Goal: Information Seeking & Learning: Learn about a topic

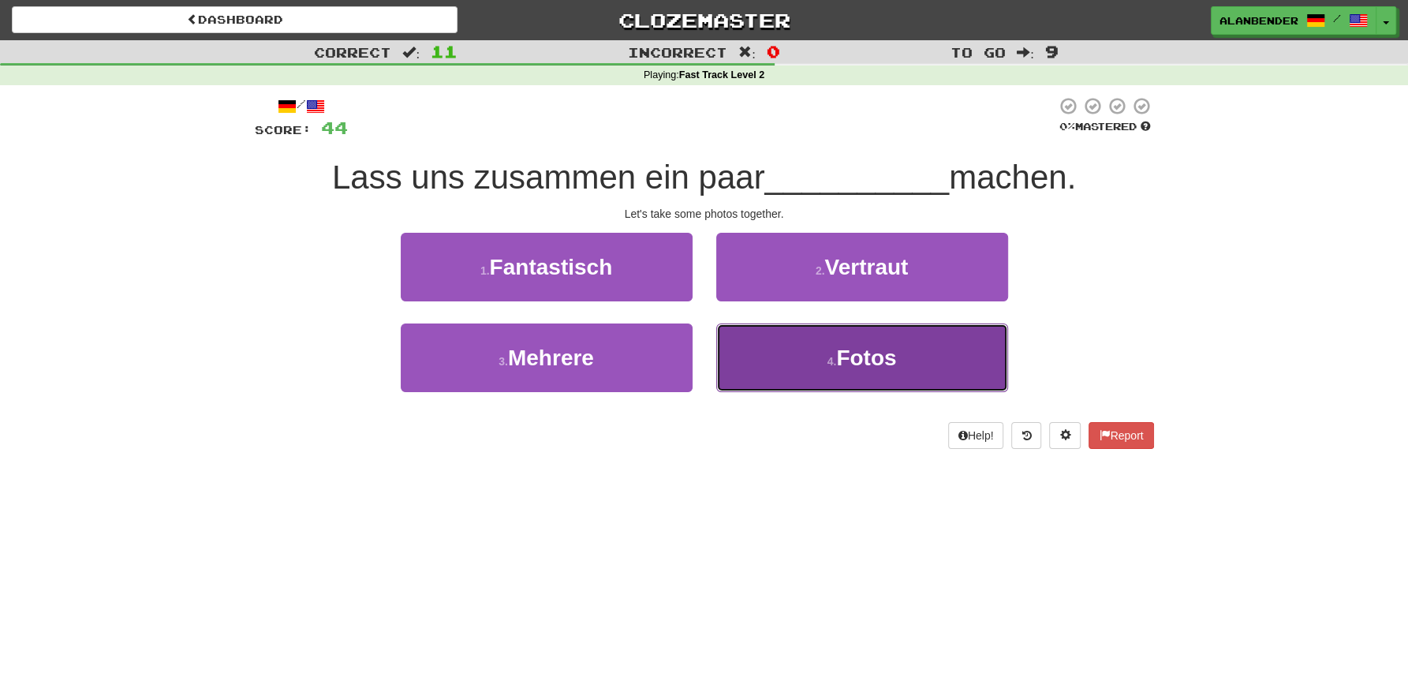
click at [859, 365] on span "Fotos" at bounding box center [866, 358] width 60 height 24
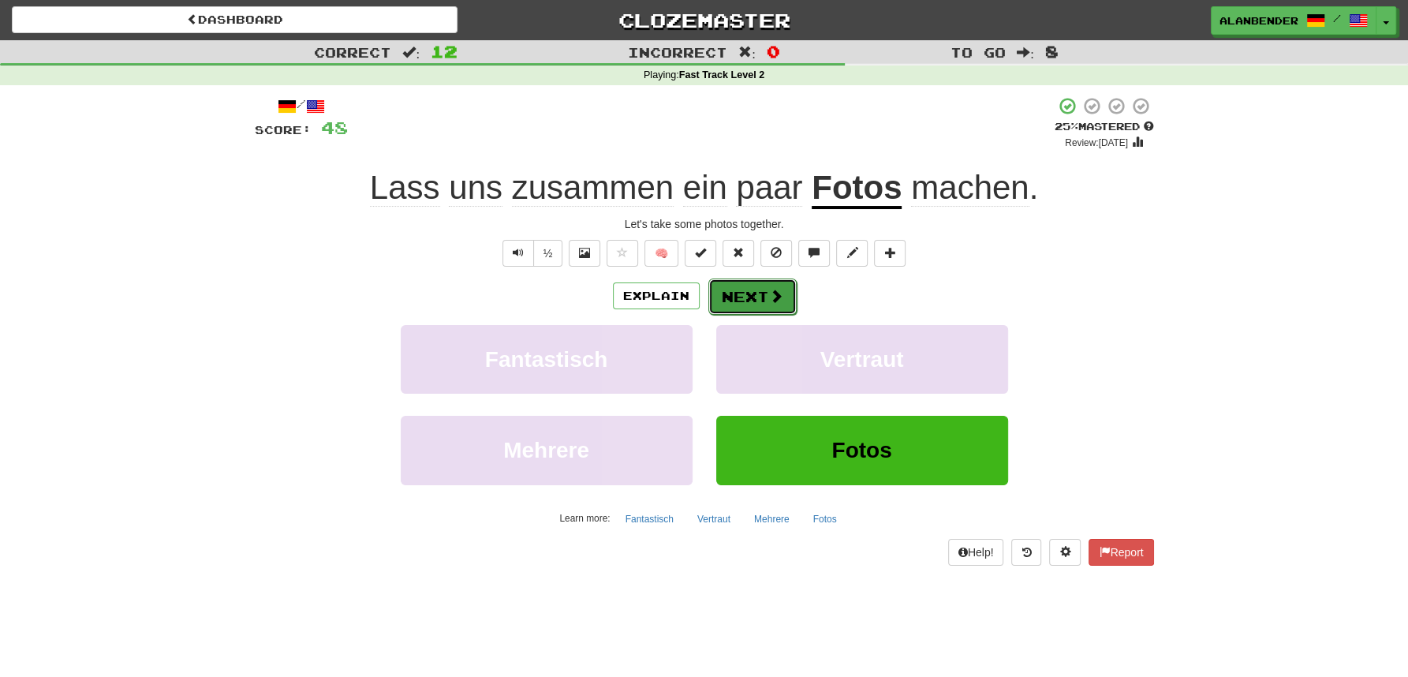
click at [750, 292] on button "Next" at bounding box center [753, 297] width 88 height 36
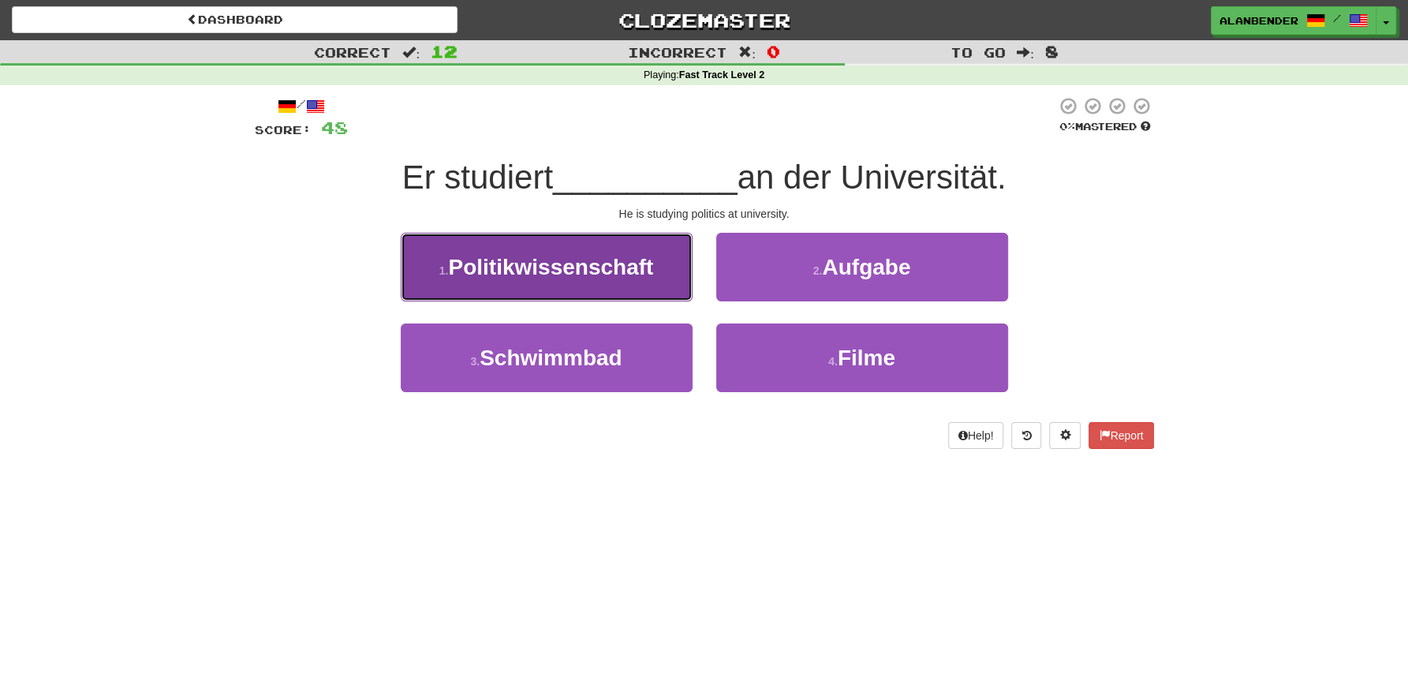
click at [576, 267] on span "Politikwissenschaft" at bounding box center [550, 267] width 205 height 24
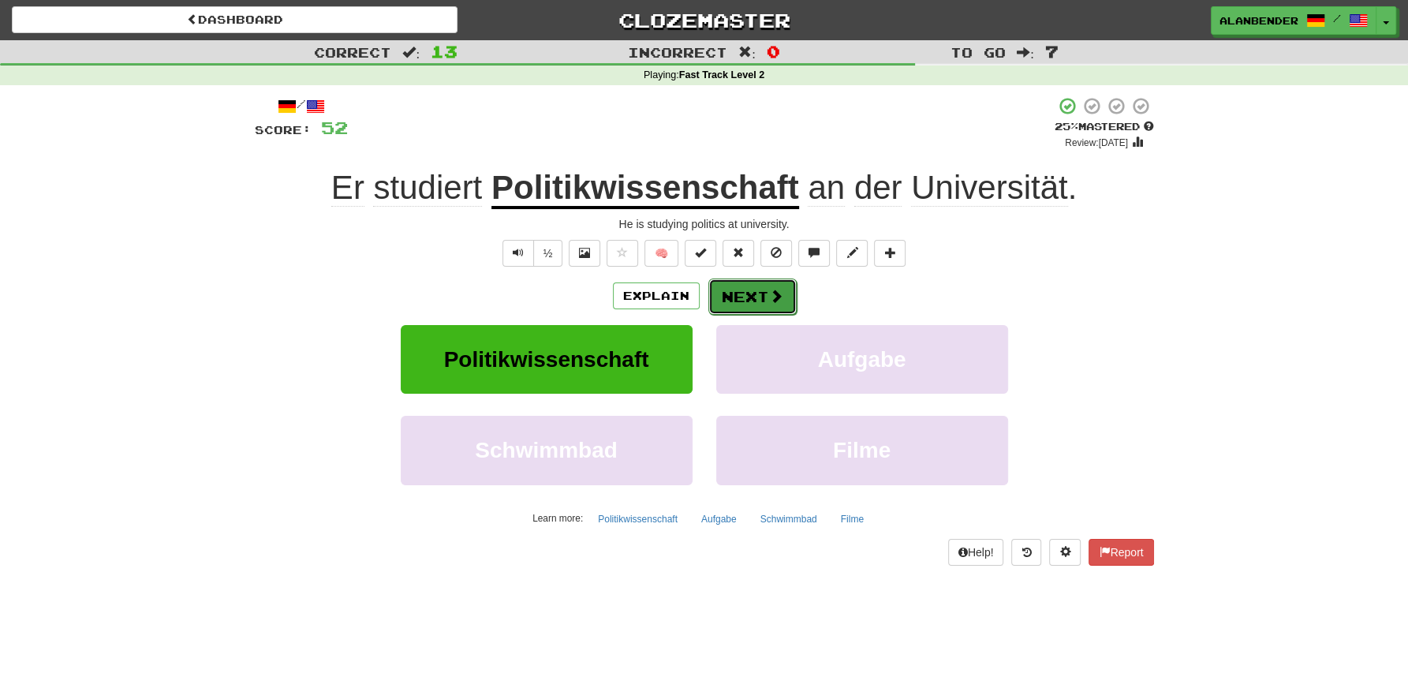
click at [746, 295] on button "Next" at bounding box center [753, 297] width 88 height 36
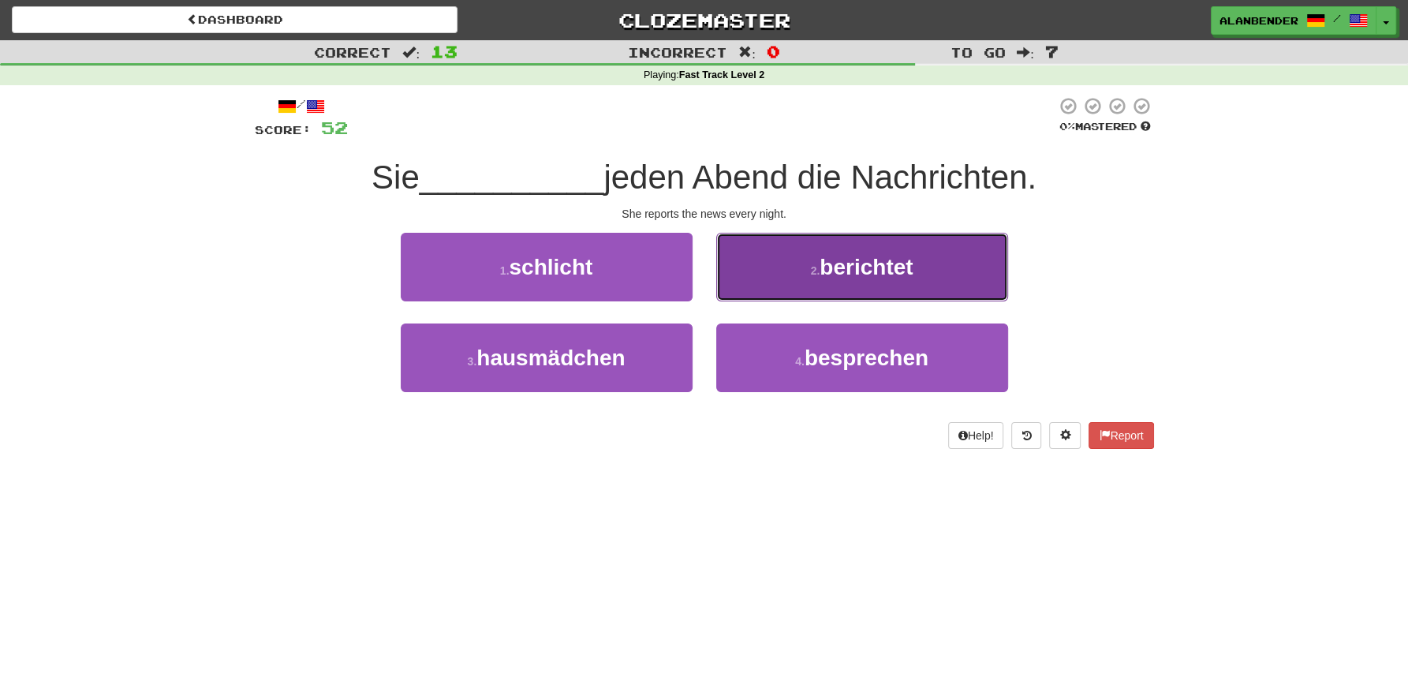
click at [870, 267] on span "berichtet" at bounding box center [866, 267] width 93 height 24
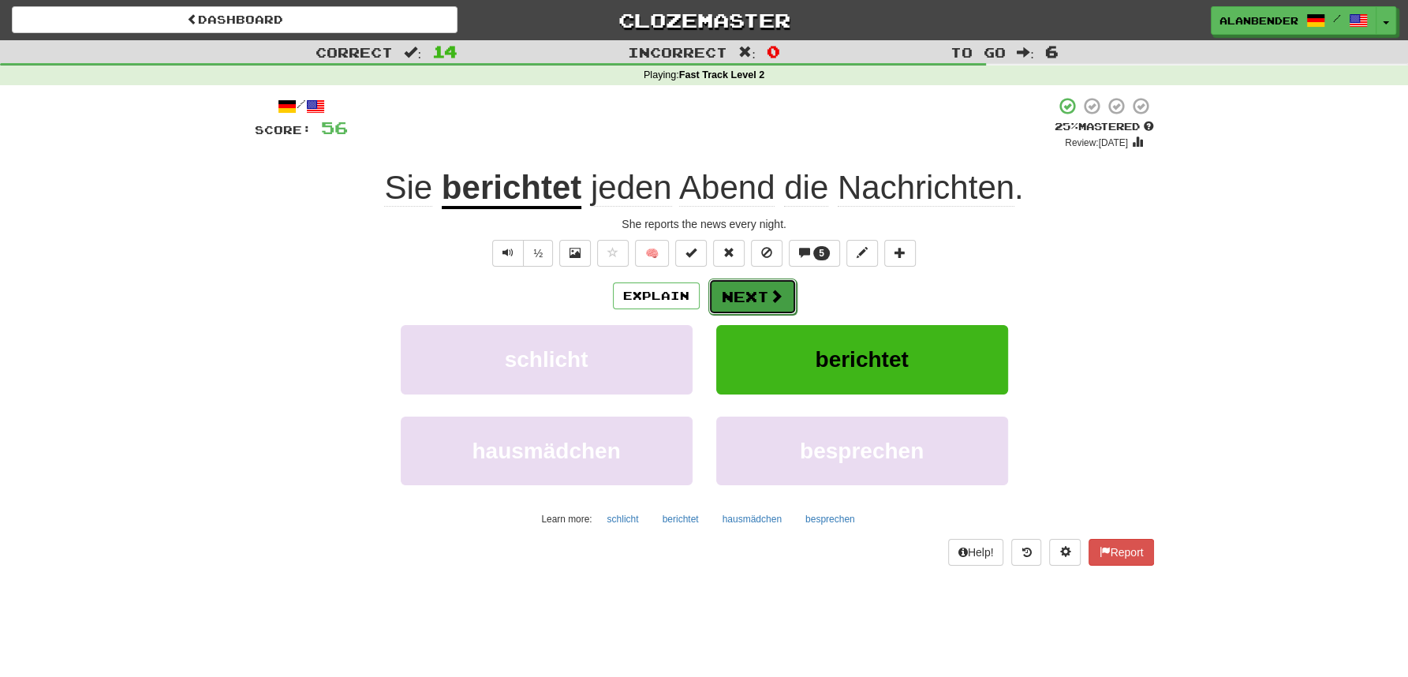
click at [757, 304] on button "Next" at bounding box center [753, 297] width 88 height 36
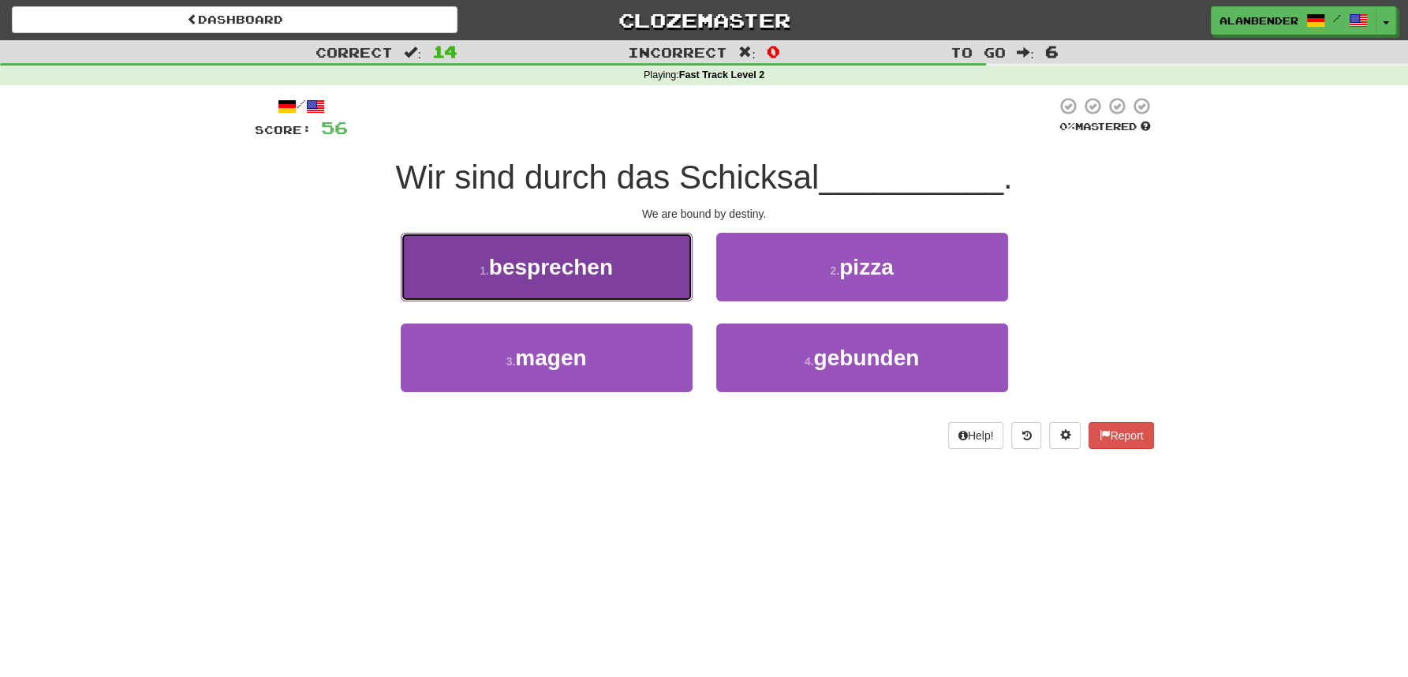
click at [613, 258] on span "besprechen" at bounding box center [551, 267] width 124 height 24
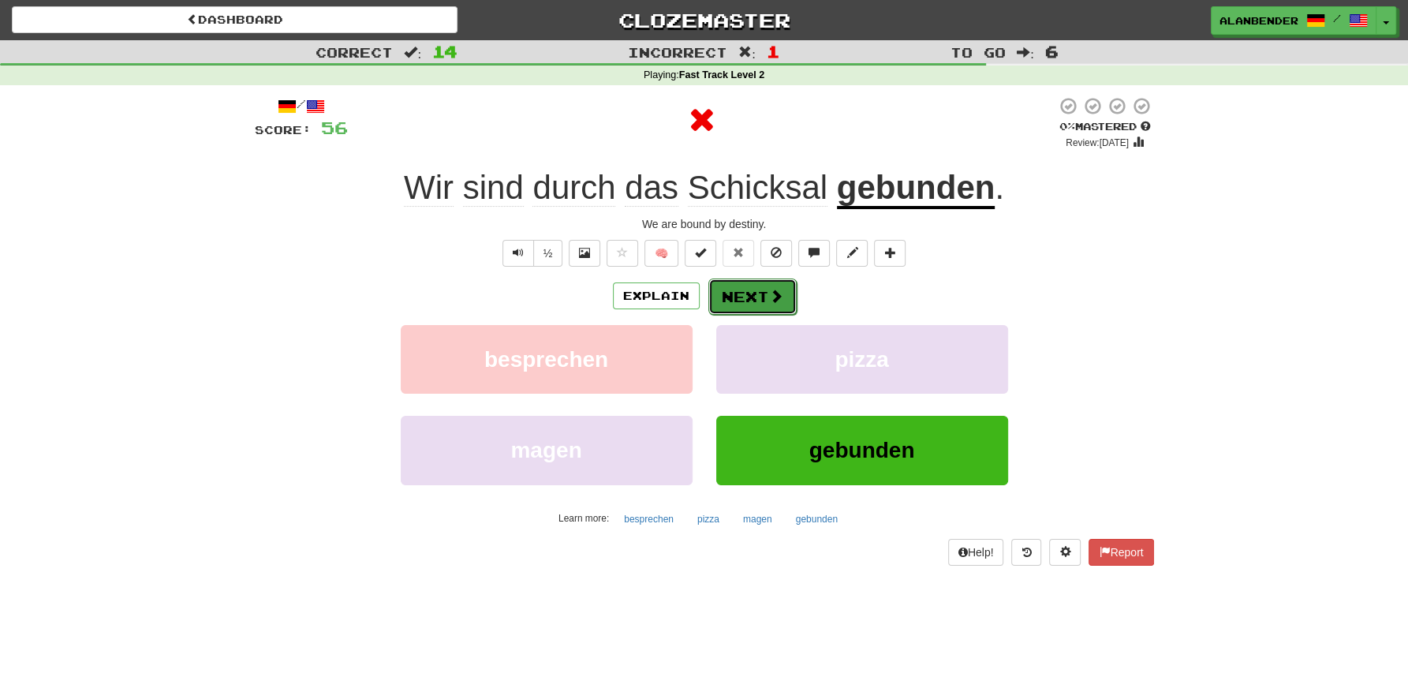
click at [761, 301] on button "Next" at bounding box center [753, 297] width 88 height 36
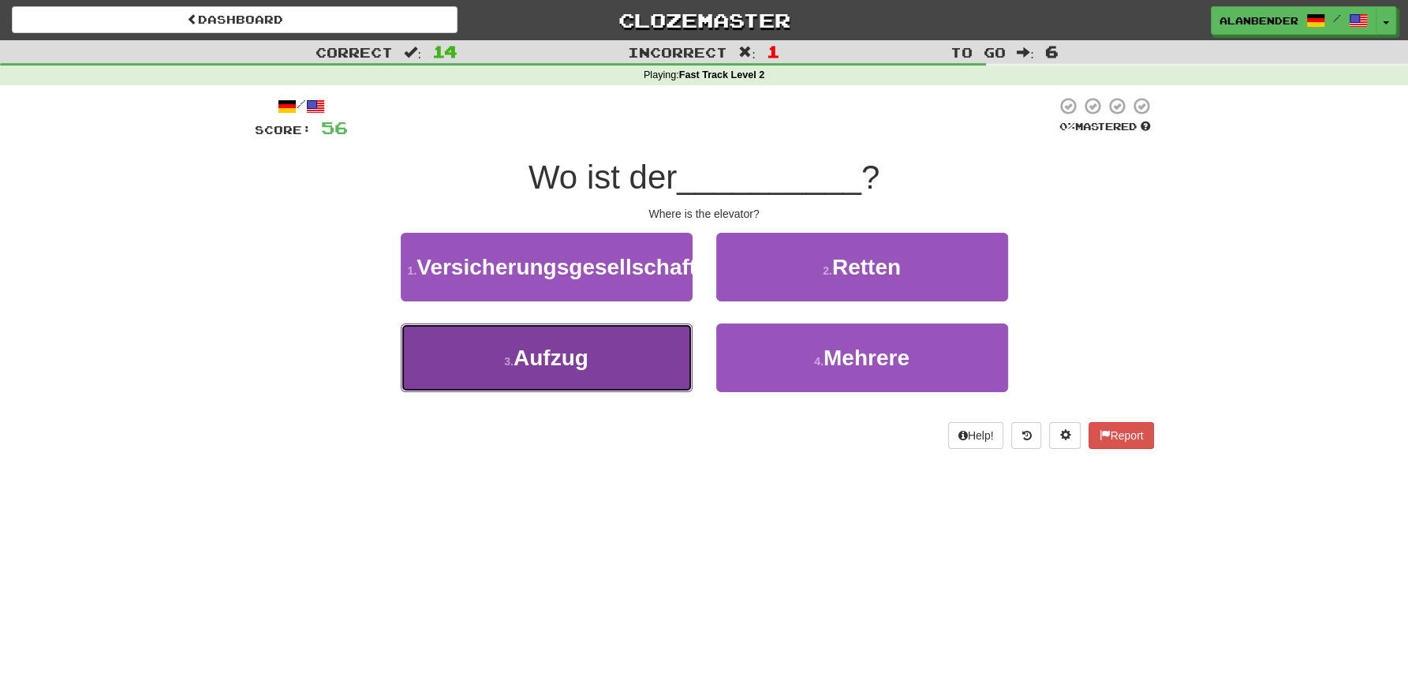
click at [574, 370] on span "Aufzug" at bounding box center [551, 358] width 75 height 24
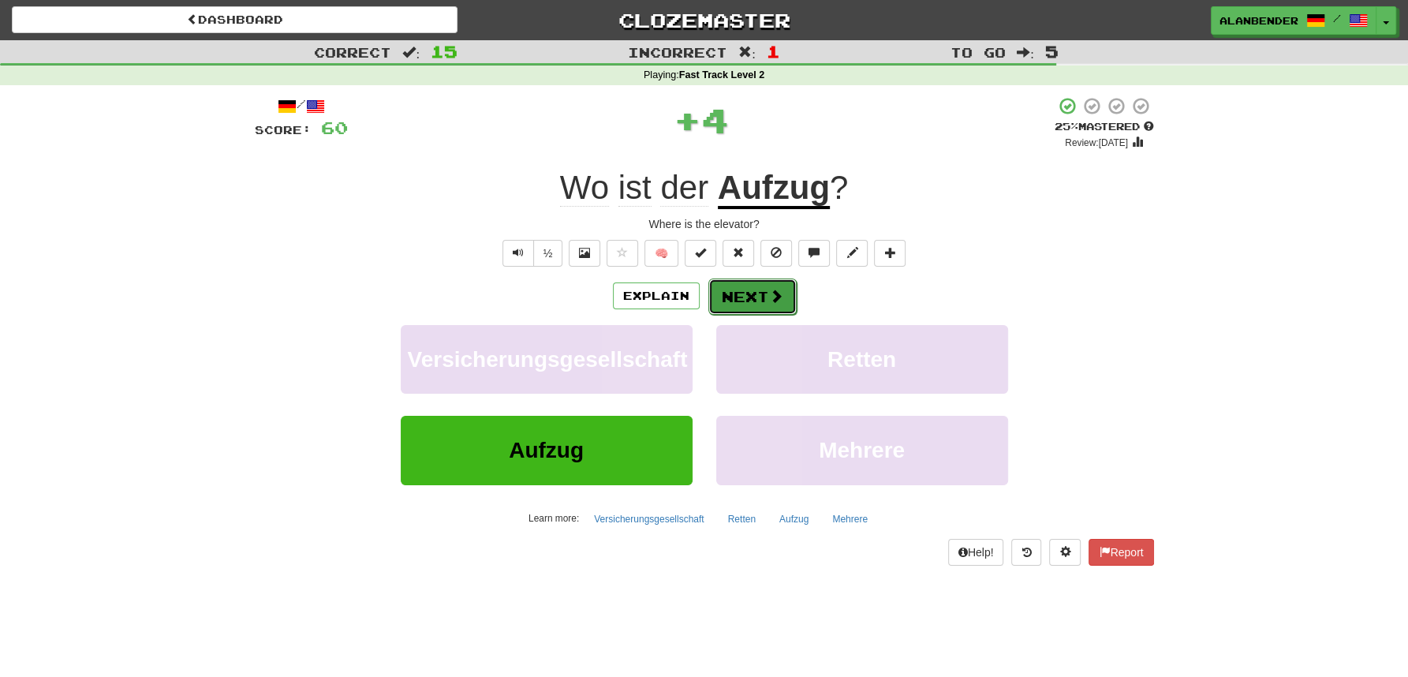
click at [754, 301] on button "Next" at bounding box center [753, 297] width 88 height 36
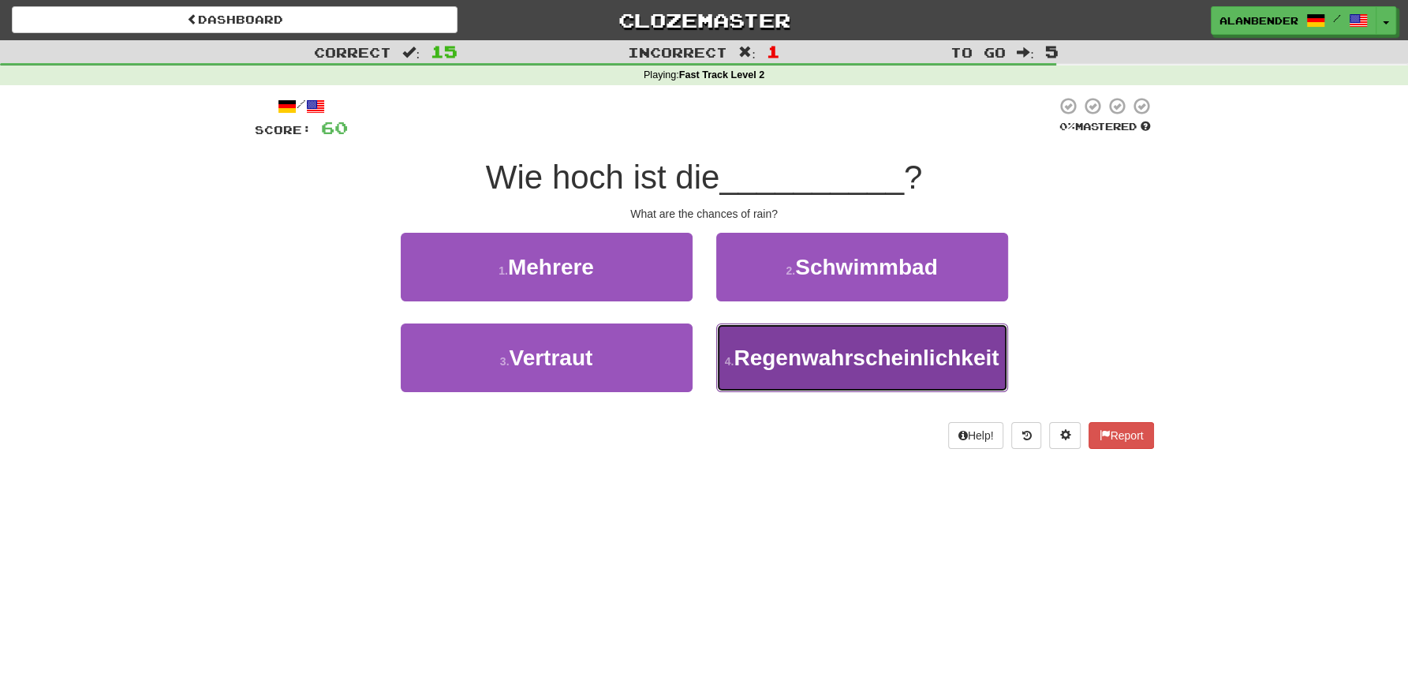
click at [854, 367] on span "Regenwahrscheinlichkeit" at bounding box center [866, 358] width 265 height 24
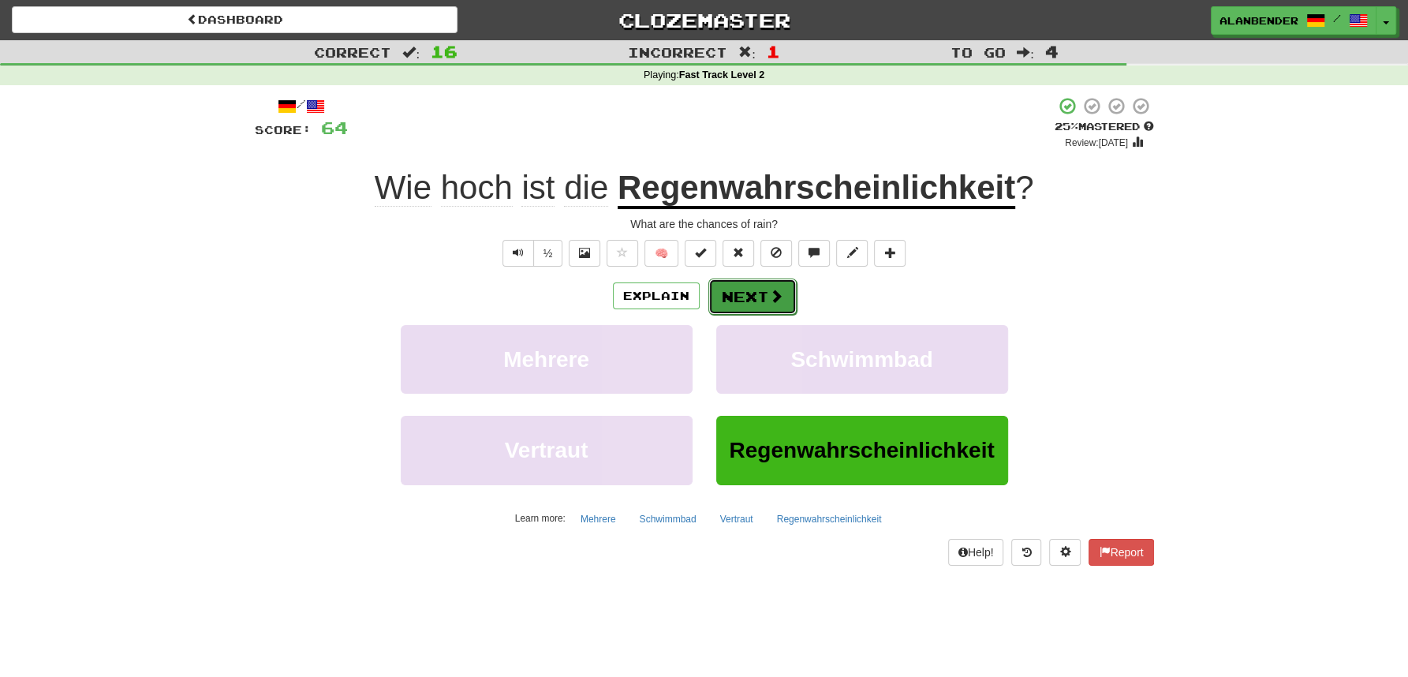
click at [743, 295] on button "Next" at bounding box center [753, 297] width 88 height 36
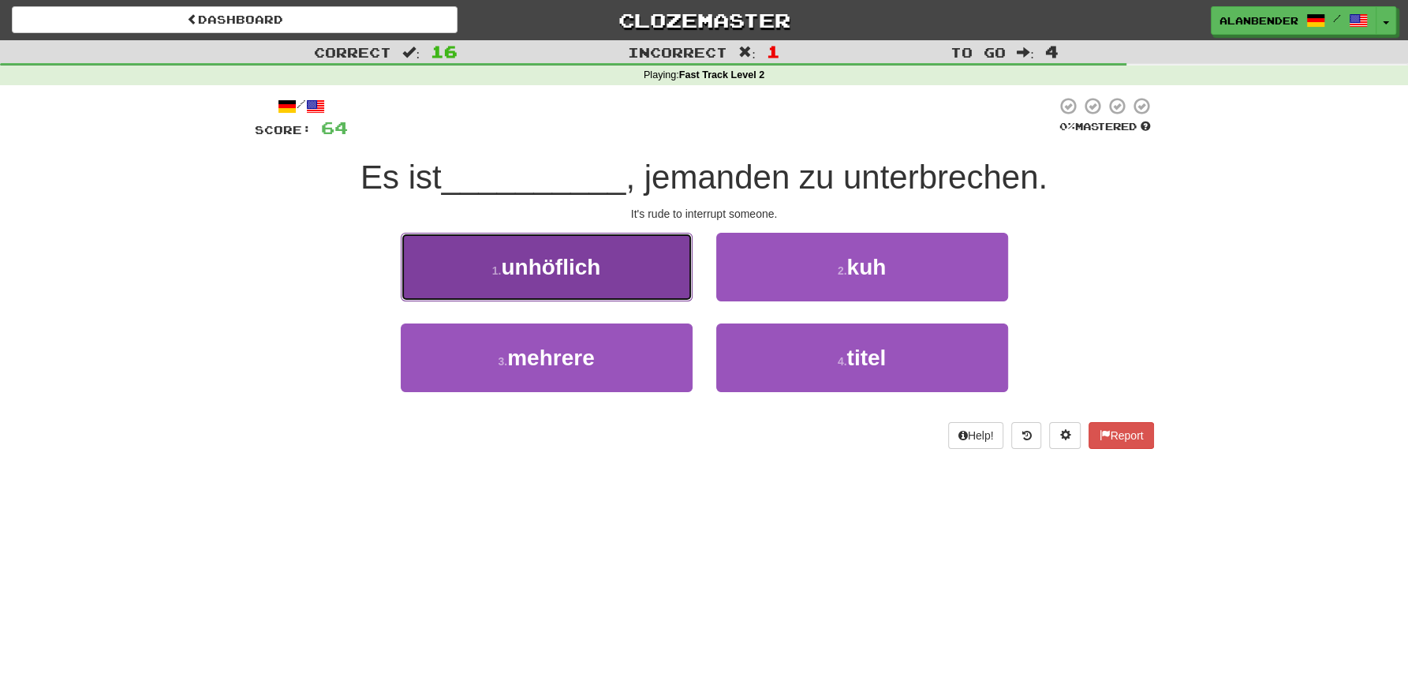
click at [584, 263] on span "unhöflich" at bounding box center [550, 267] width 99 height 24
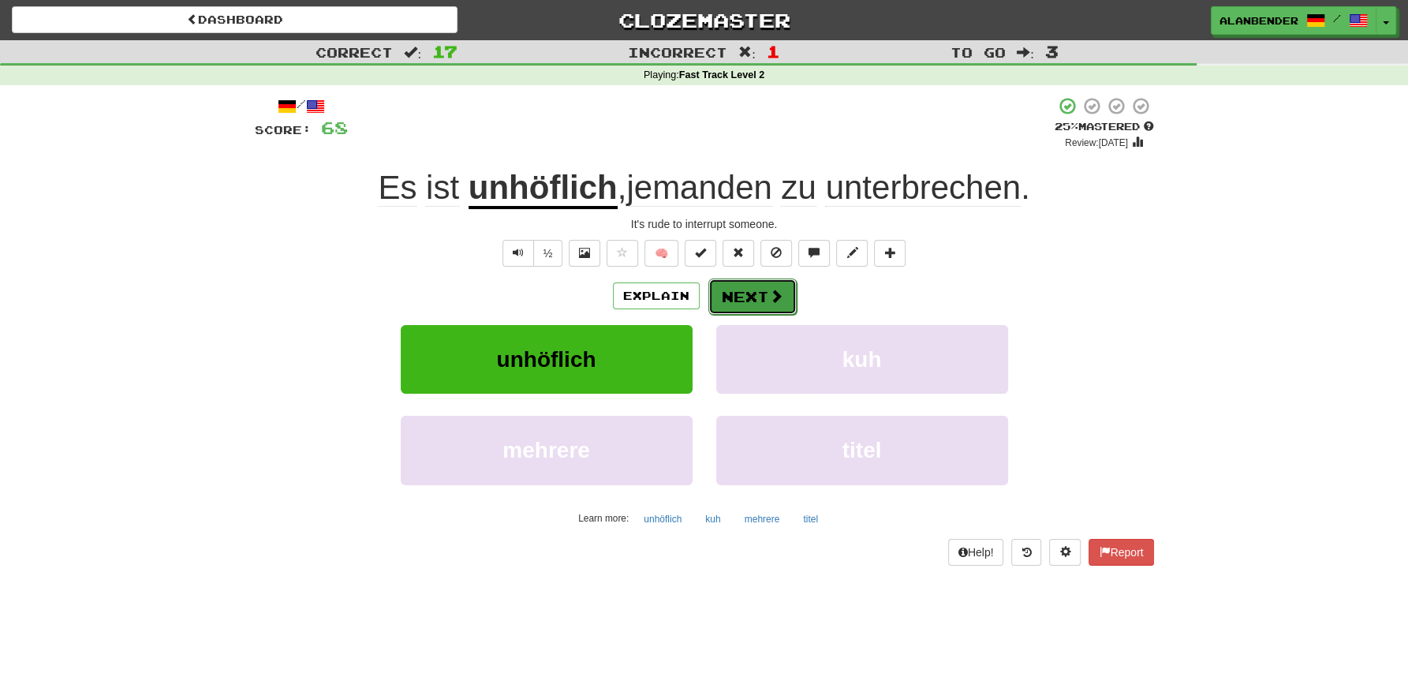
click at [750, 291] on button "Next" at bounding box center [753, 297] width 88 height 36
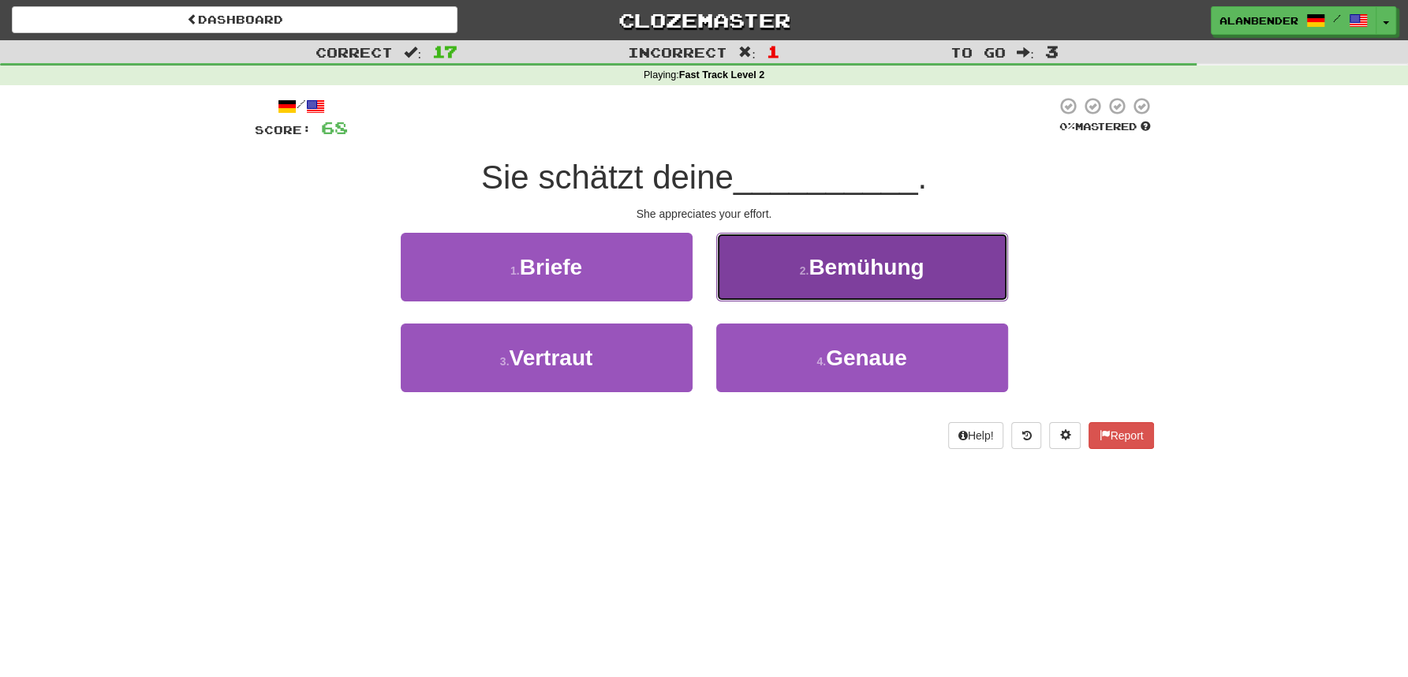
click at [900, 281] on button "2 . Bemühung" at bounding box center [862, 267] width 292 height 69
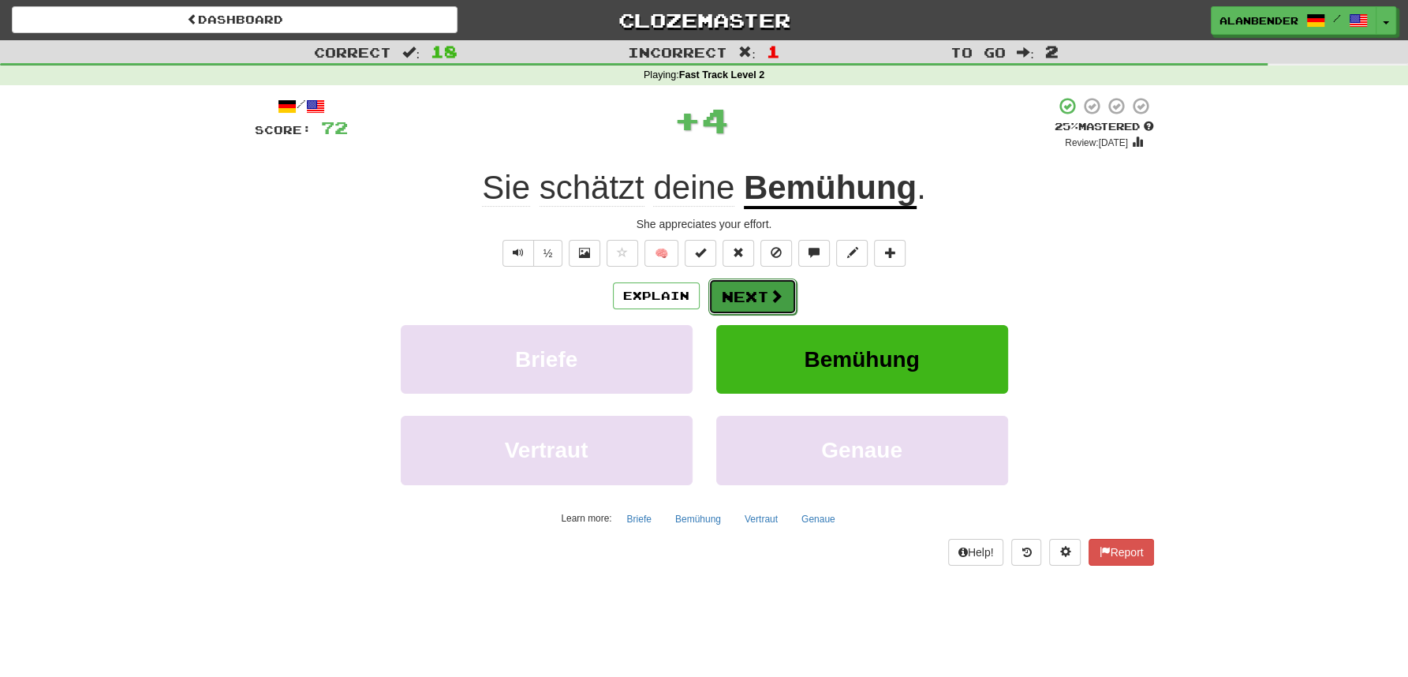
click at [753, 290] on button "Next" at bounding box center [753, 297] width 88 height 36
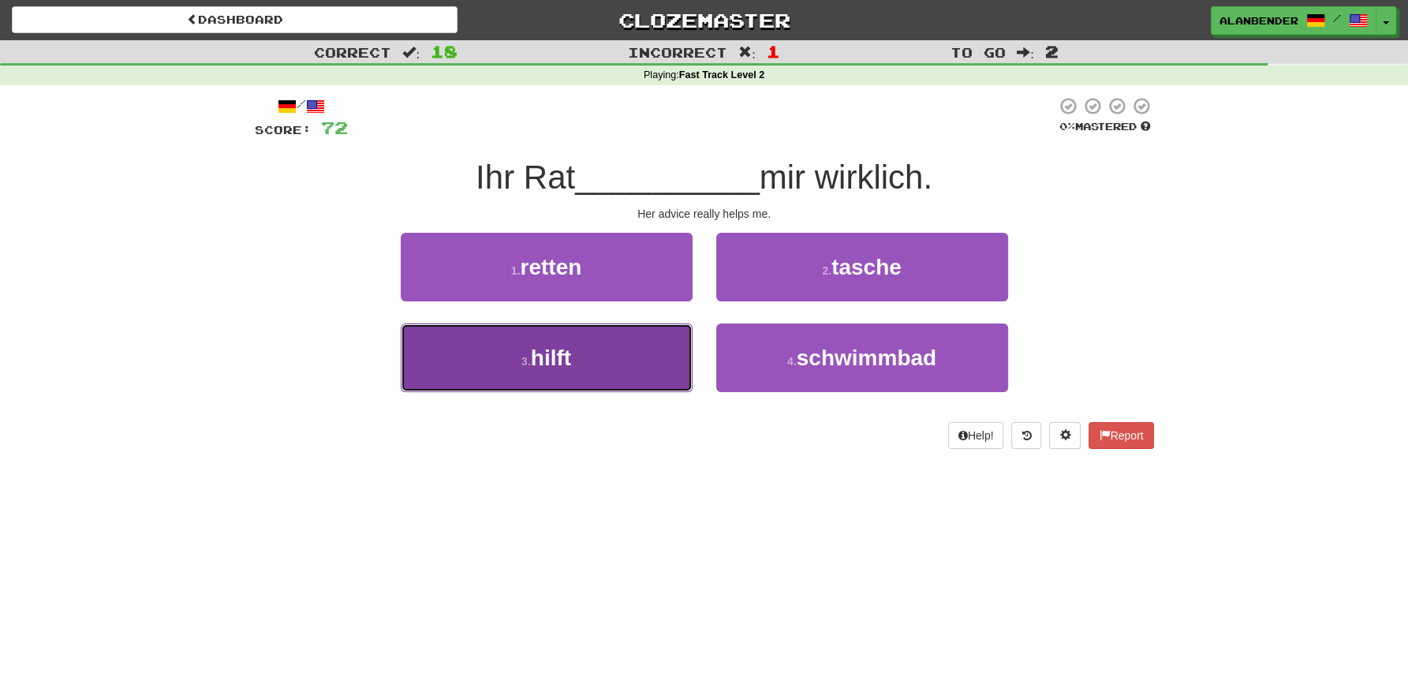
click at [559, 353] on span "hilft" at bounding box center [551, 358] width 40 height 24
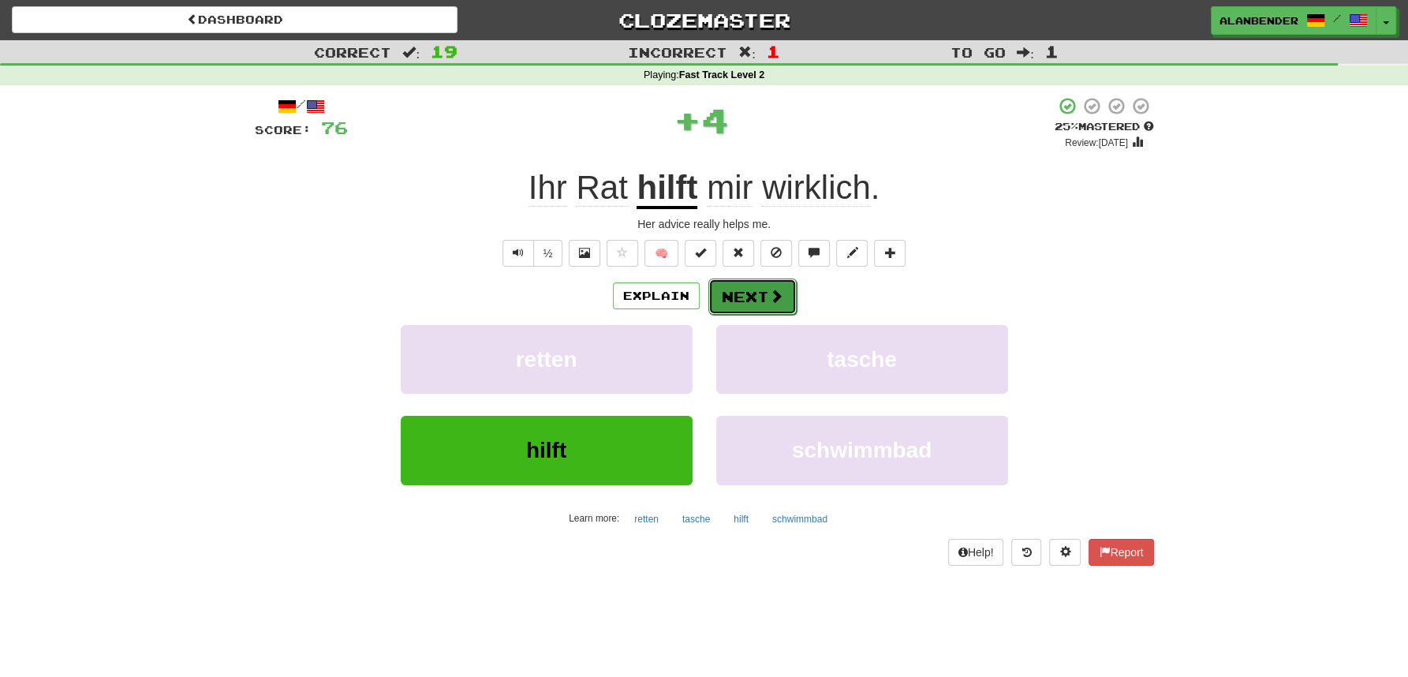
click at [753, 288] on button "Next" at bounding box center [753, 297] width 88 height 36
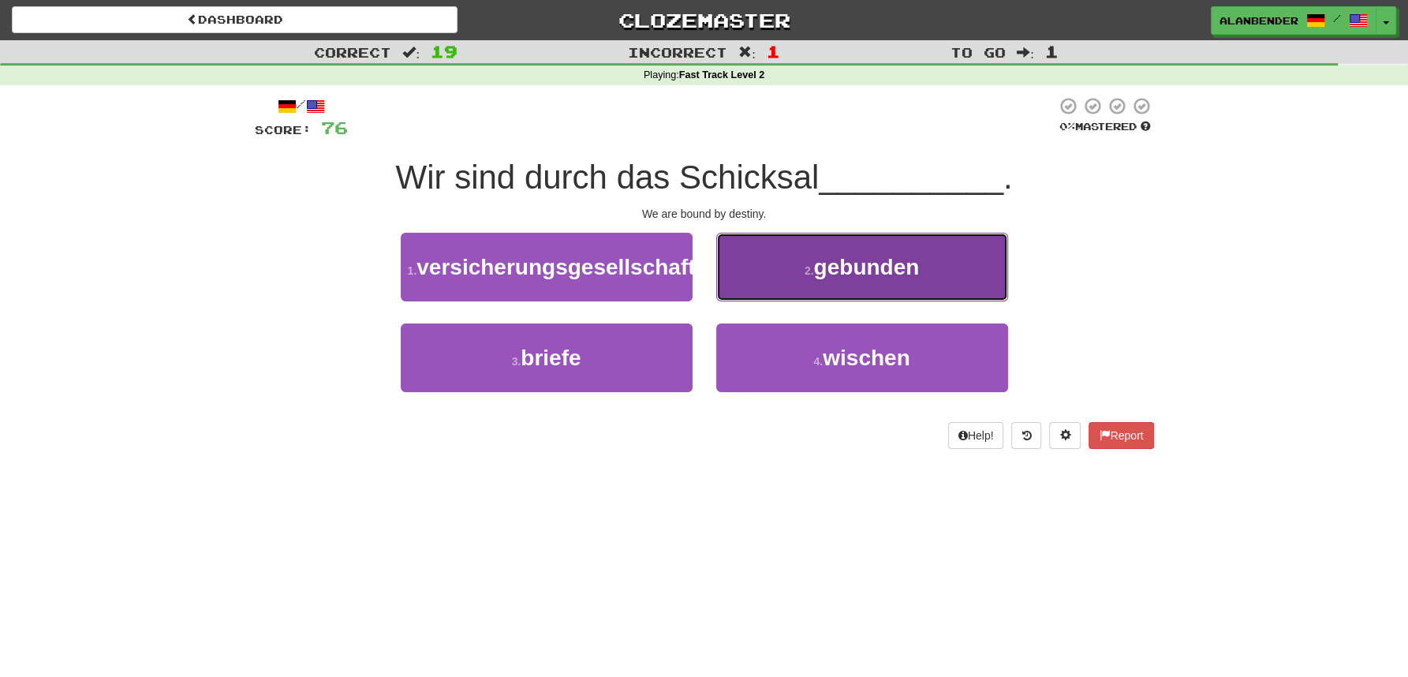
click at [877, 282] on button "2 . gebunden" at bounding box center [862, 267] width 292 height 69
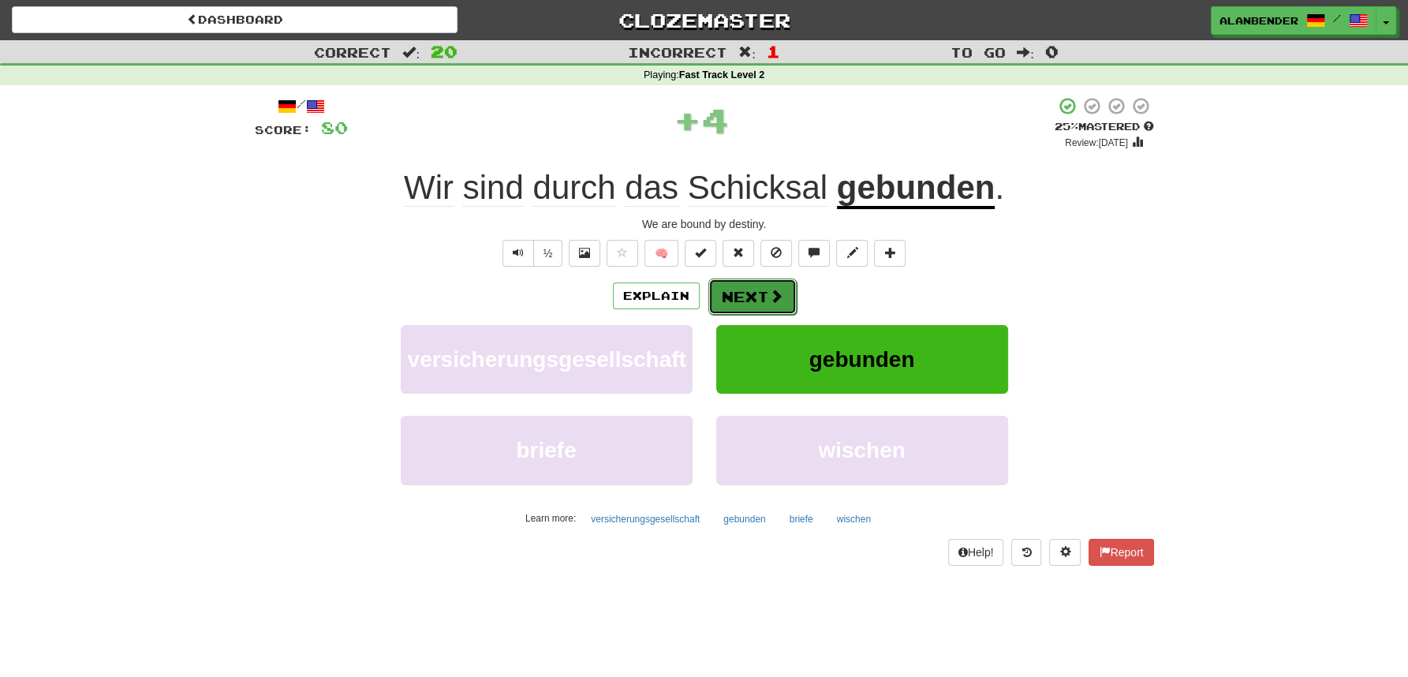
click at [746, 301] on button "Next" at bounding box center [753, 297] width 88 height 36
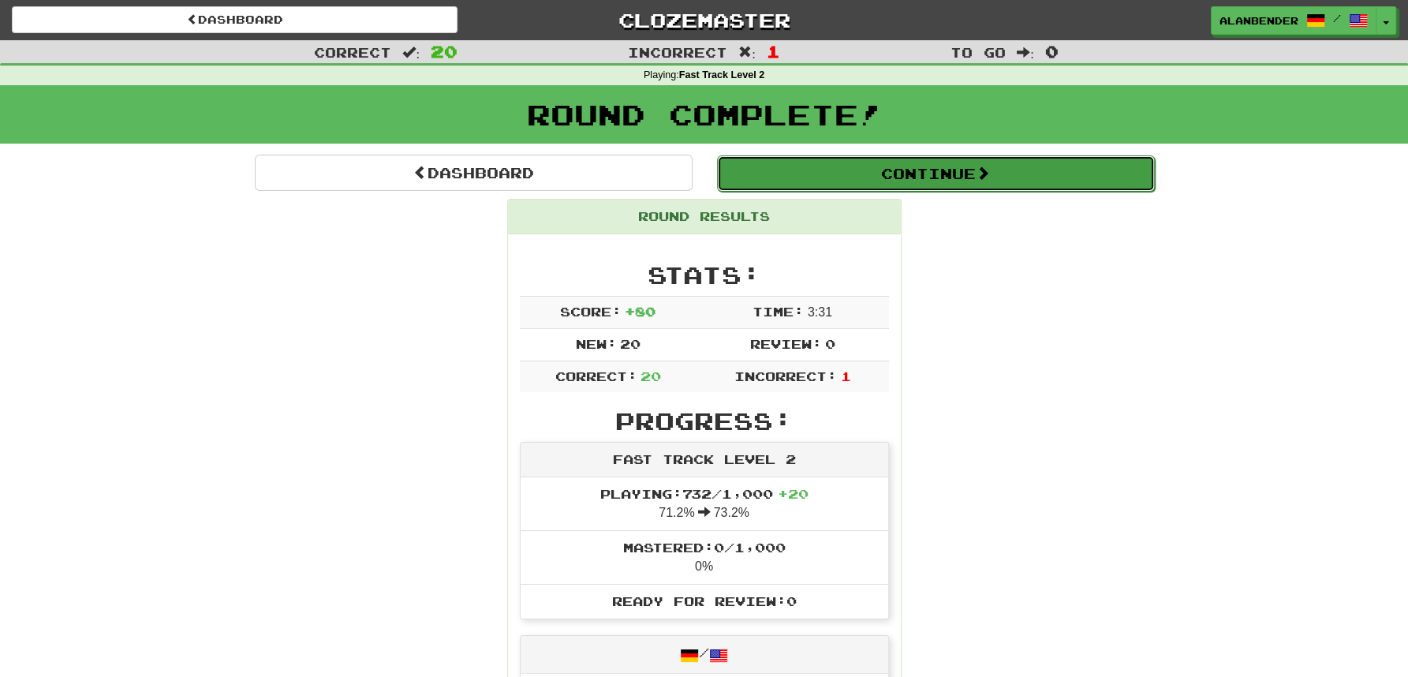
click at [873, 166] on button "Continue" at bounding box center [936, 173] width 438 height 36
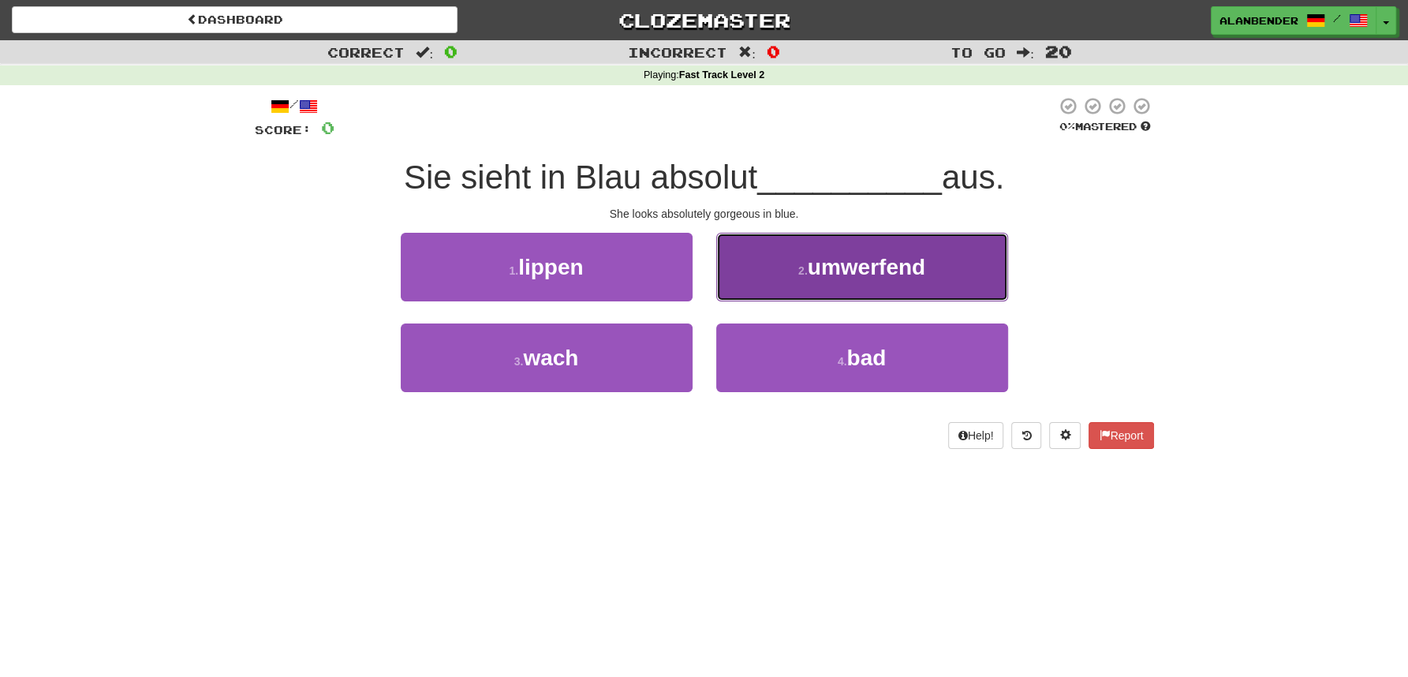
click at [897, 267] on span "umwerfend" at bounding box center [867, 267] width 118 height 24
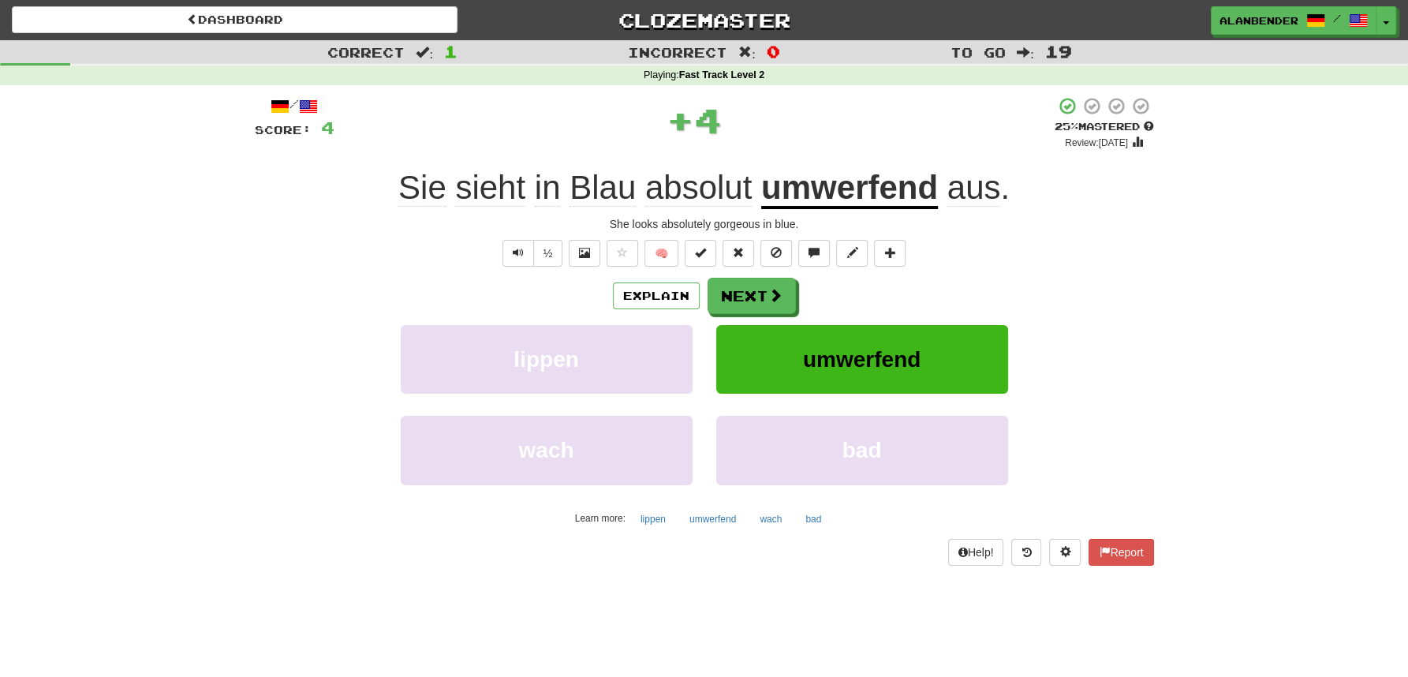
click at [834, 185] on u "umwerfend" at bounding box center [849, 189] width 177 height 40
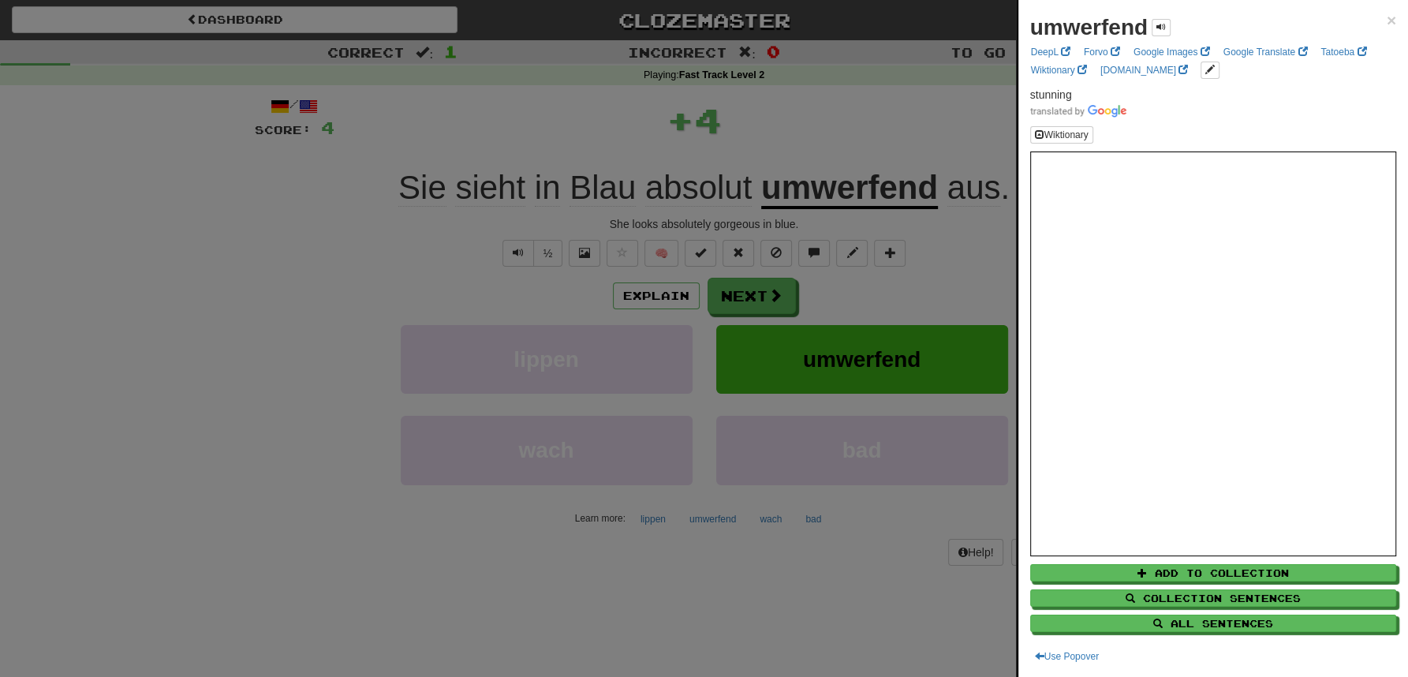
click at [828, 126] on div at bounding box center [704, 338] width 1408 height 677
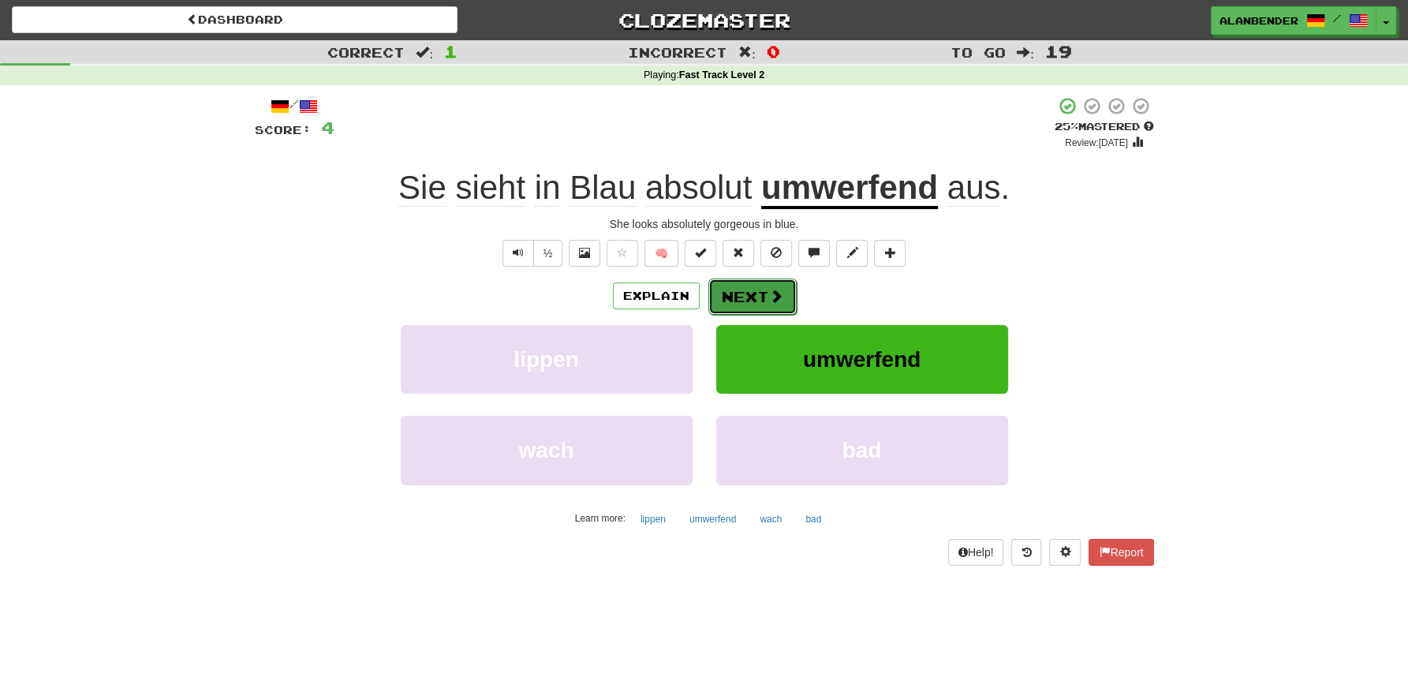
click at [770, 305] on button "Next" at bounding box center [753, 297] width 88 height 36
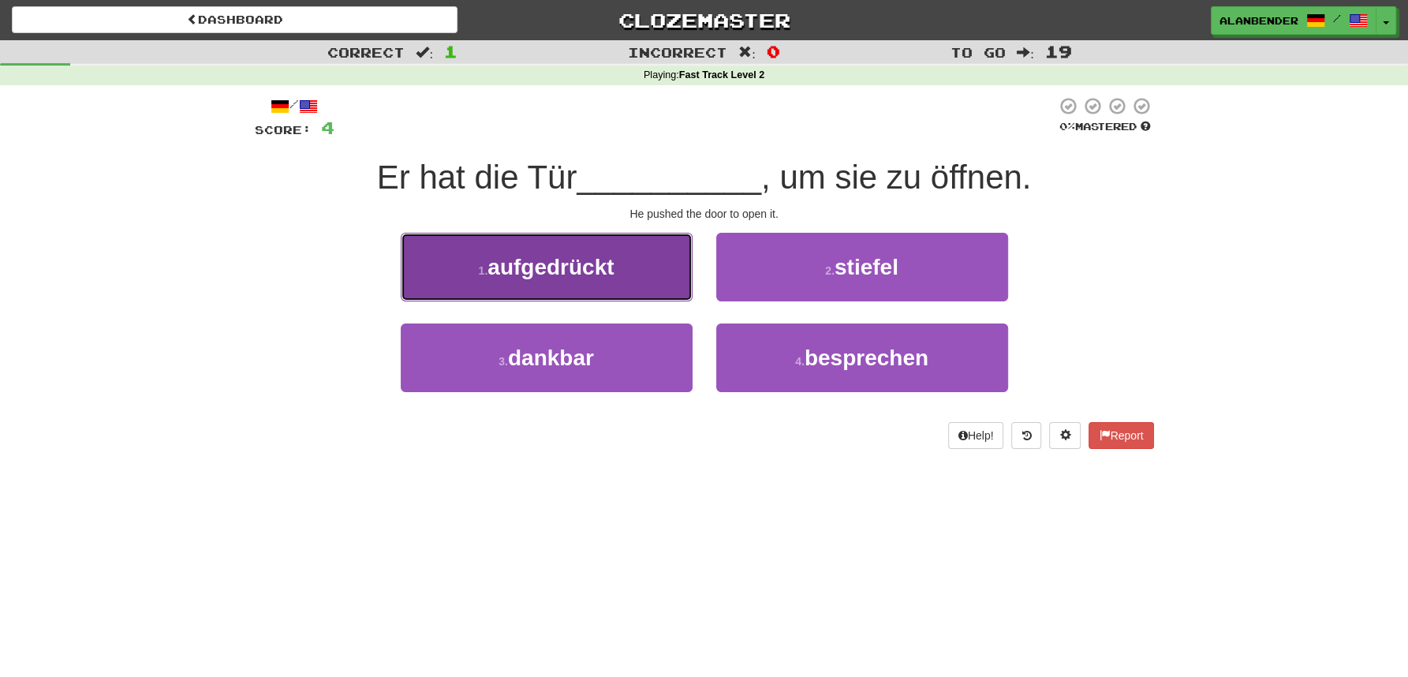
click at [561, 260] on span "aufgedrückt" at bounding box center [551, 267] width 126 height 24
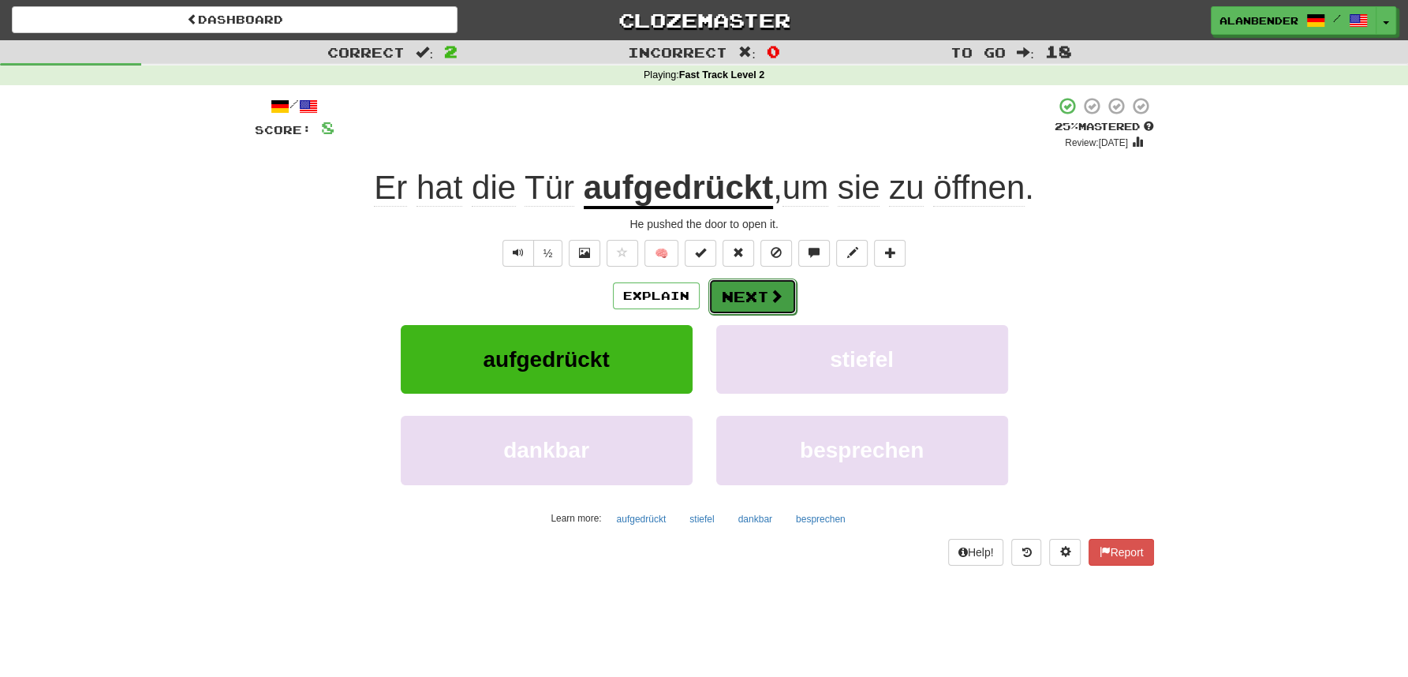
click at [739, 294] on button "Next" at bounding box center [753, 297] width 88 height 36
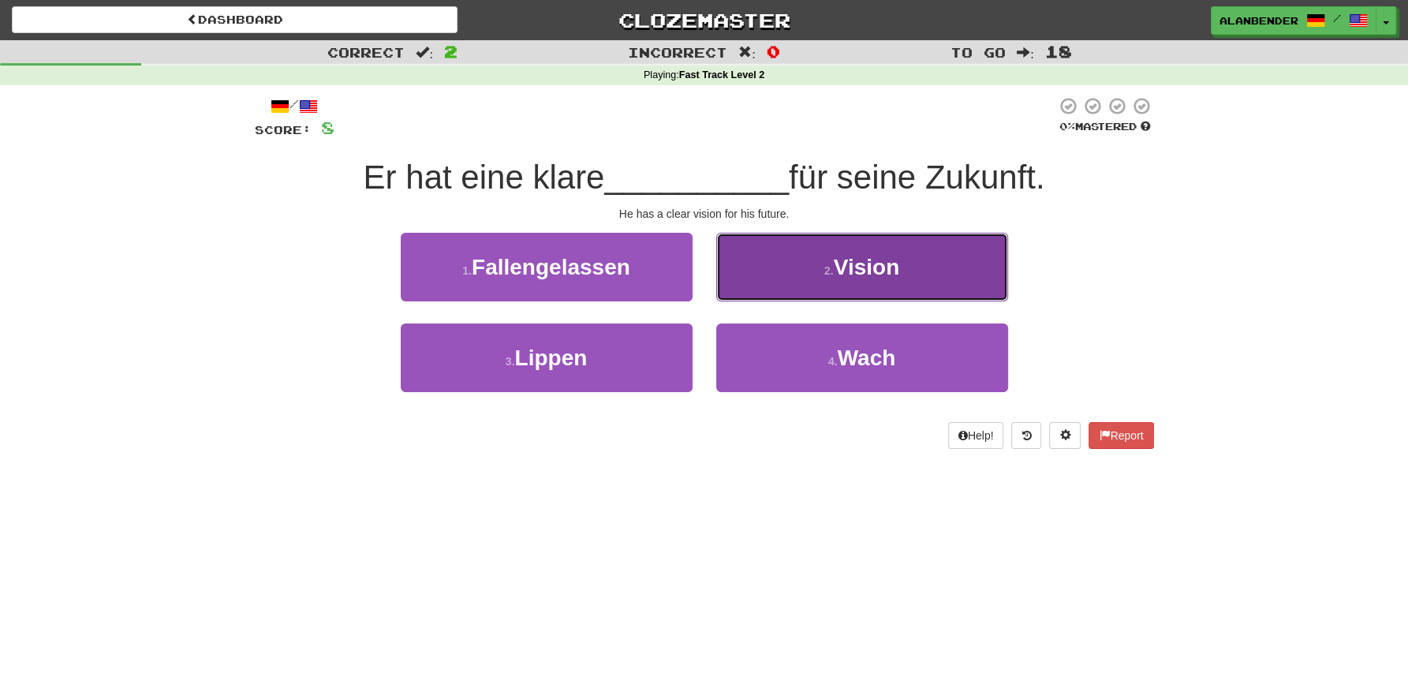
click at [940, 264] on button "2 . Vision" at bounding box center [862, 267] width 292 height 69
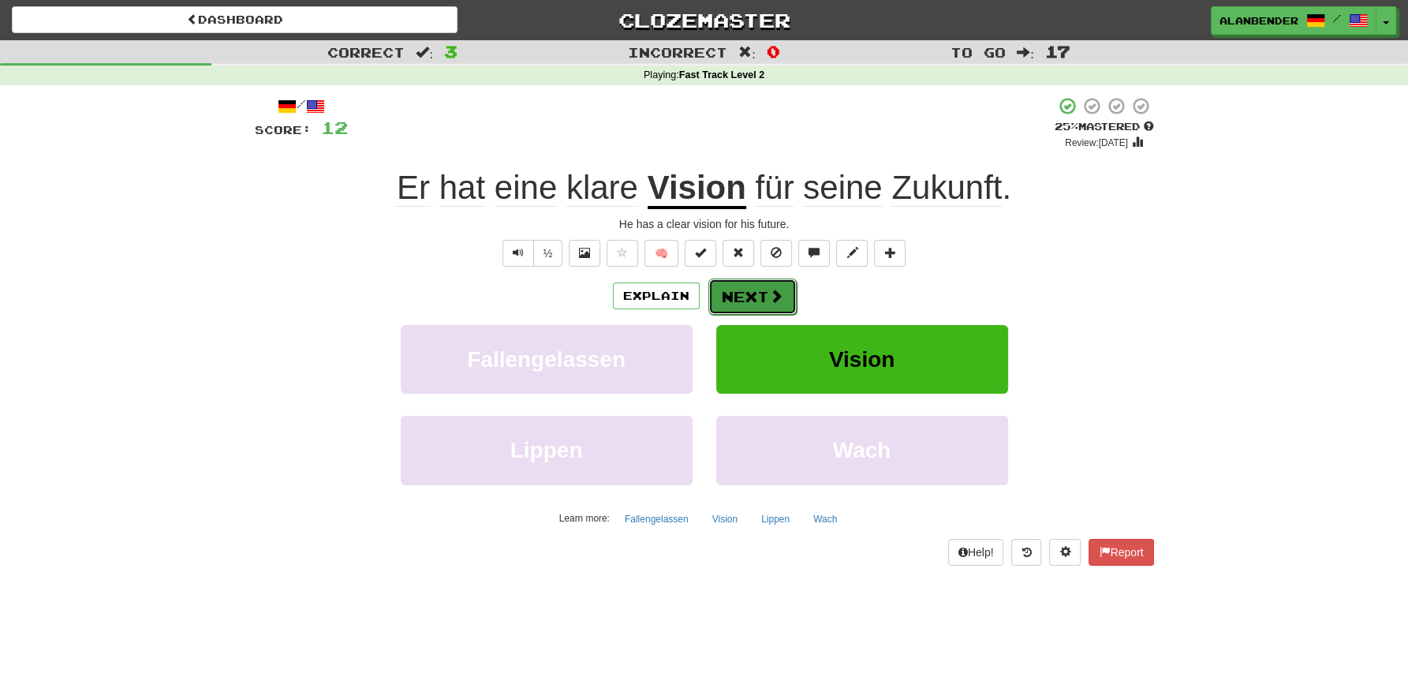
click at [737, 294] on button "Next" at bounding box center [753, 297] width 88 height 36
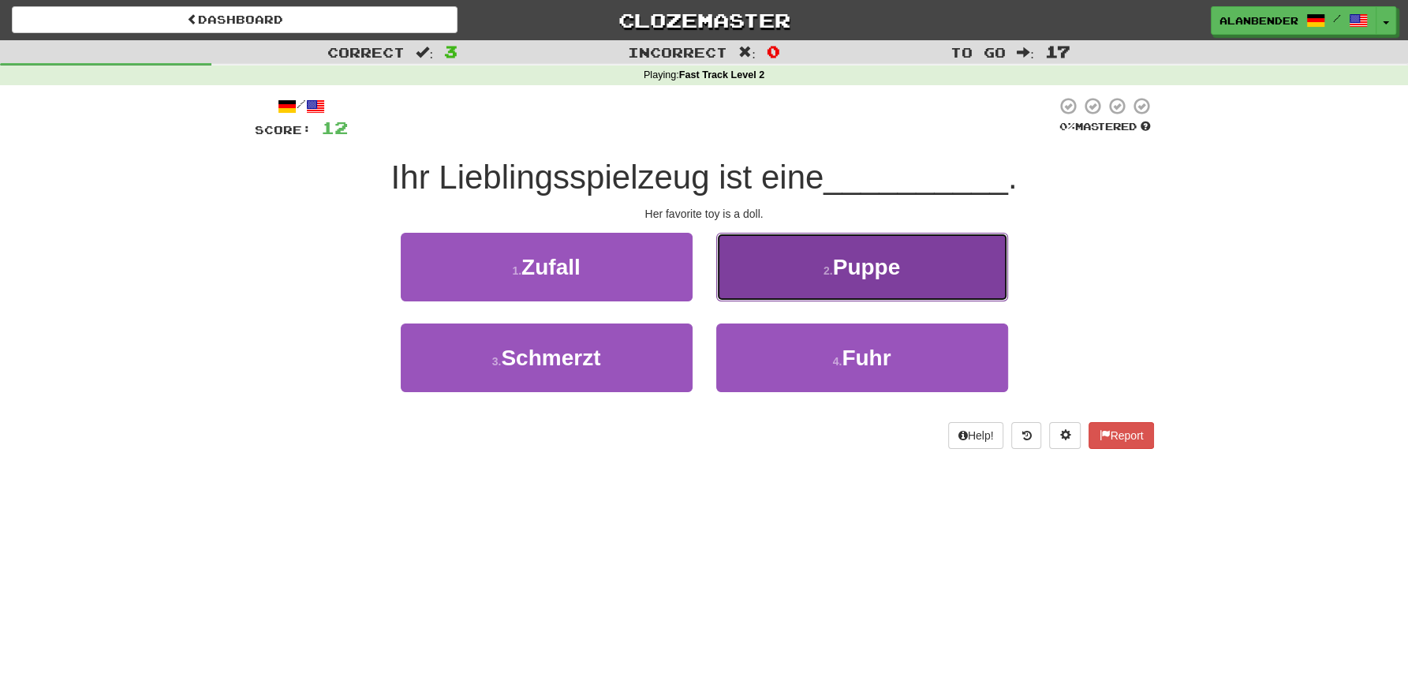
click at [869, 269] on span "Puppe" at bounding box center [867, 267] width 68 height 24
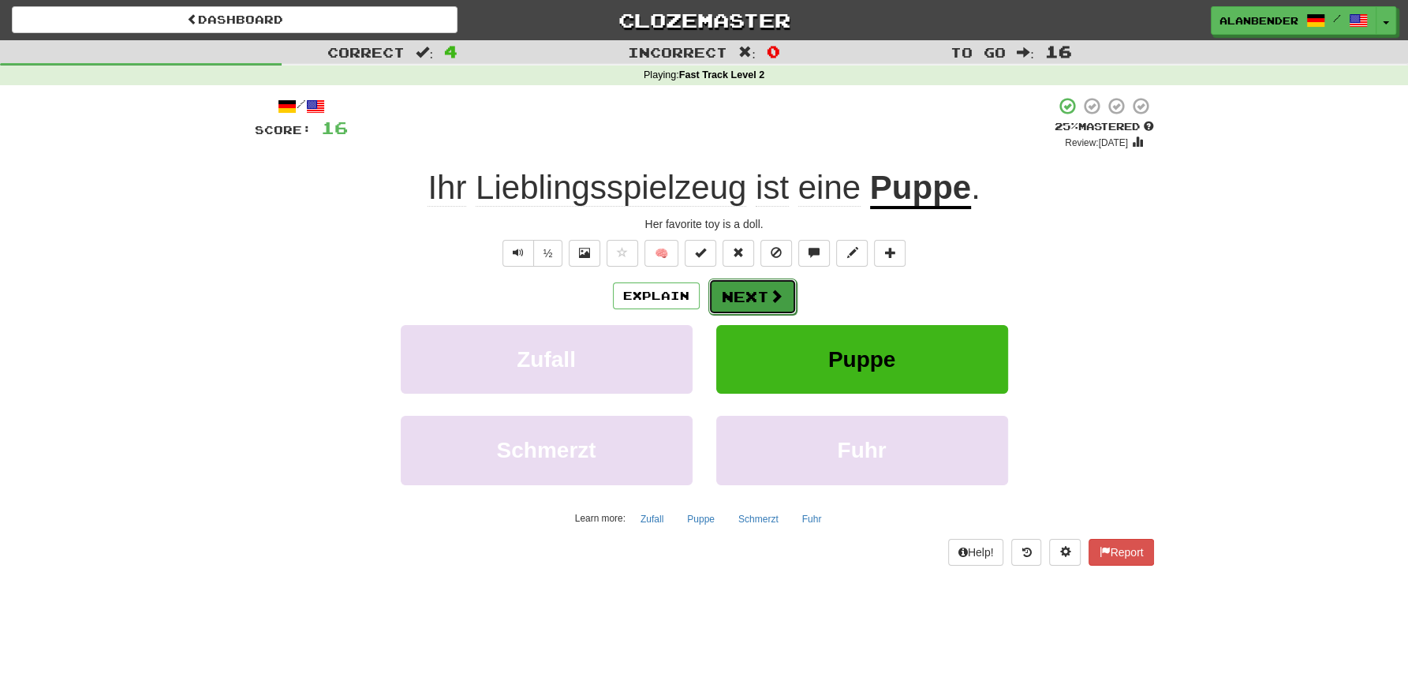
click at [739, 292] on button "Next" at bounding box center [753, 297] width 88 height 36
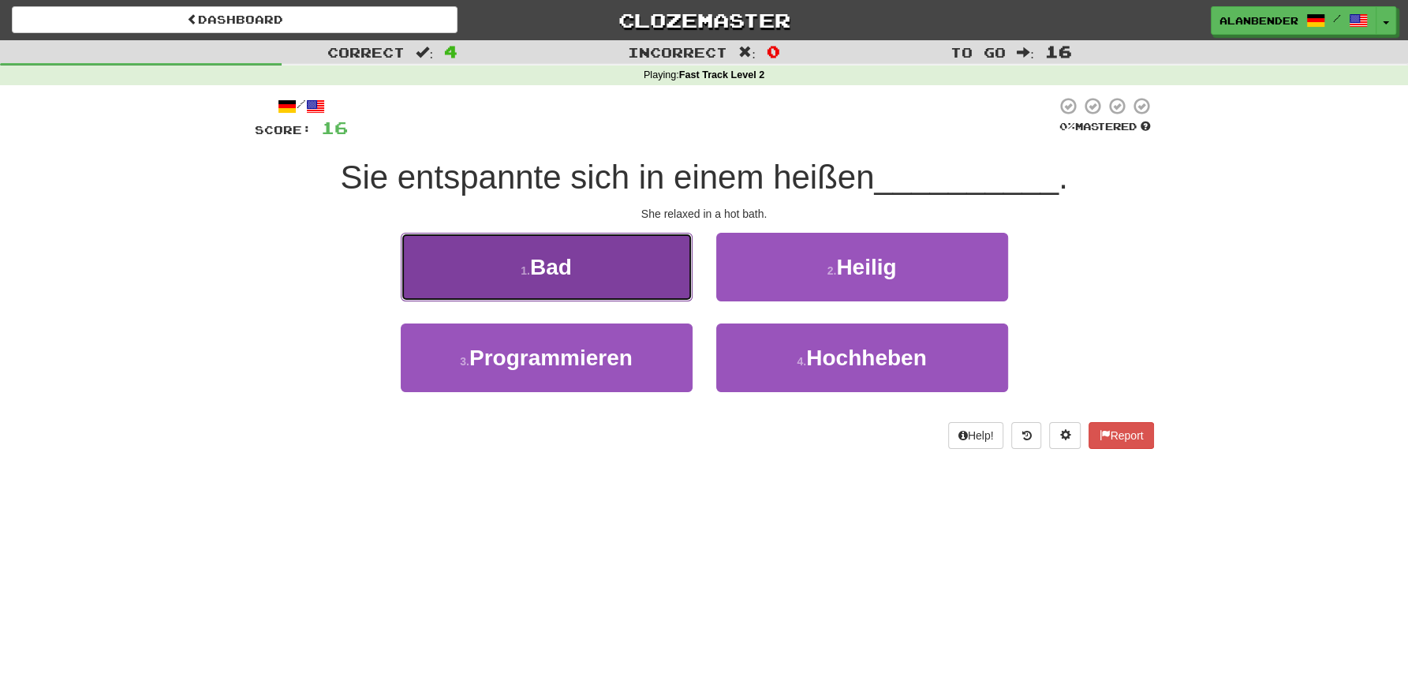
click at [556, 272] on span "Bad" at bounding box center [551, 267] width 42 height 24
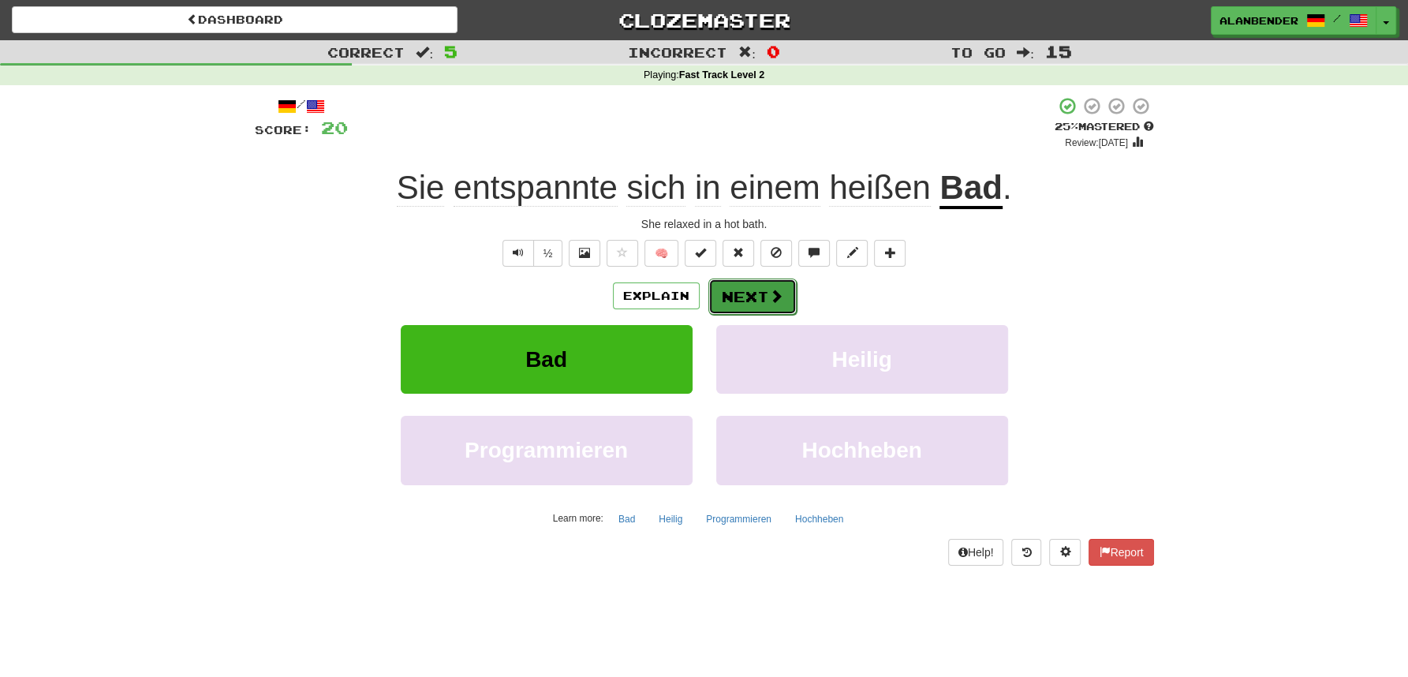
click at [749, 295] on button "Next" at bounding box center [753, 297] width 88 height 36
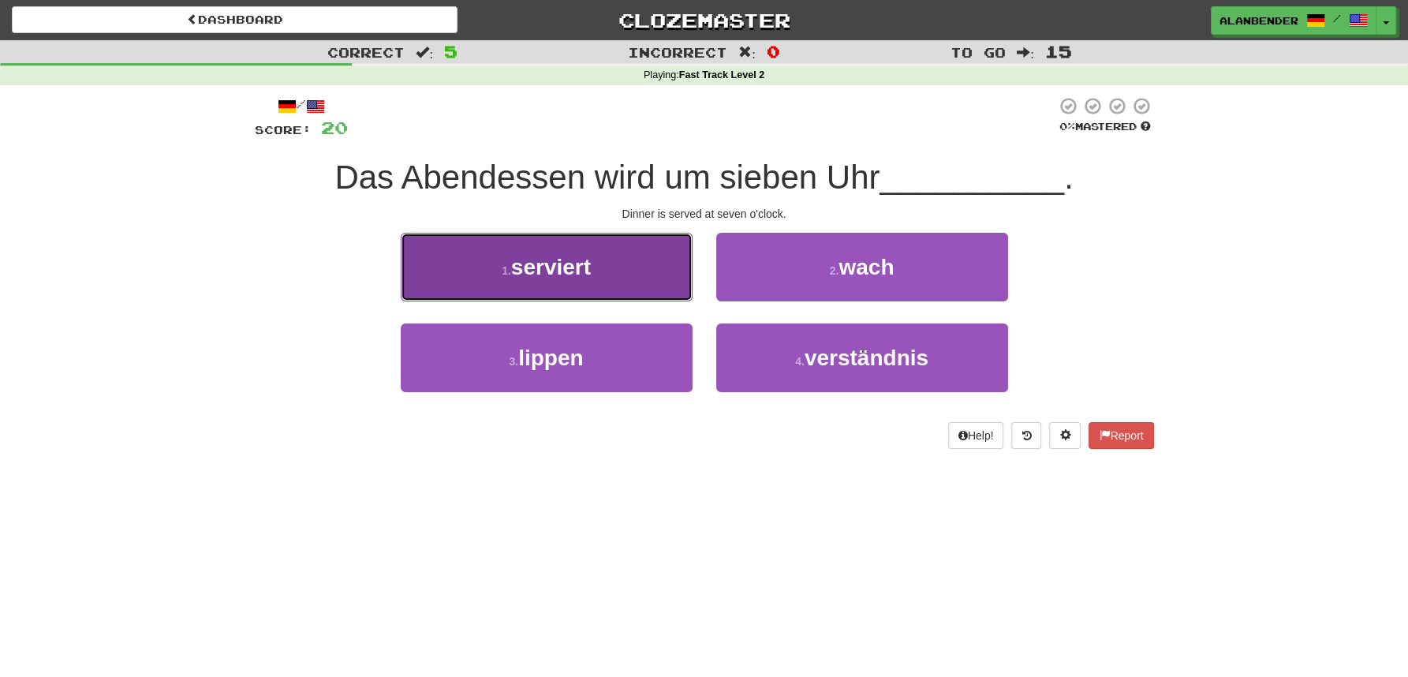
click at [571, 275] on span "serviert" at bounding box center [551, 267] width 80 height 24
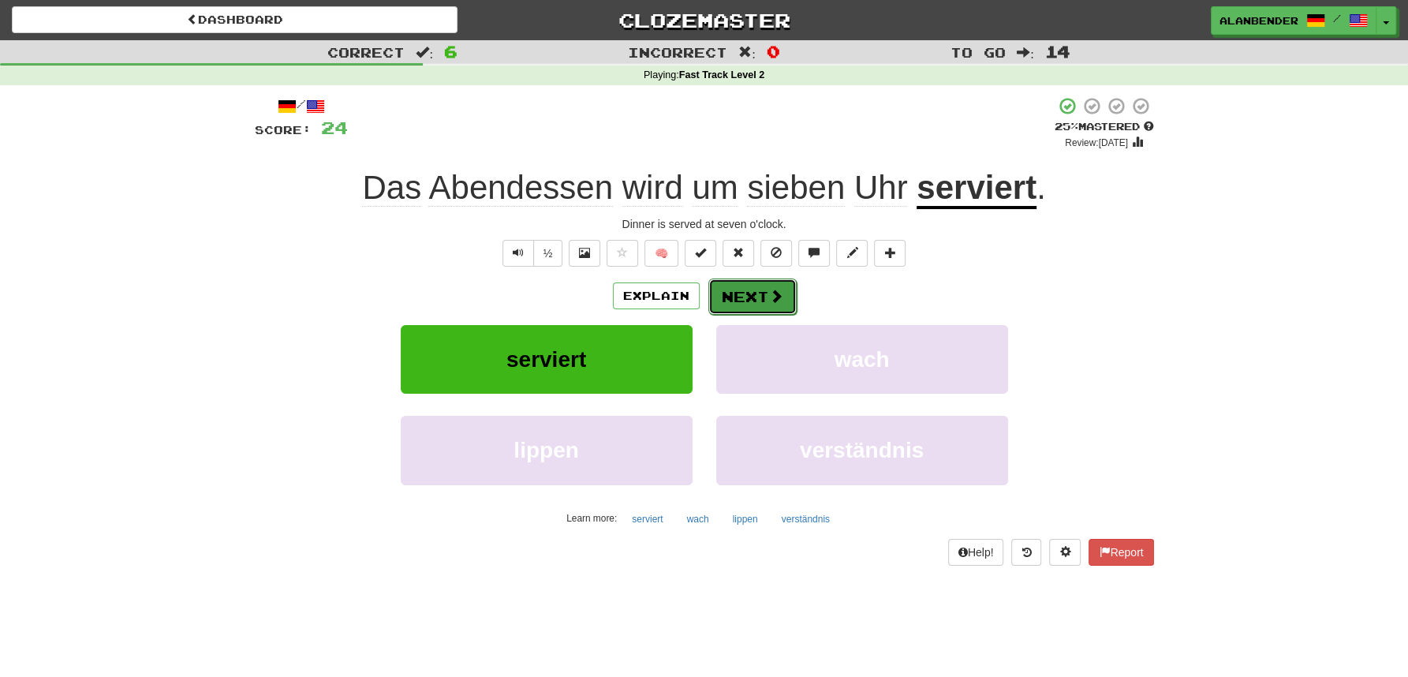
click at [744, 297] on button "Next" at bounding box center [753, 297] width 88 height 36
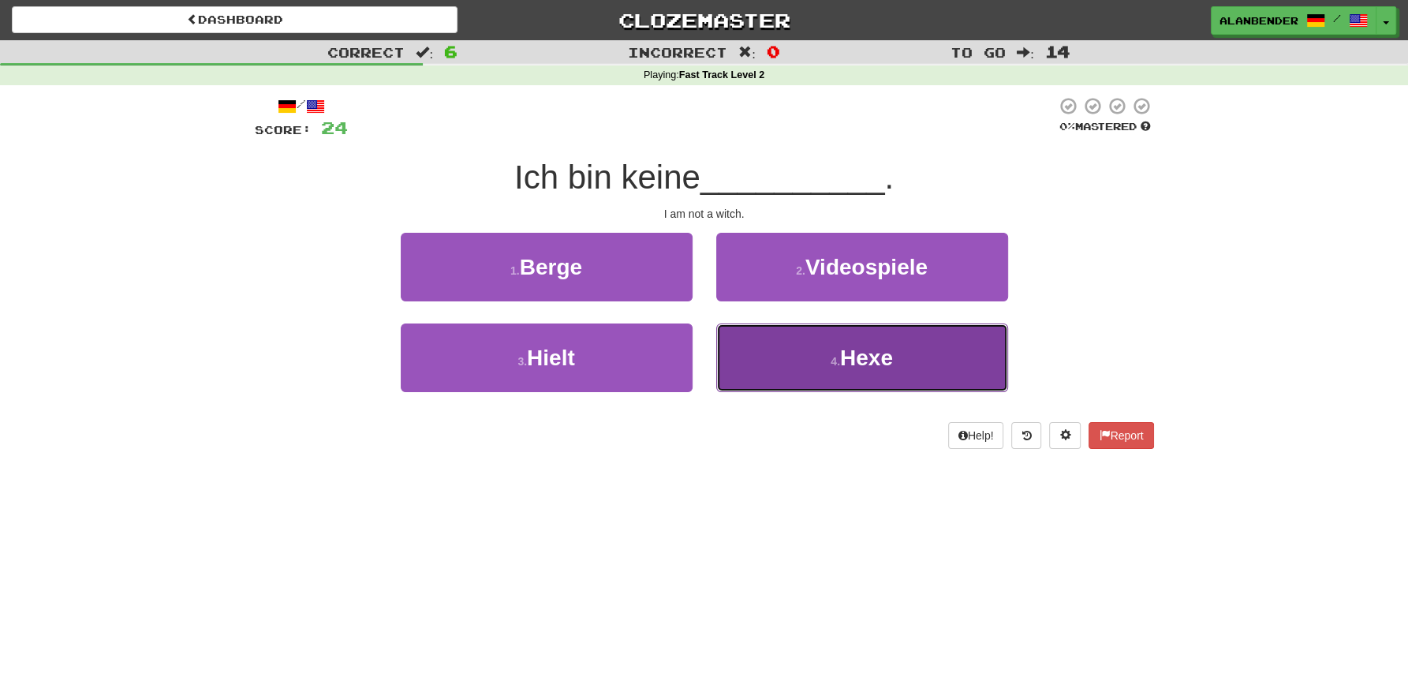
click at [897, 353] on button "4 . Hexe" at bounding box center [862, 357] width 292 height 69
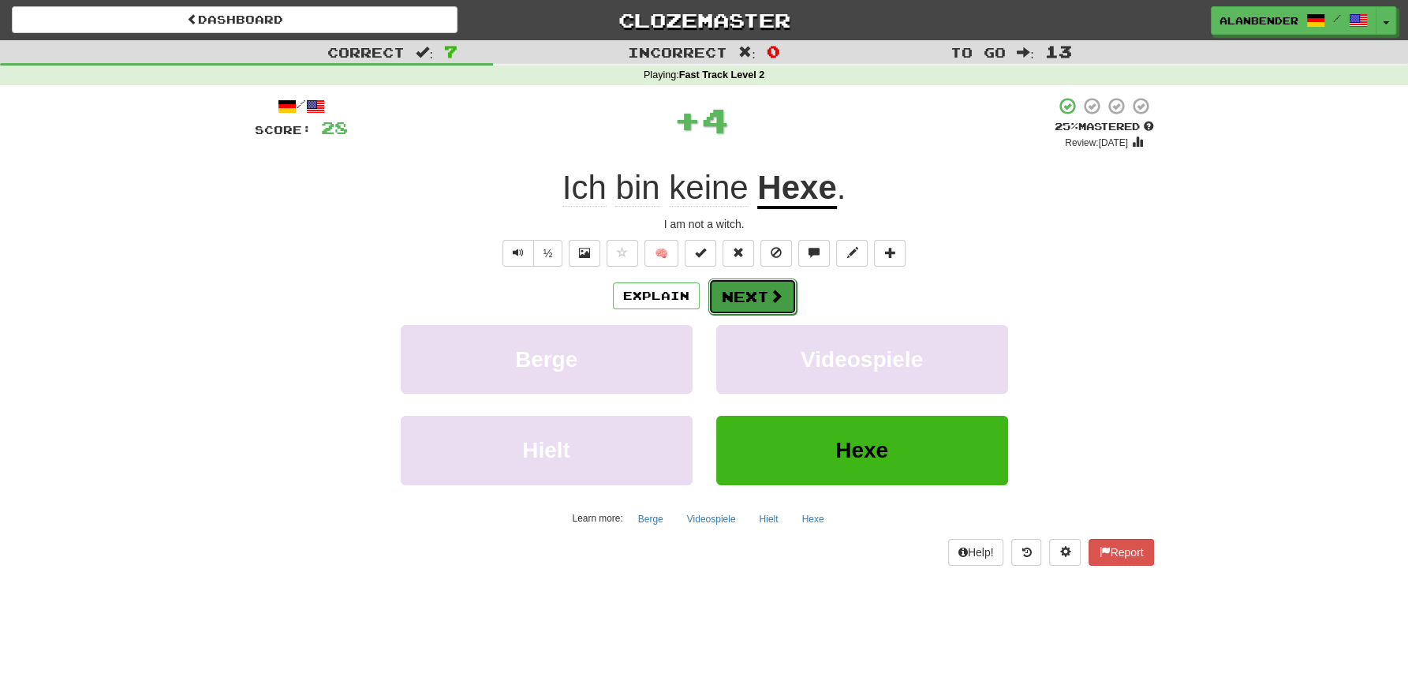
click at [738, 296] on button "Next" at bounding box center [753, 297] width 88 height 36
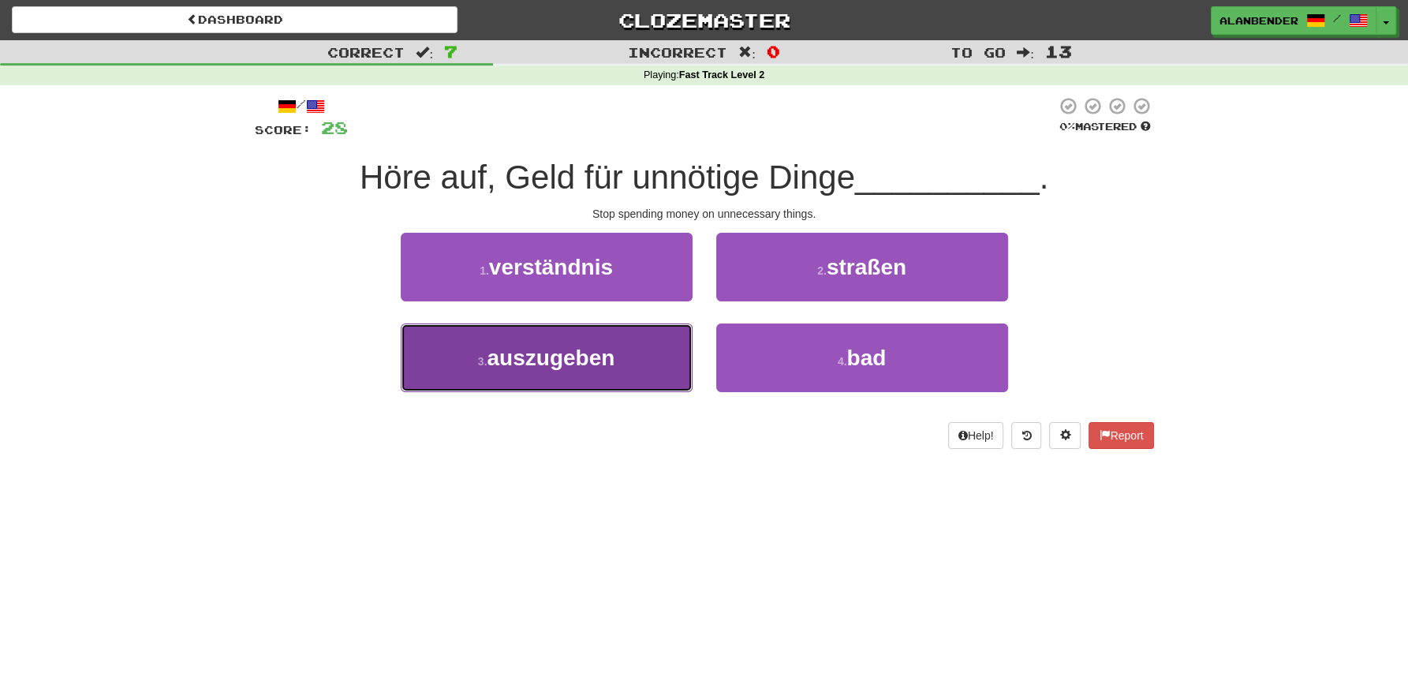
click at [556, 364] on span "auszugeben" at bounding box center [551, 358] width 128 height 24
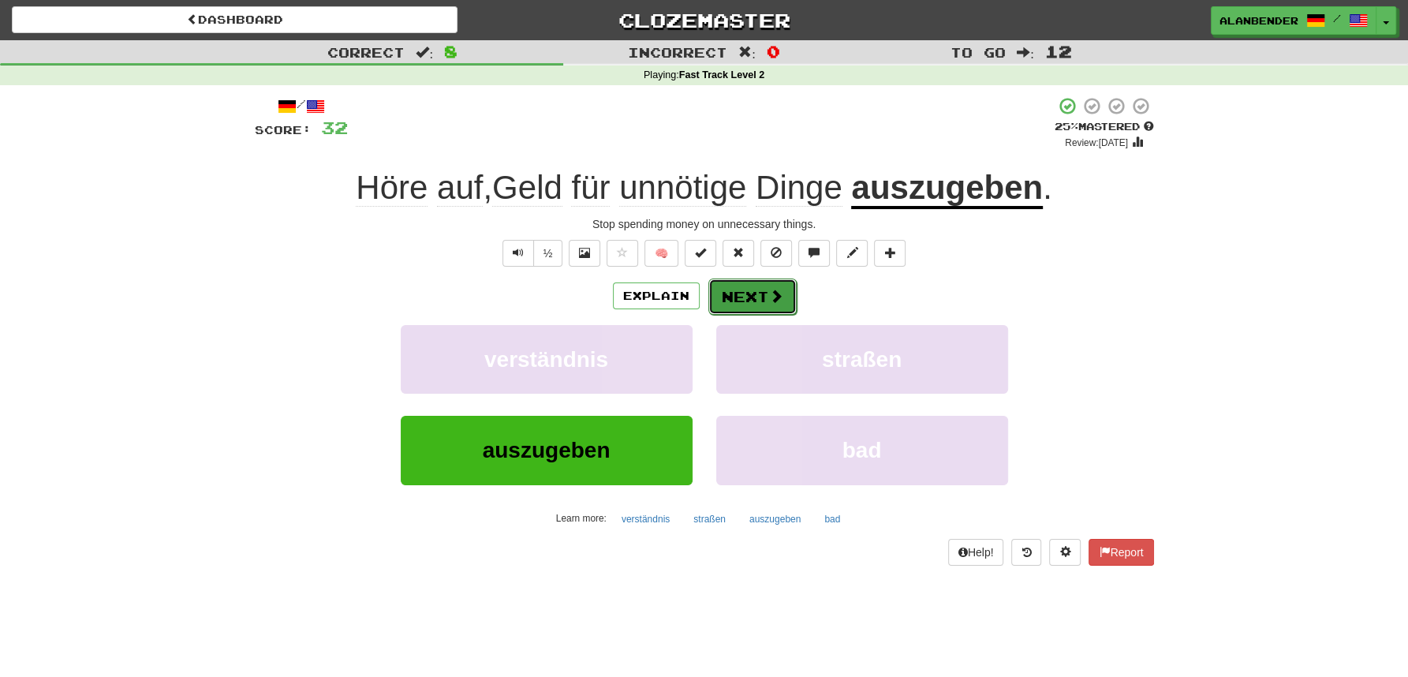
click at [741, 299] on button "Next" at bounding box center [753, 297] width 88 height 36
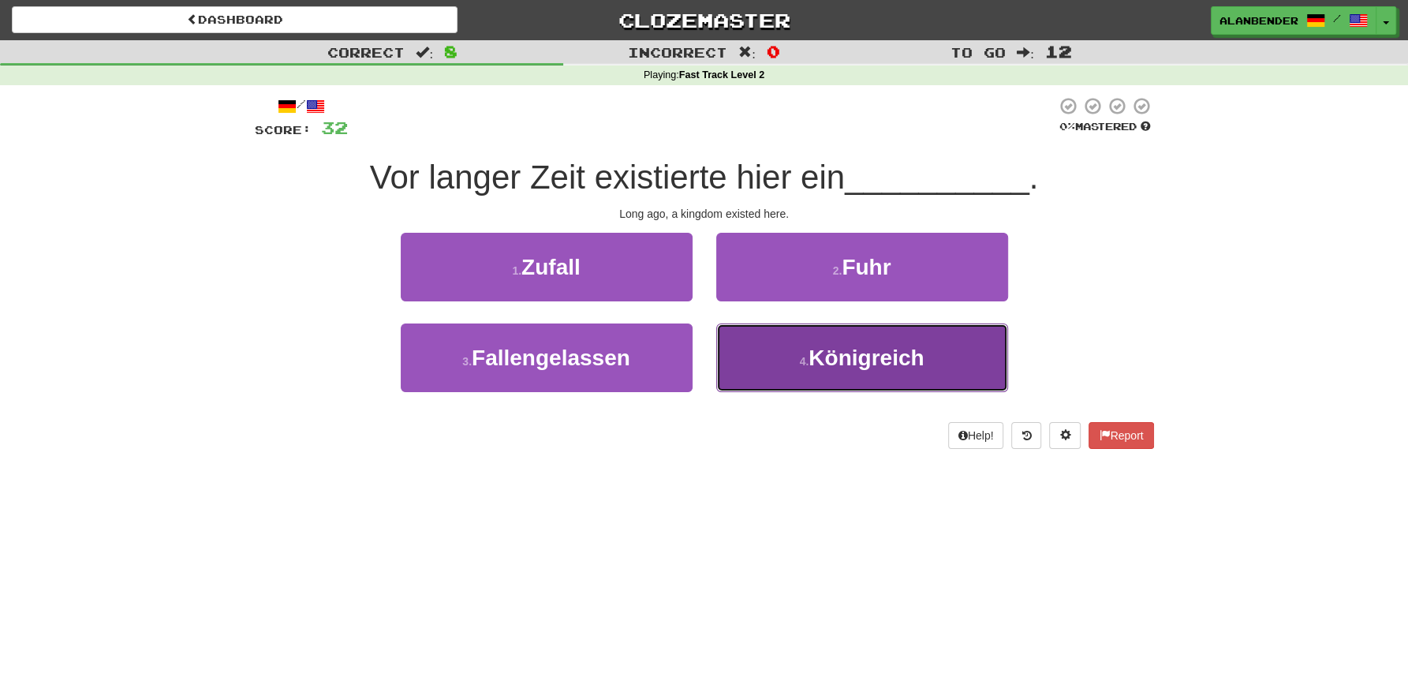
click at [879, 362] on span "Königreich" at bounding box center [866, 358] width 115 height 24
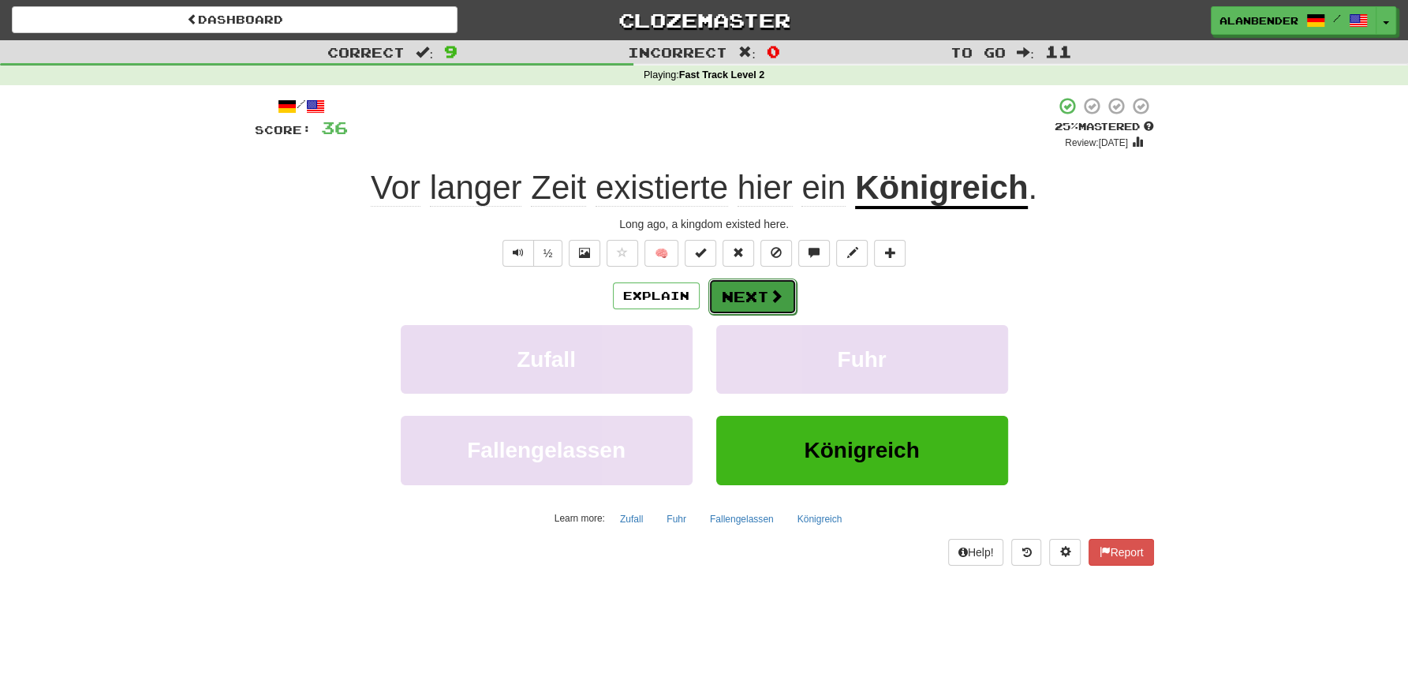
click at [761, 298] on button "Next" at bounding box center [753, 297] width 88 height 36
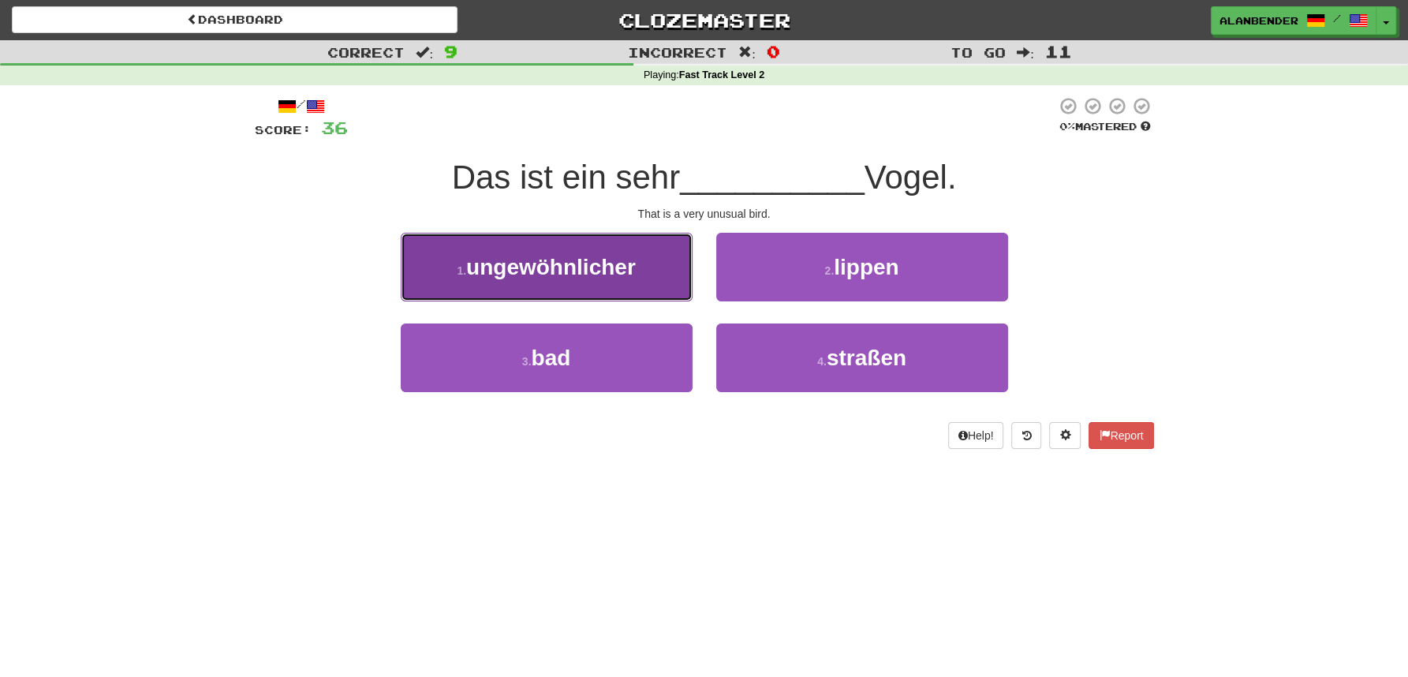
click at [618, 271] on span "ungewöhnlicher" at bounding box center [551, 267] width 170 height 24
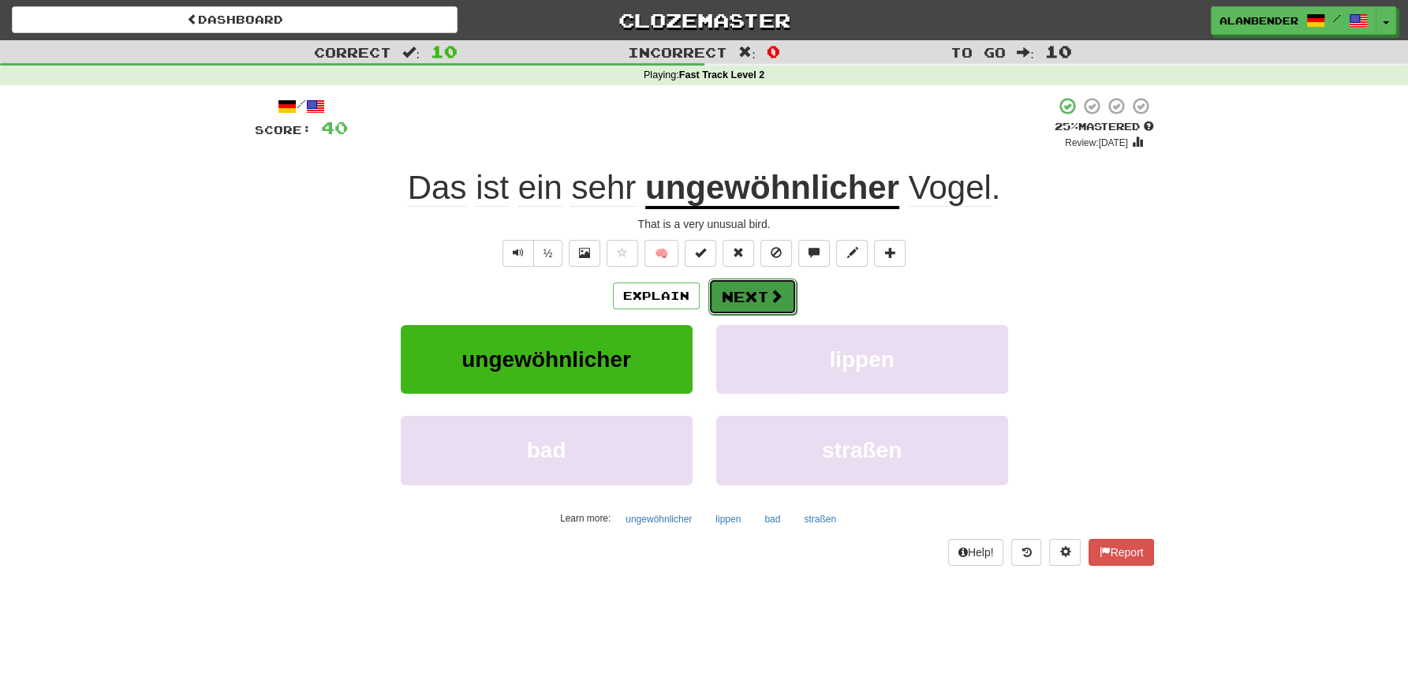
click at [755, 301] on button "Next" at bounding box center [753, 297] width 88 height 36
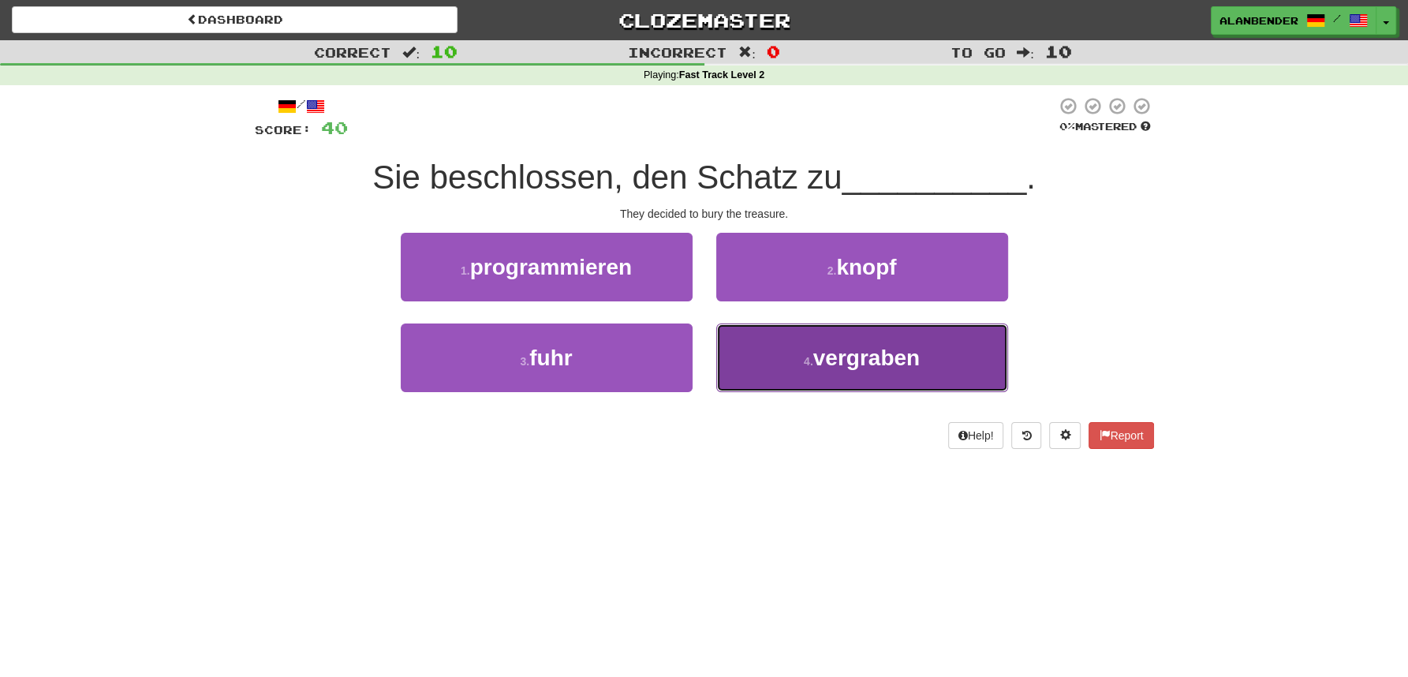
click at [835, 364] on span "vergraben" at bounding box center [866, 358] width 107 height 24
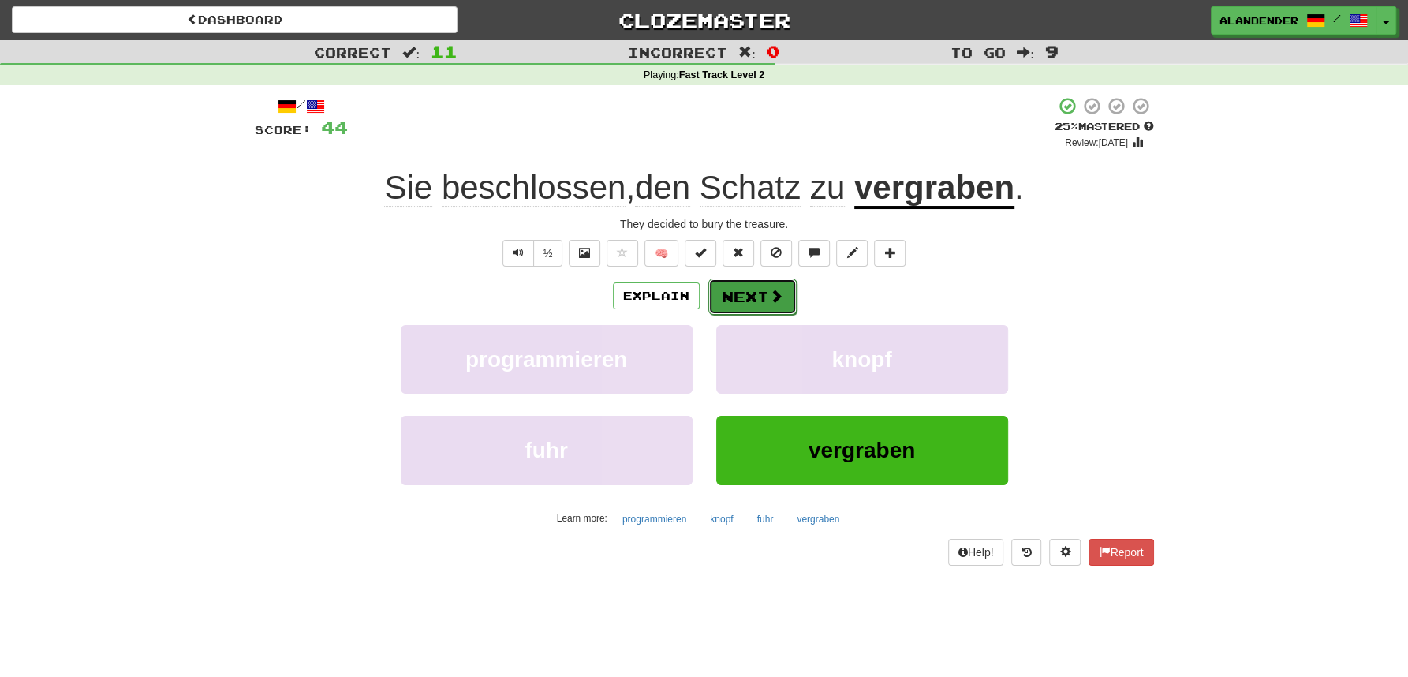
click at [756, 291] on button "Next" at bounding box center [753, 297] width 88 height 36
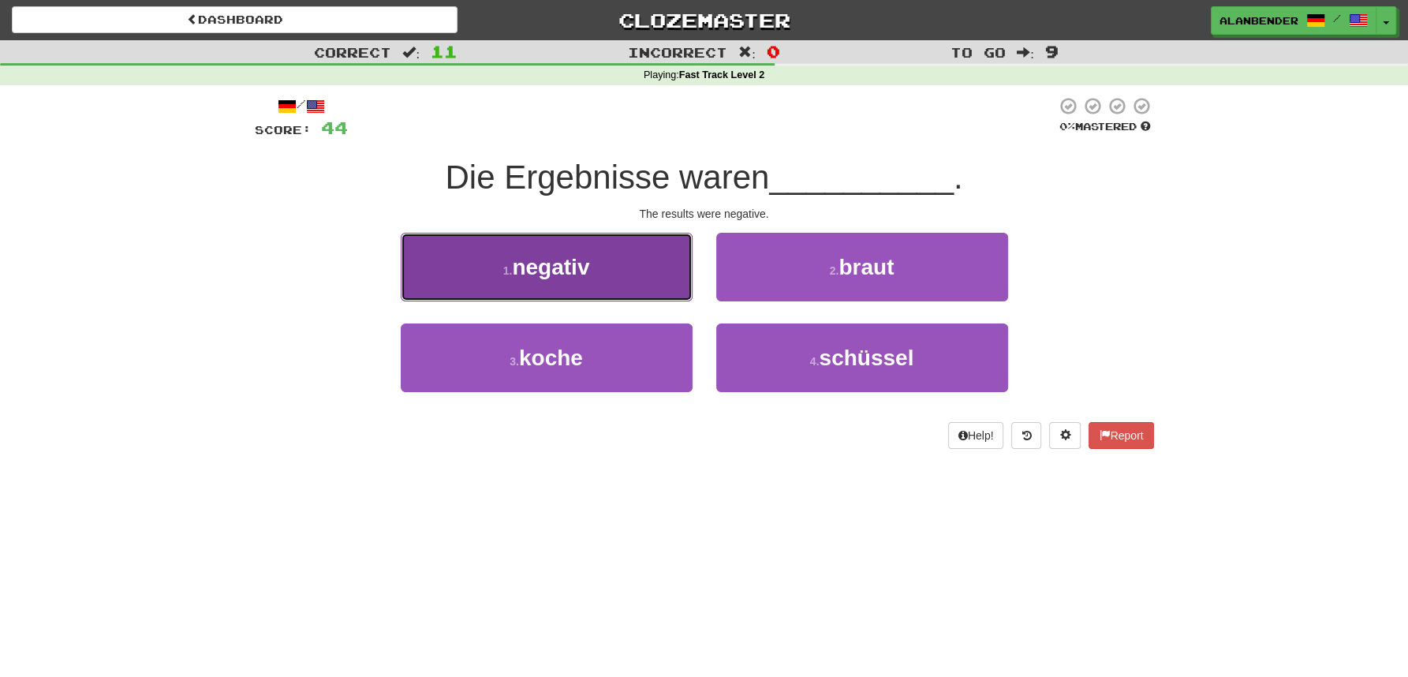
click at [574, 261] on span "negativ" at bounding box center [550, 267] width 77 height 24
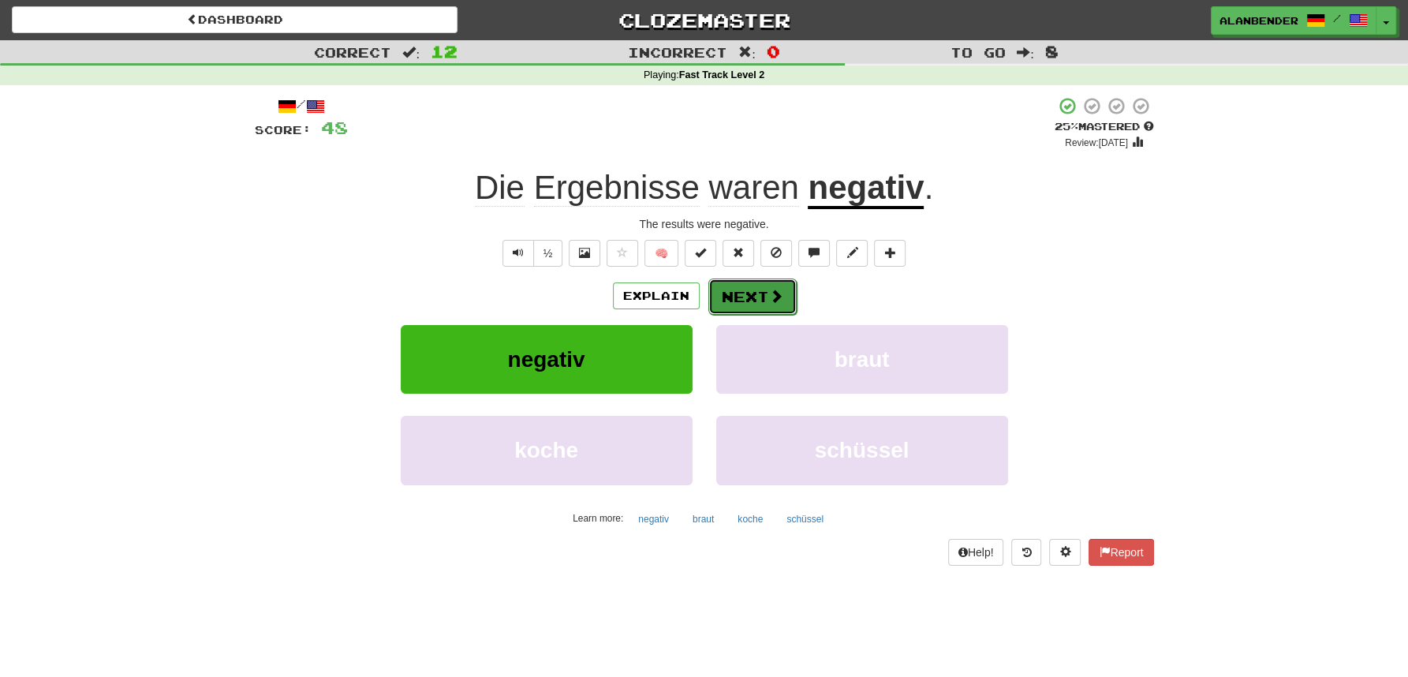
click at [757, 293] on button "Next" at bounding box center [753, 297] width 88 height 36
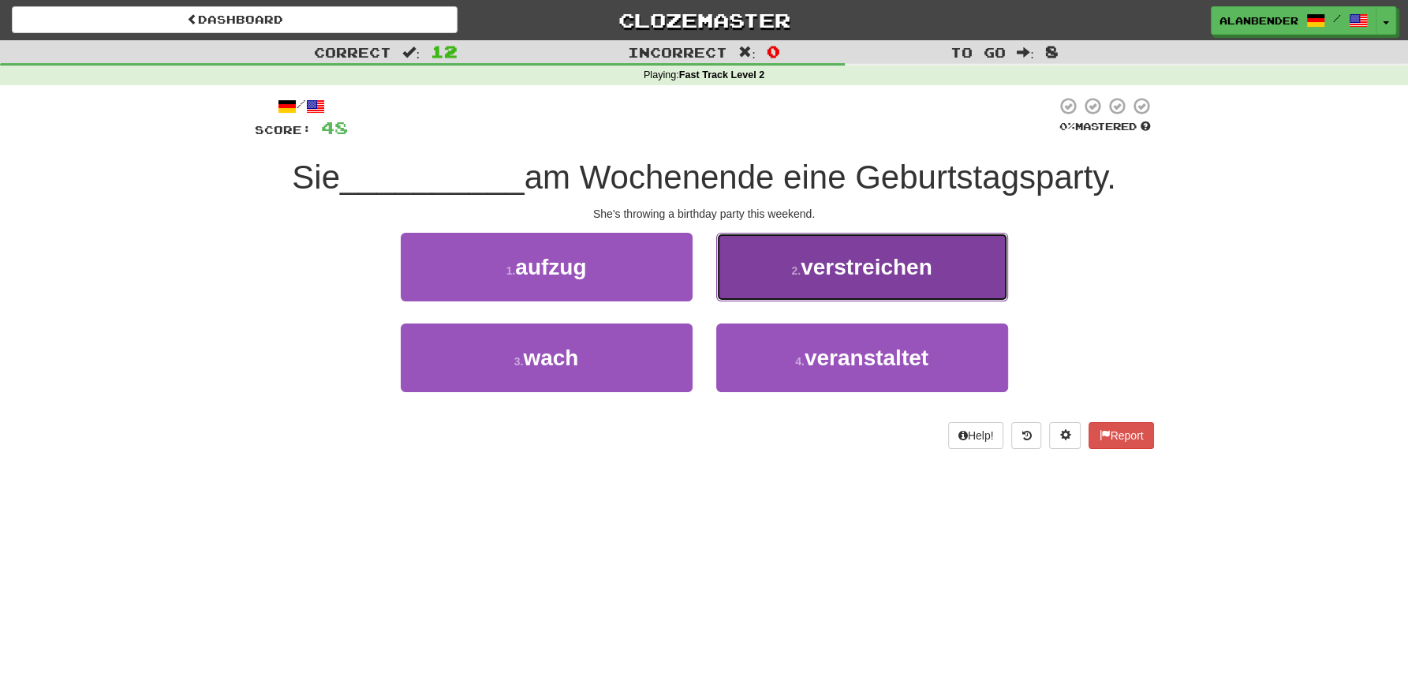
click at [929, 264] on span "verstreichen" at bounding box center [867, 267] width 132 height 24
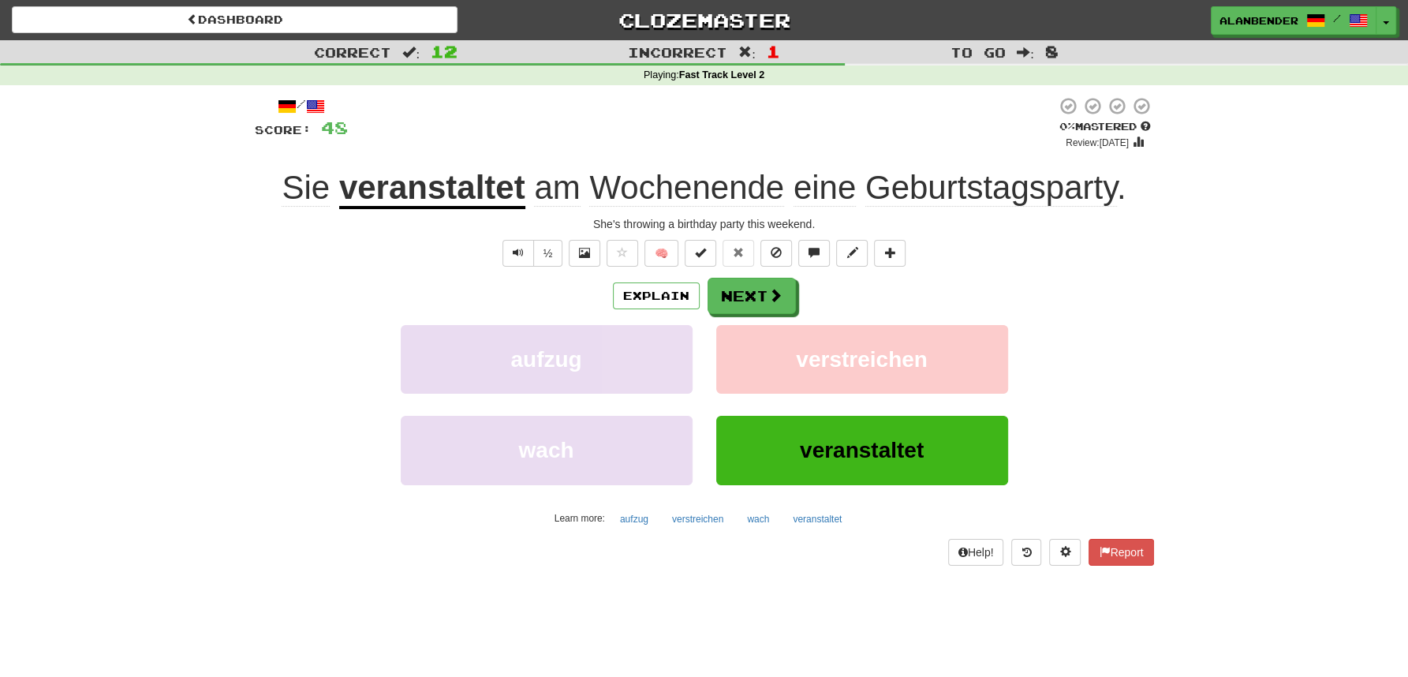
click at [428, 188] on u "veranstaltet" at bounding box center [432, 189] width 186 height 40
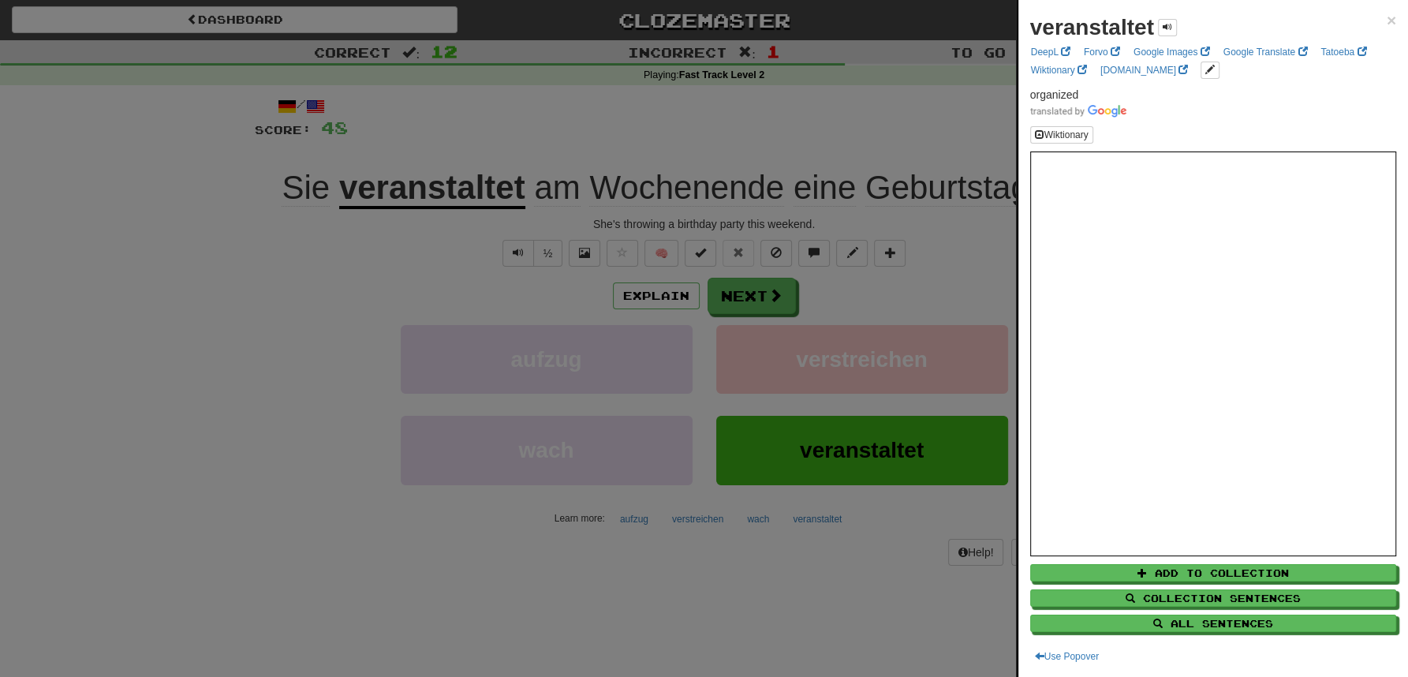
click at [527, 114] on div at bounding box center [704, 338] width 1408 height 677
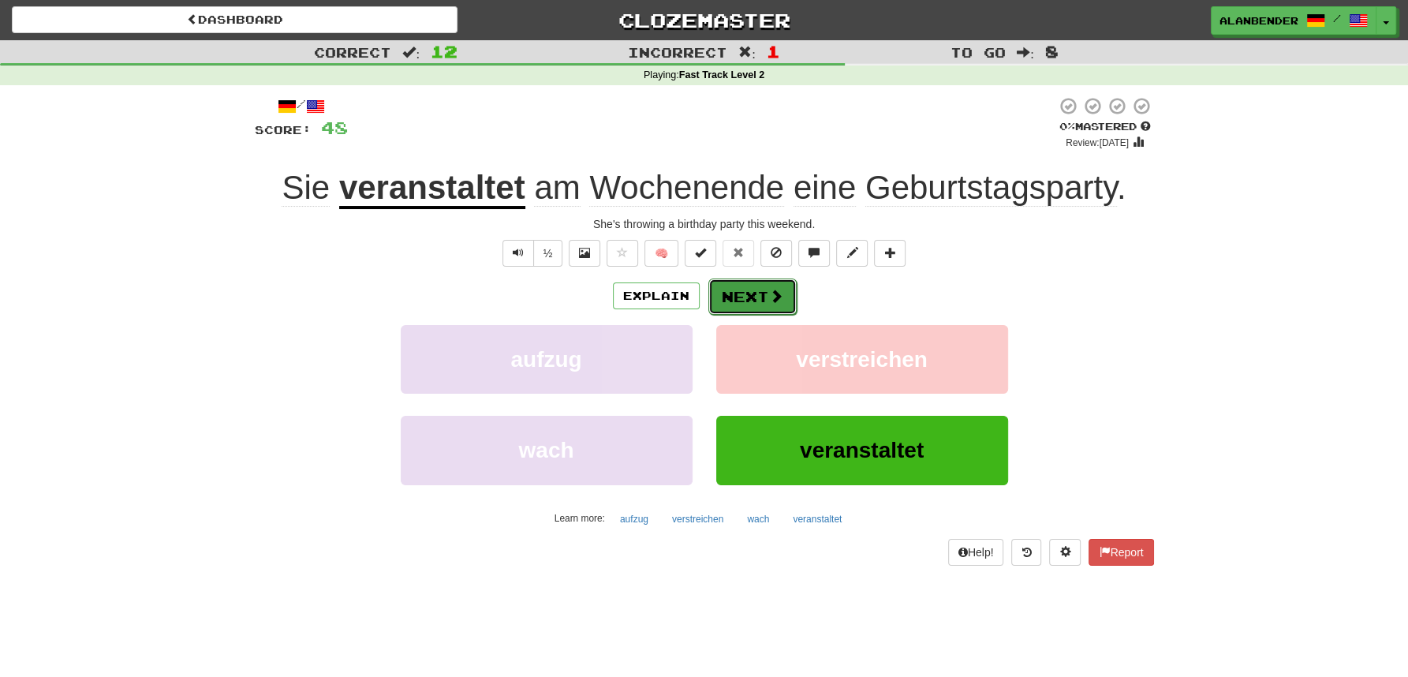
click at [763, 294] on button "Next" at bounding box center [753, 297] width 88 height 36
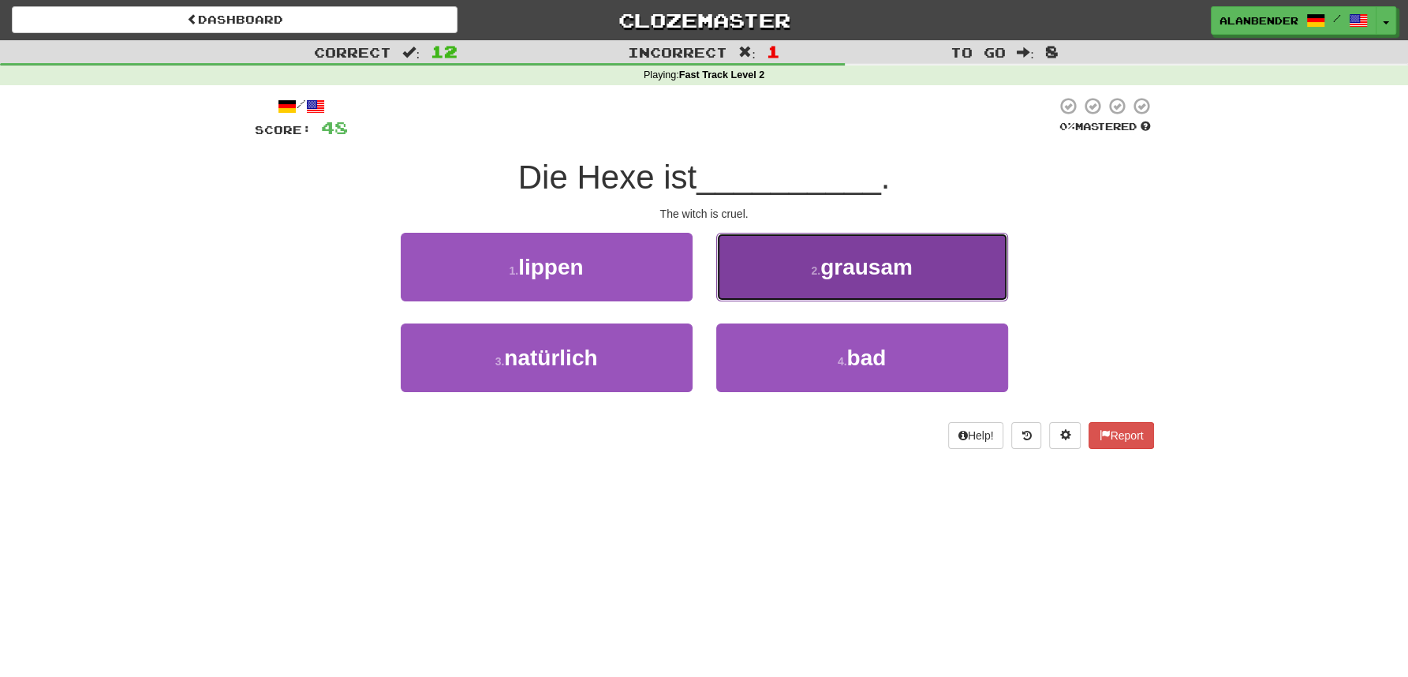
click at [907, 279] on span "grausam" at bounding box center [867, 267] width 92 height 24
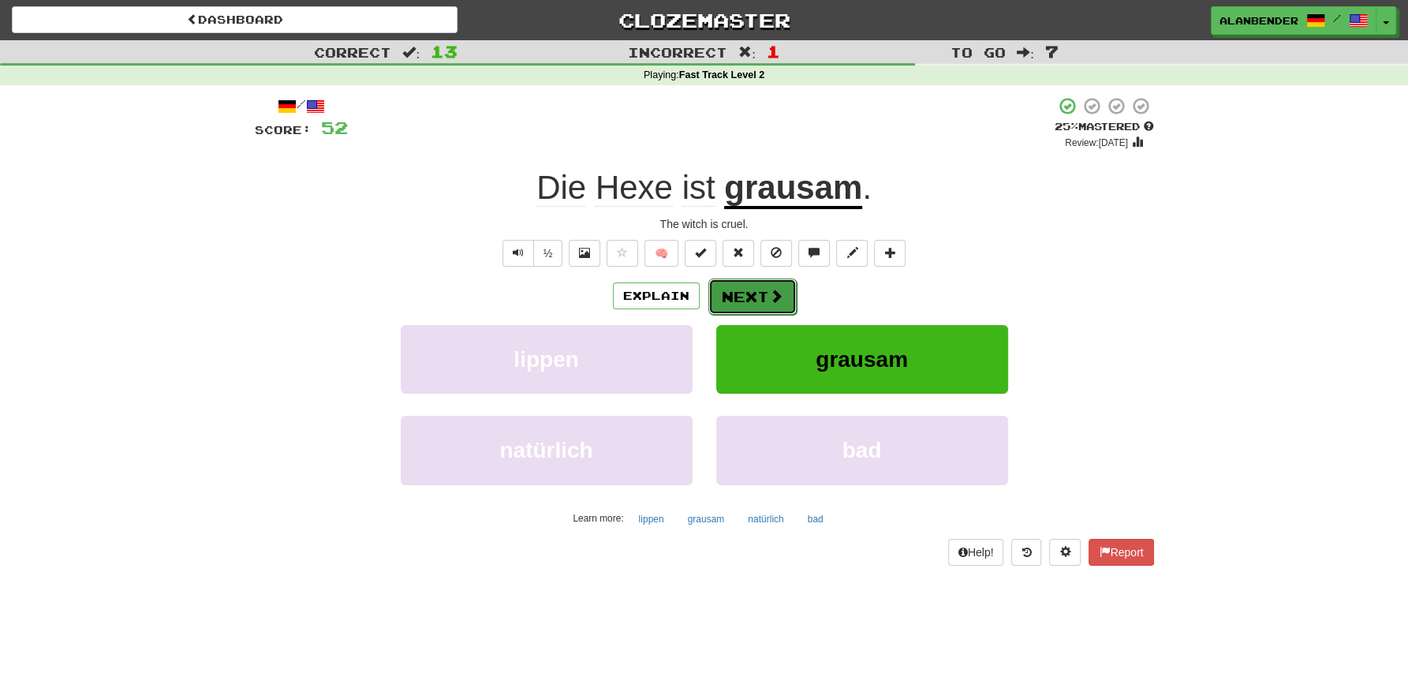
click at [754, 297] on button "Next" at bounding box center [753, 297] width 88 height 36
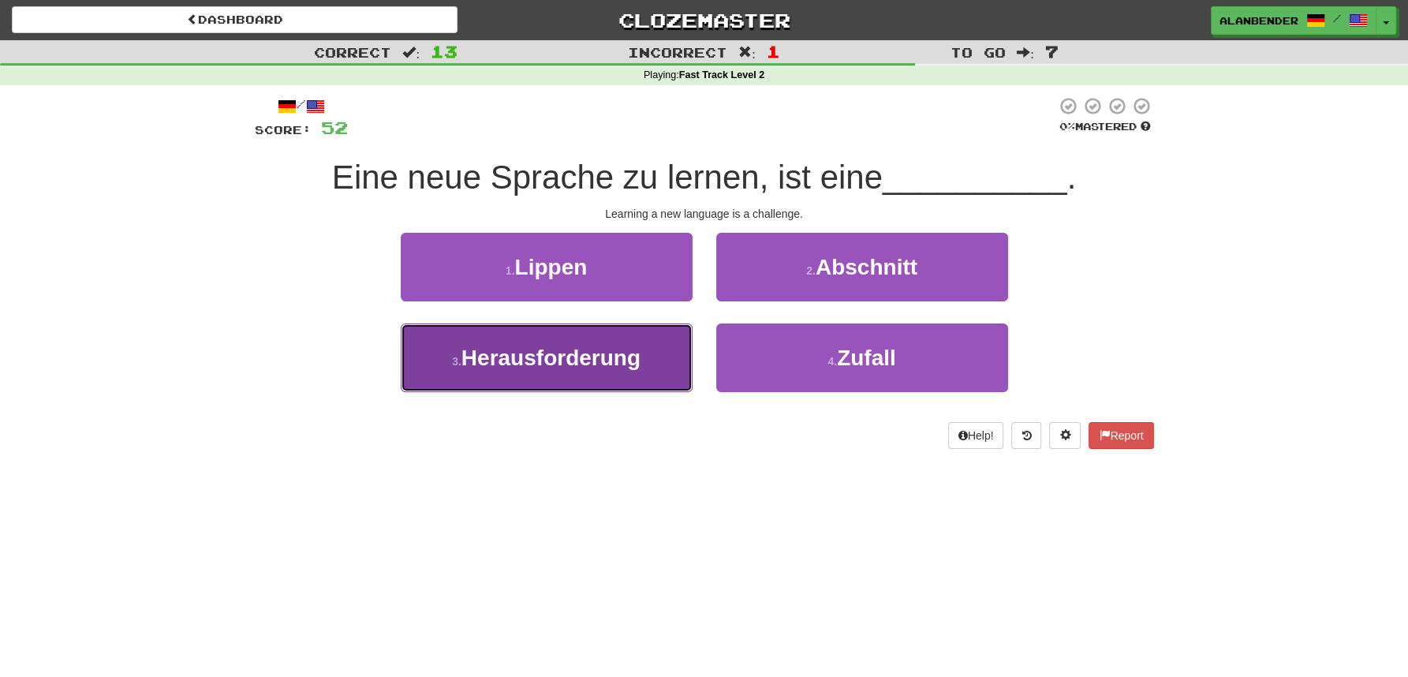
click at [604, 357] on span "Herausforderung" at bounding box center [551, 358] width 179 height 24
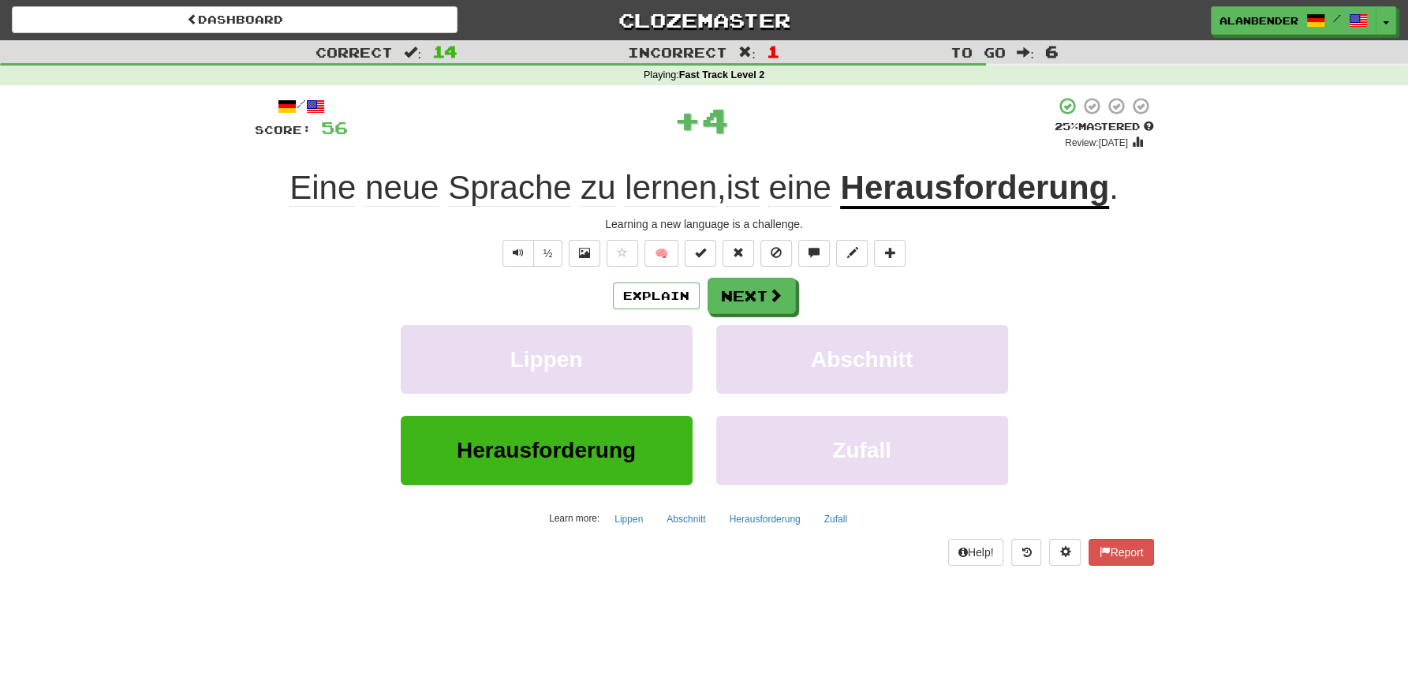
click at [918, 199] on u "Herausforderung" at bounding box center [974, 189] width 269 height 40
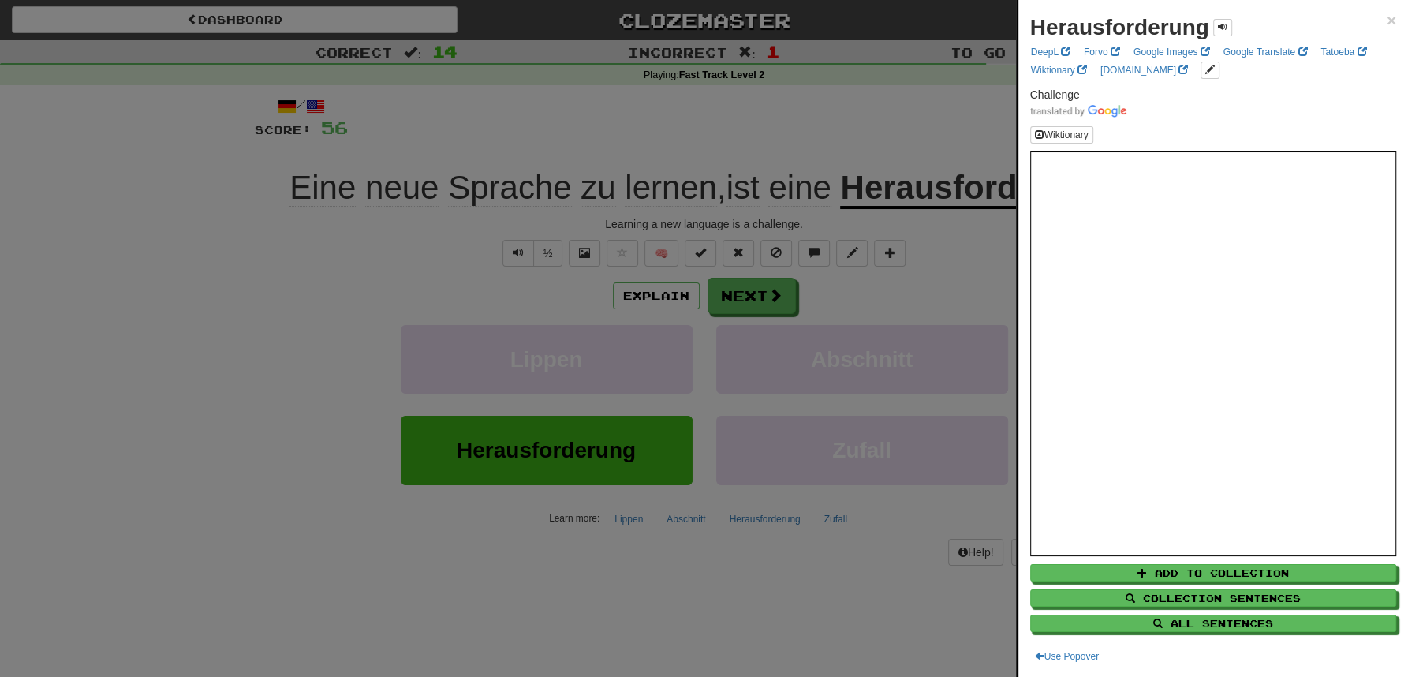
click at [890, 117] on div at bounding box center [704, 338] width 1408 height 677
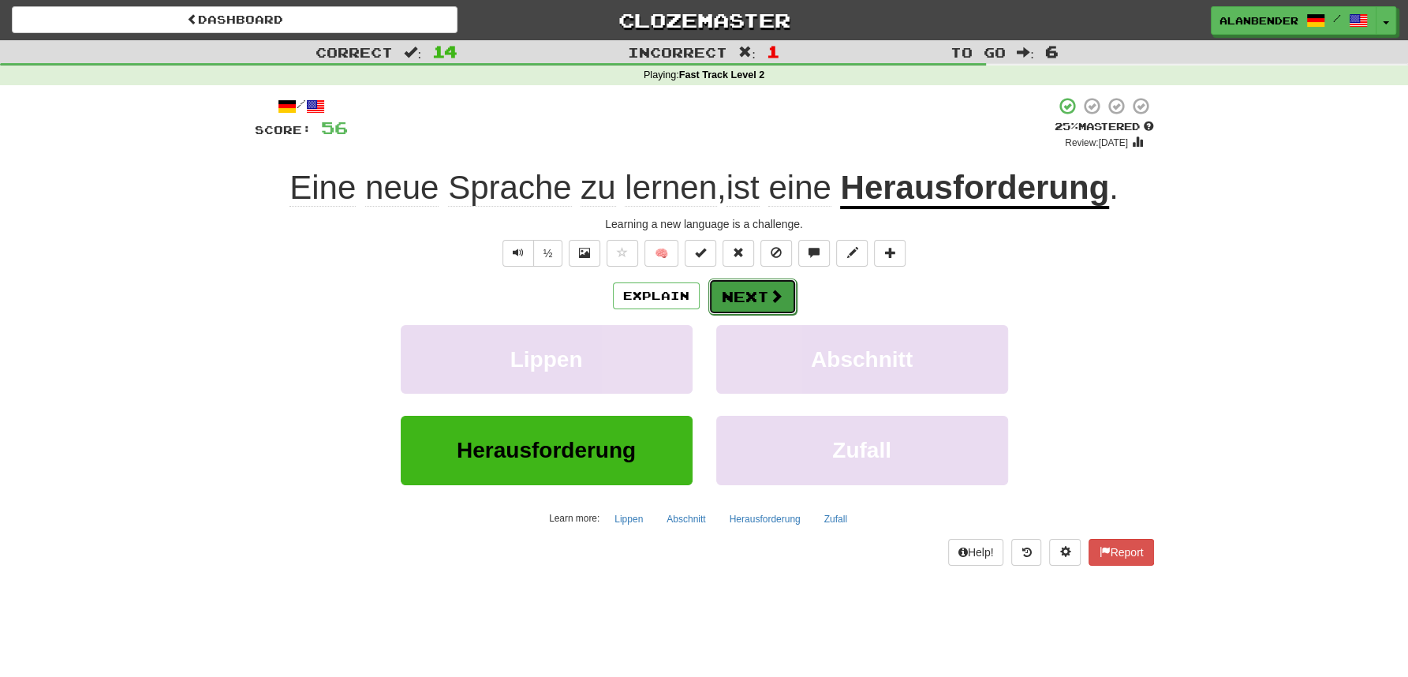
click at [726, 294] on button "Next" at bounding box center [753, 297] width 88 height 36
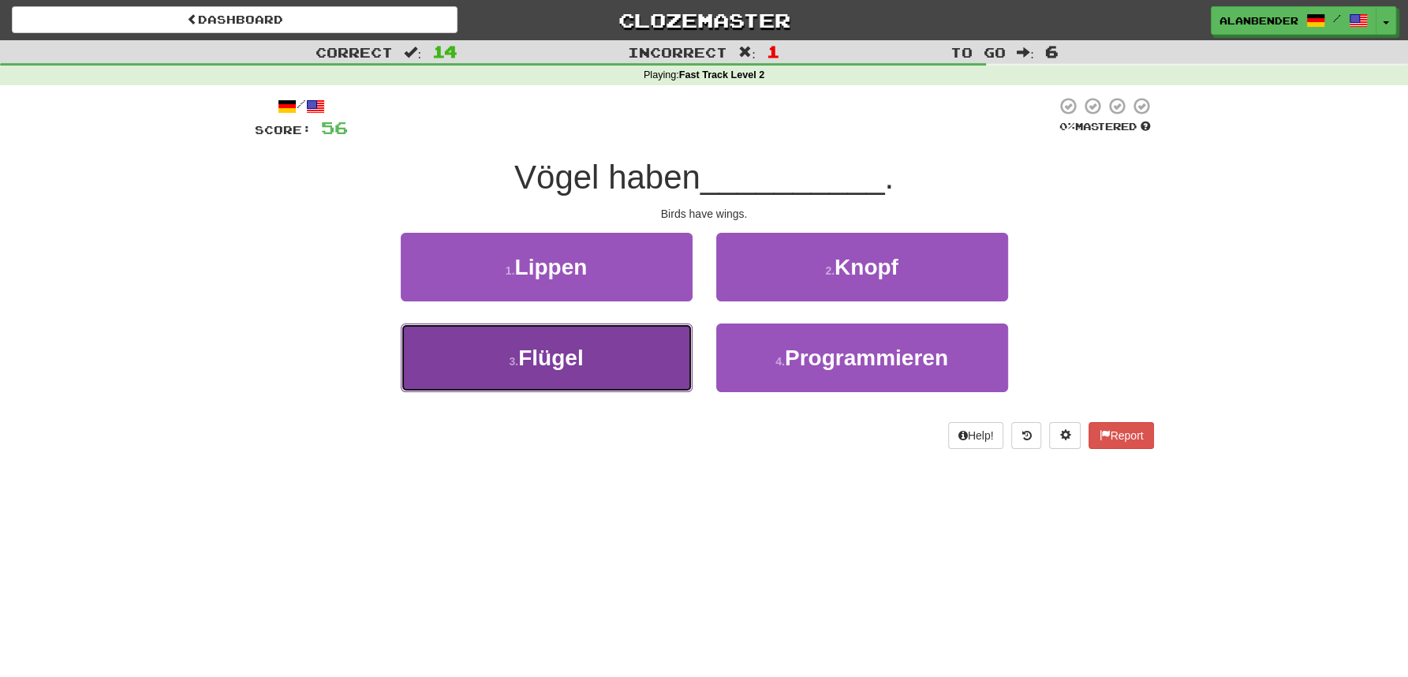
click at [569, 357] on span "Flügel" at bounding box center [550, 358] width 65 height 24
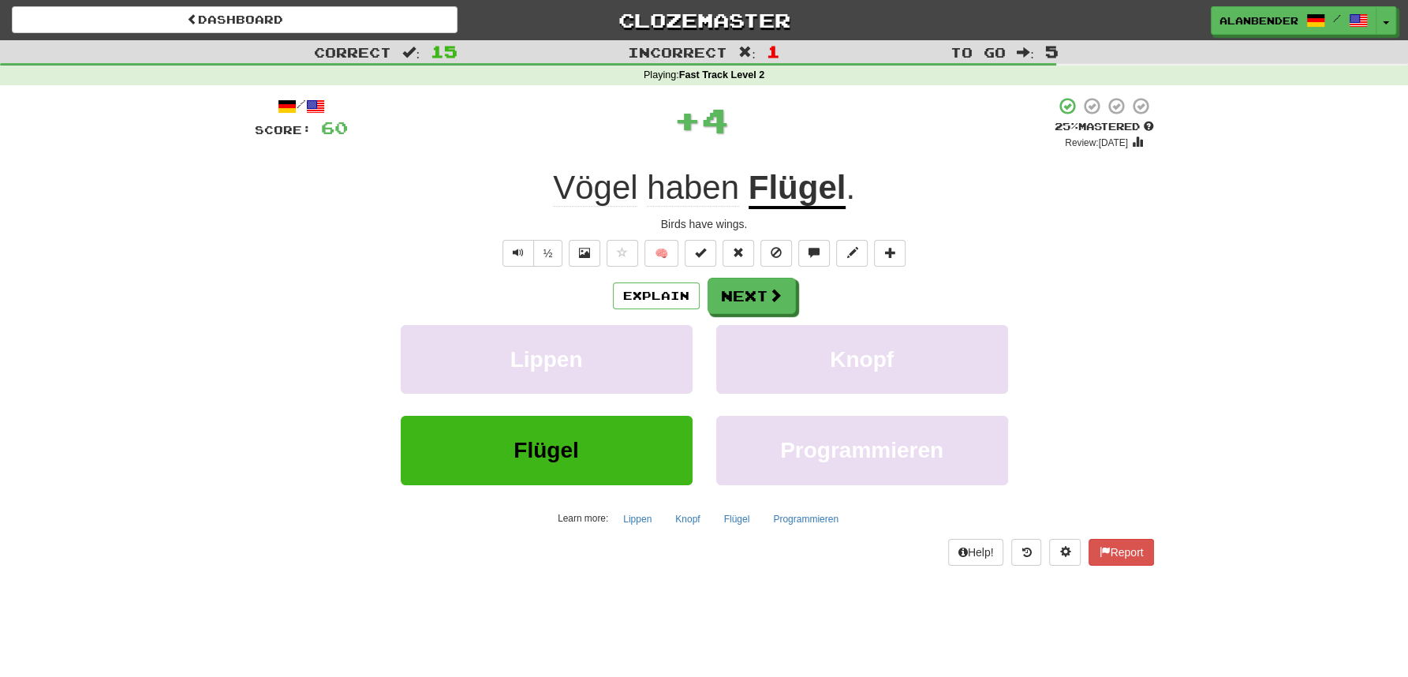
click at [791, 185] on u "Flügel" at bounding box center [798, 189] width 98 height 40
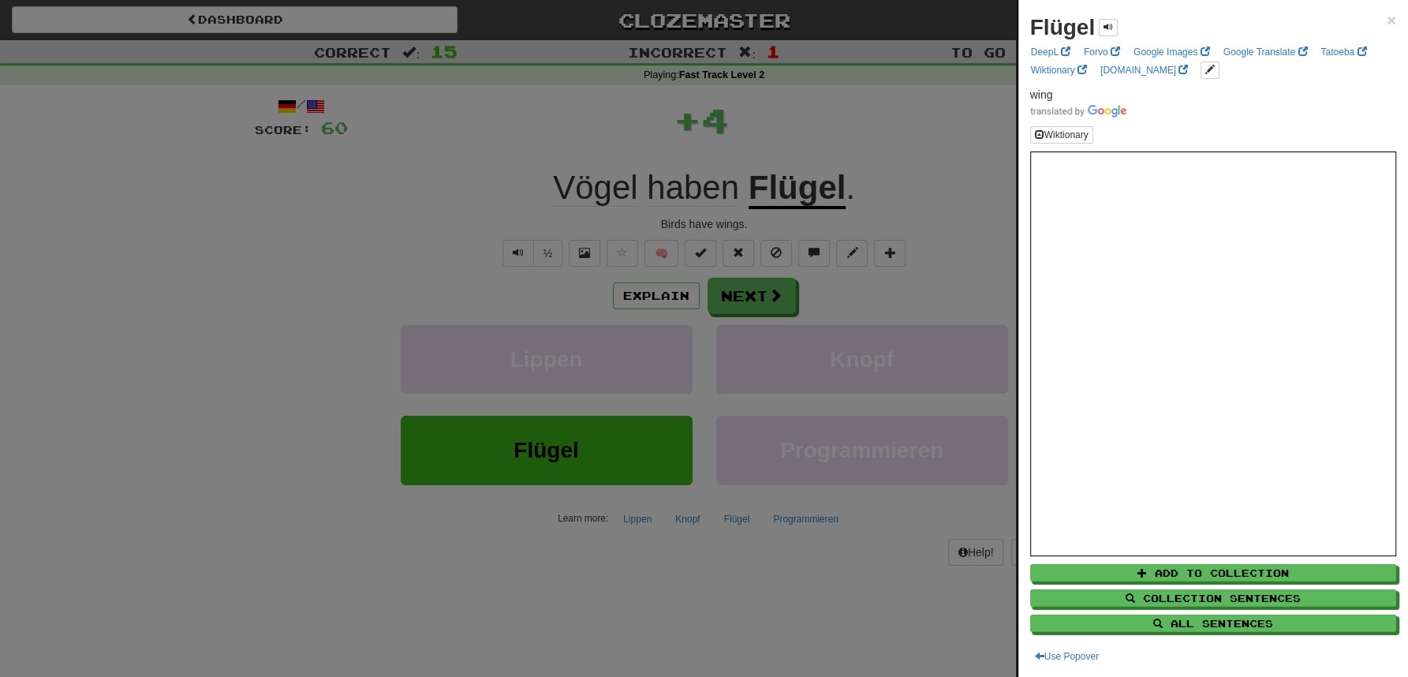
click at [834, 141] on div at bounding box center [704, 338] width 1408 height 677
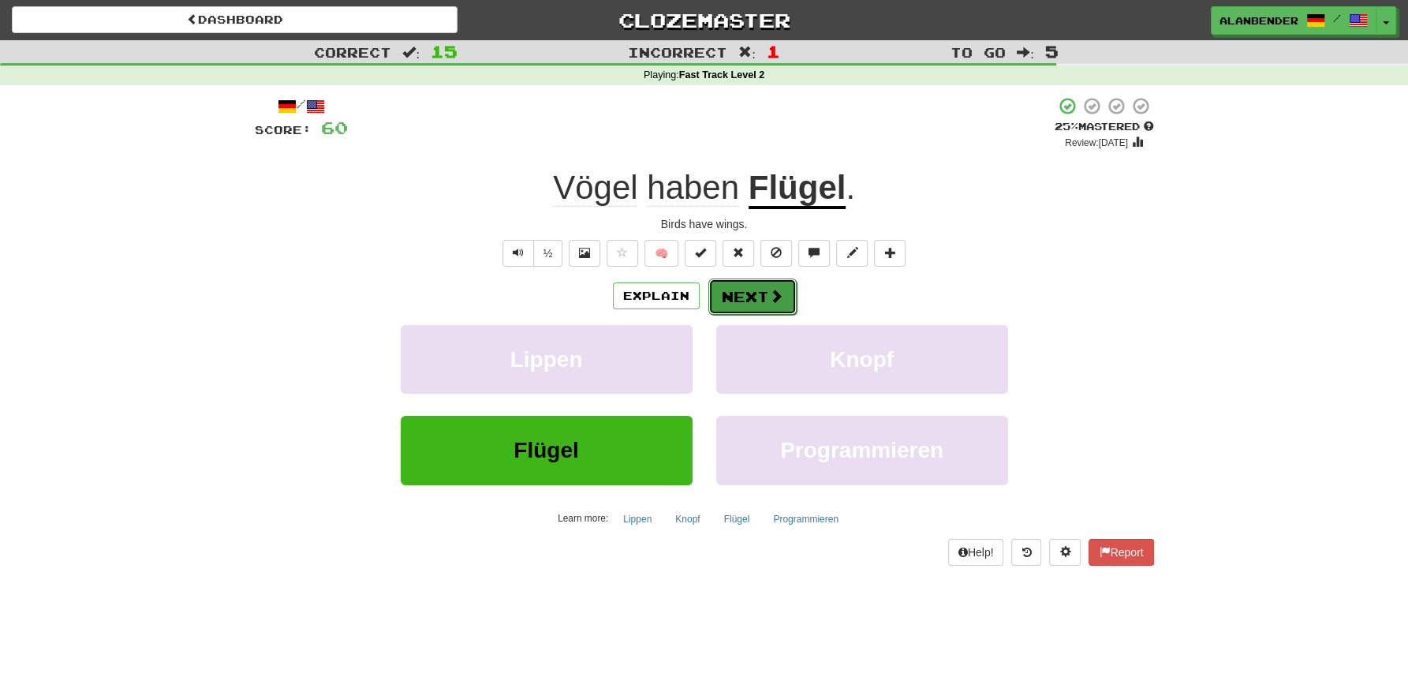
click at [762, 294] on button "Next" at bounding box center [753, 297] width 88 height 36
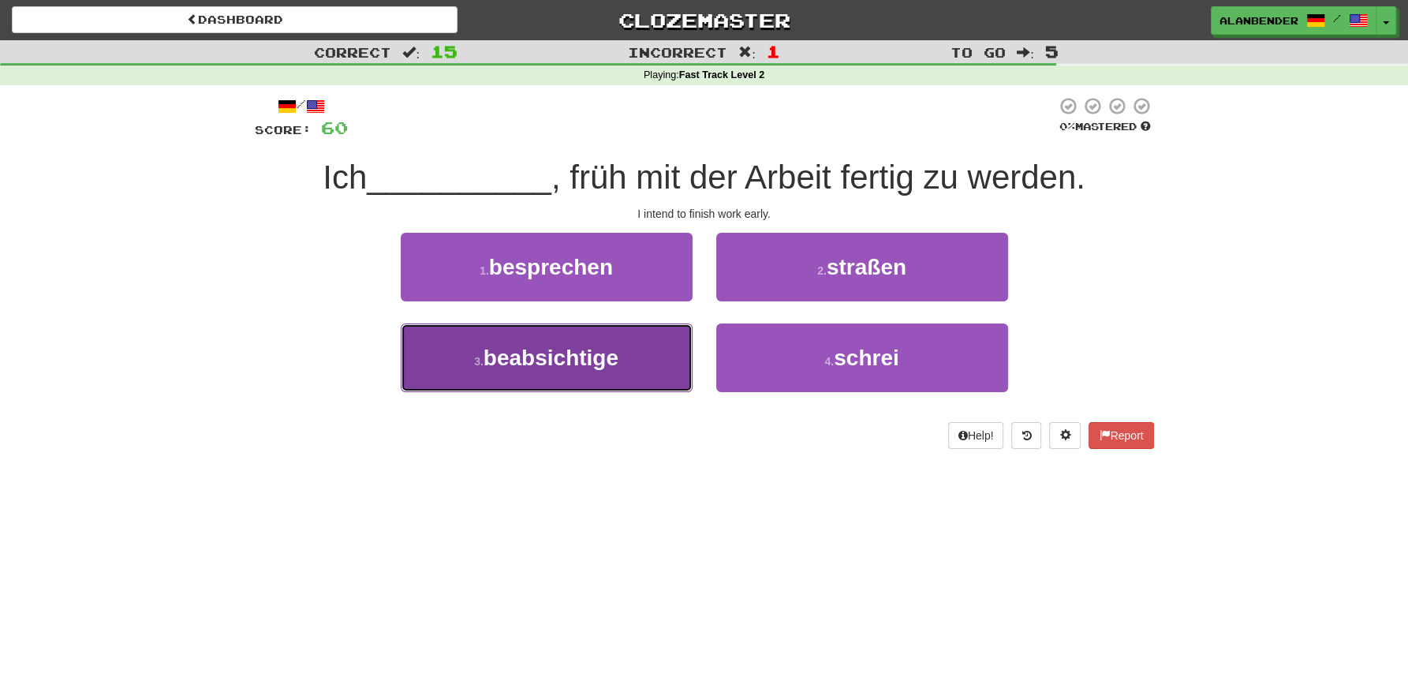
click at [571, 362] on span "beabsichtige" at bounding box center [551, 358] width 135 height 24
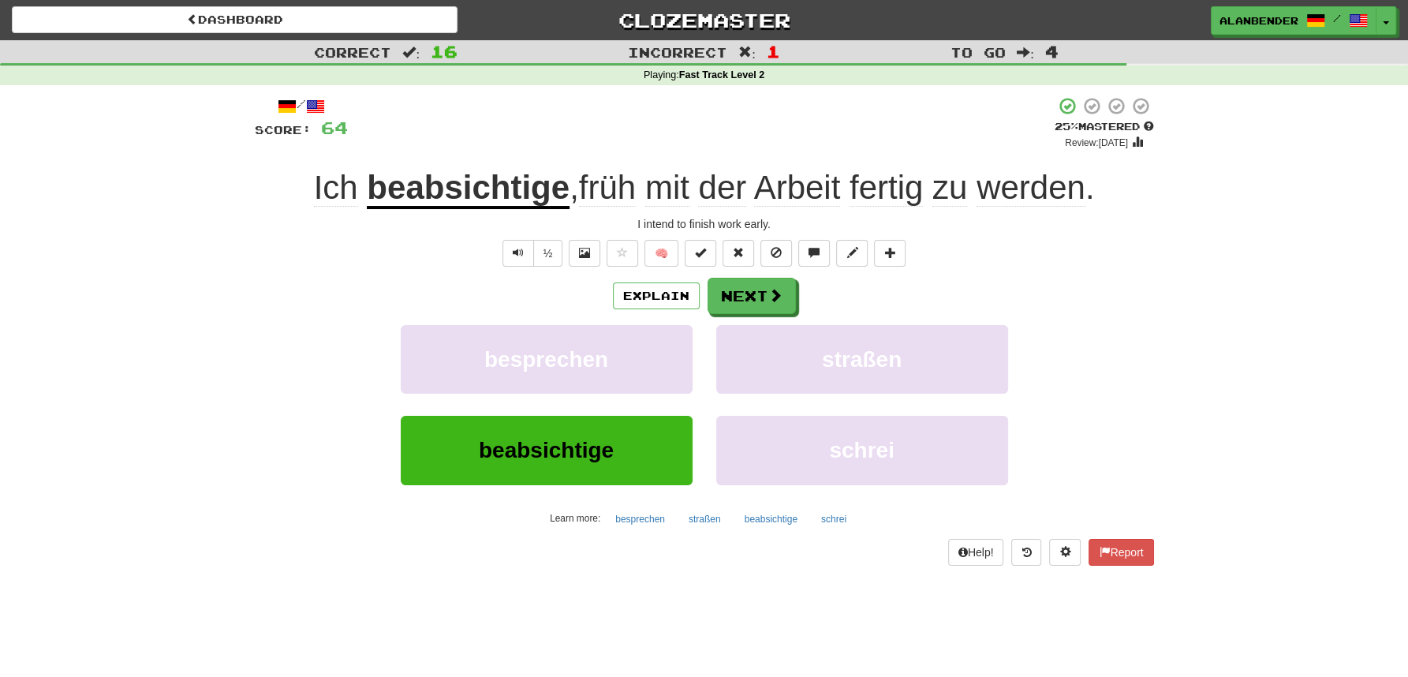
click at [528, 192] on u "beabsichtige" at bounding box center [468, 189] width 203 height 40
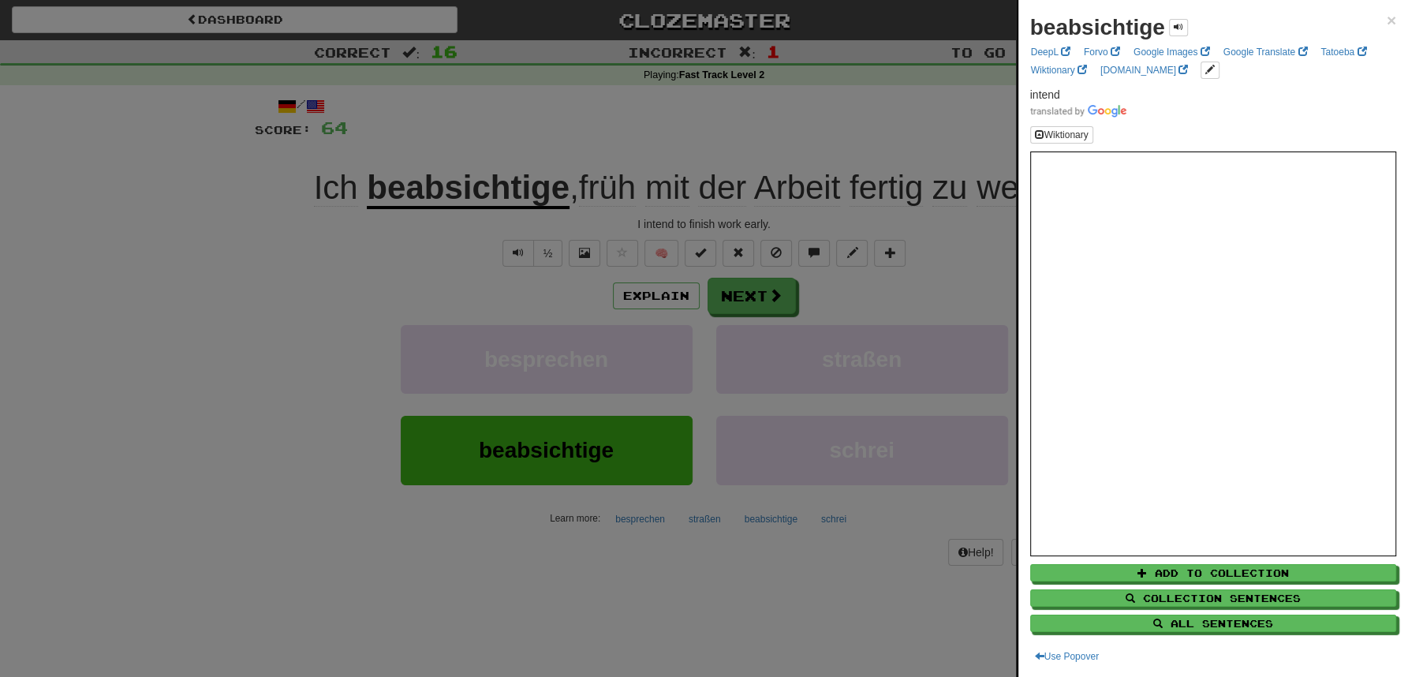
click at [588, 98] on div at bounding box center [704, 338] width 1408 height 677
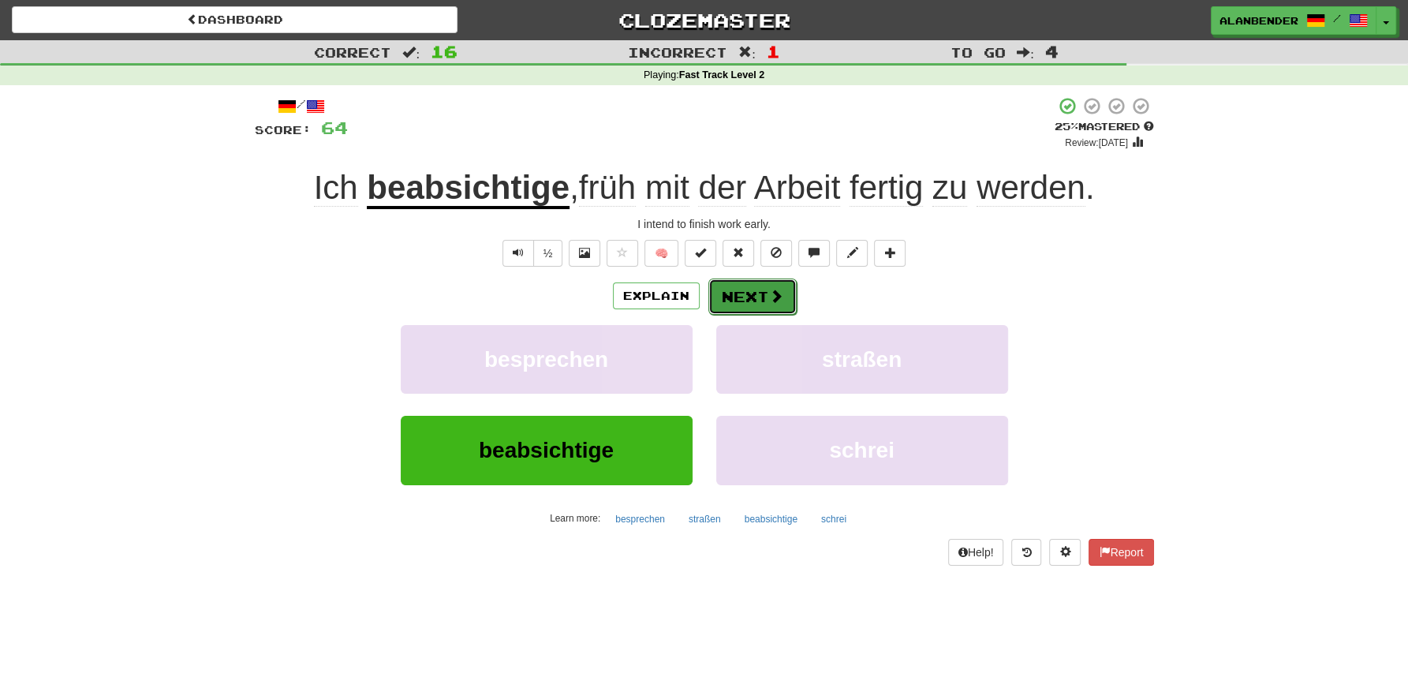
click at [743, 297] on button "Next" at bounding box center [753, 297] width 88 height 36
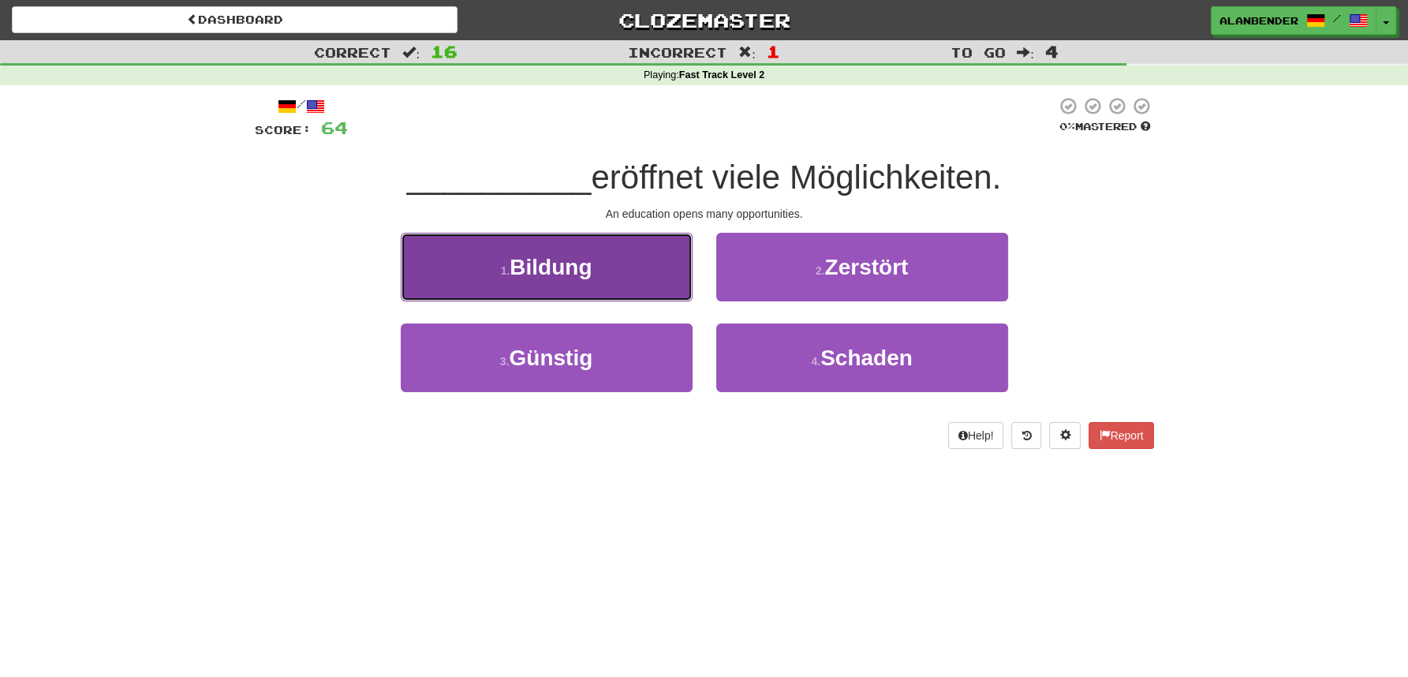
click at [561, 267] on span "Bildung" at bounding box center [551, 267] width 82 height 24
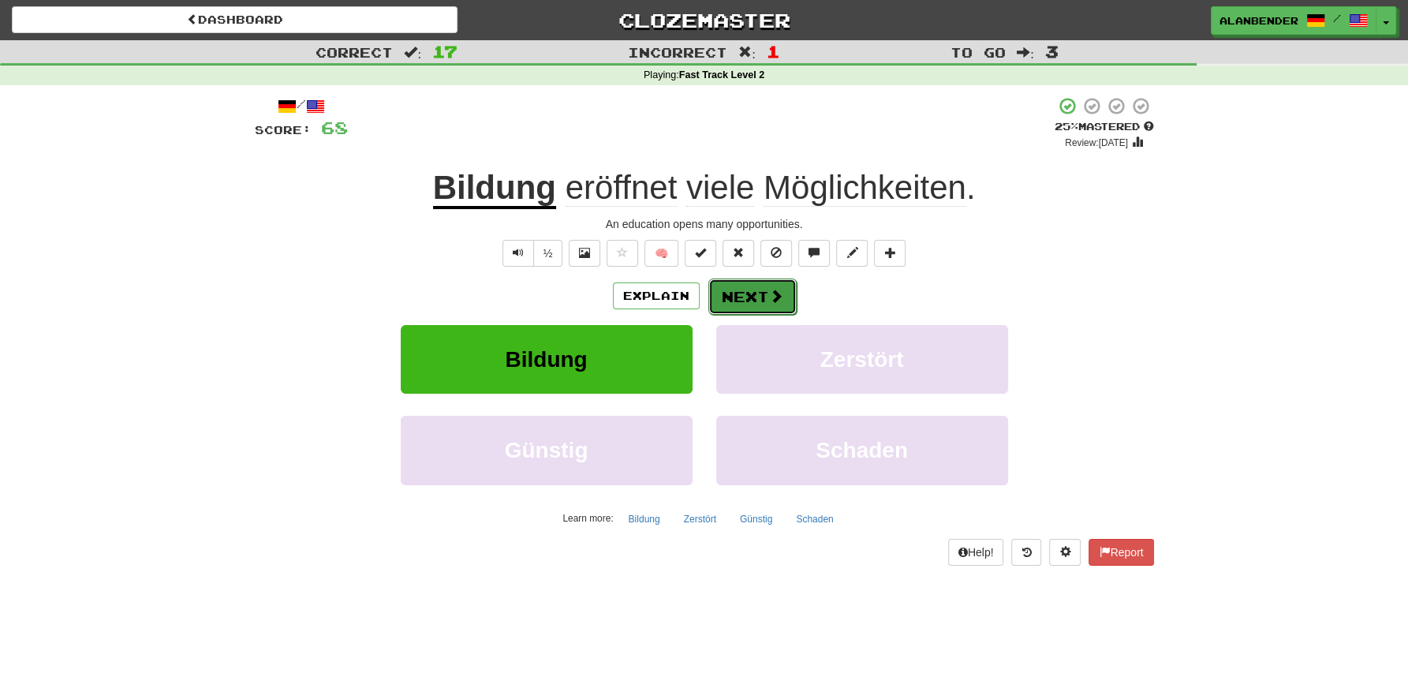
click at [747, 295] on button "Next" at bounding box center [753, 297] width 88 height 36
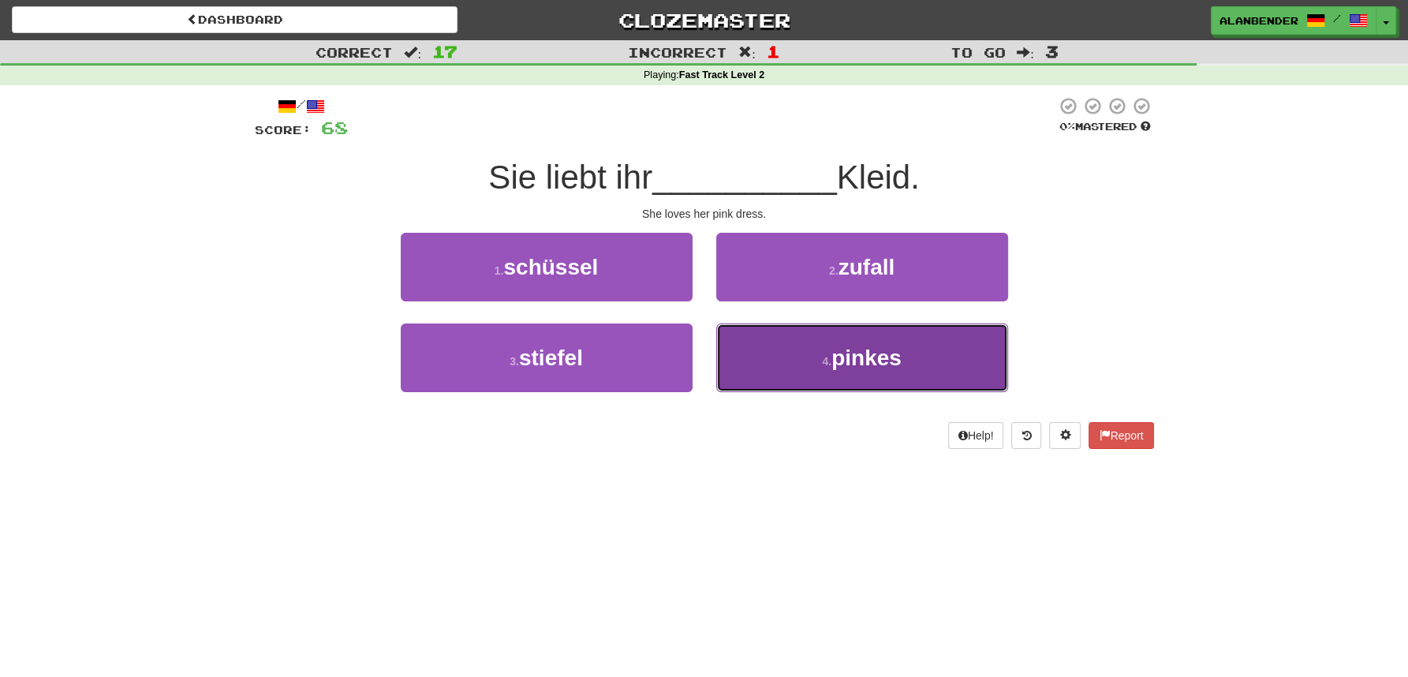
click at [864, 359] on span "pinkes" at bounding box center [867, 358] width 70 height 24
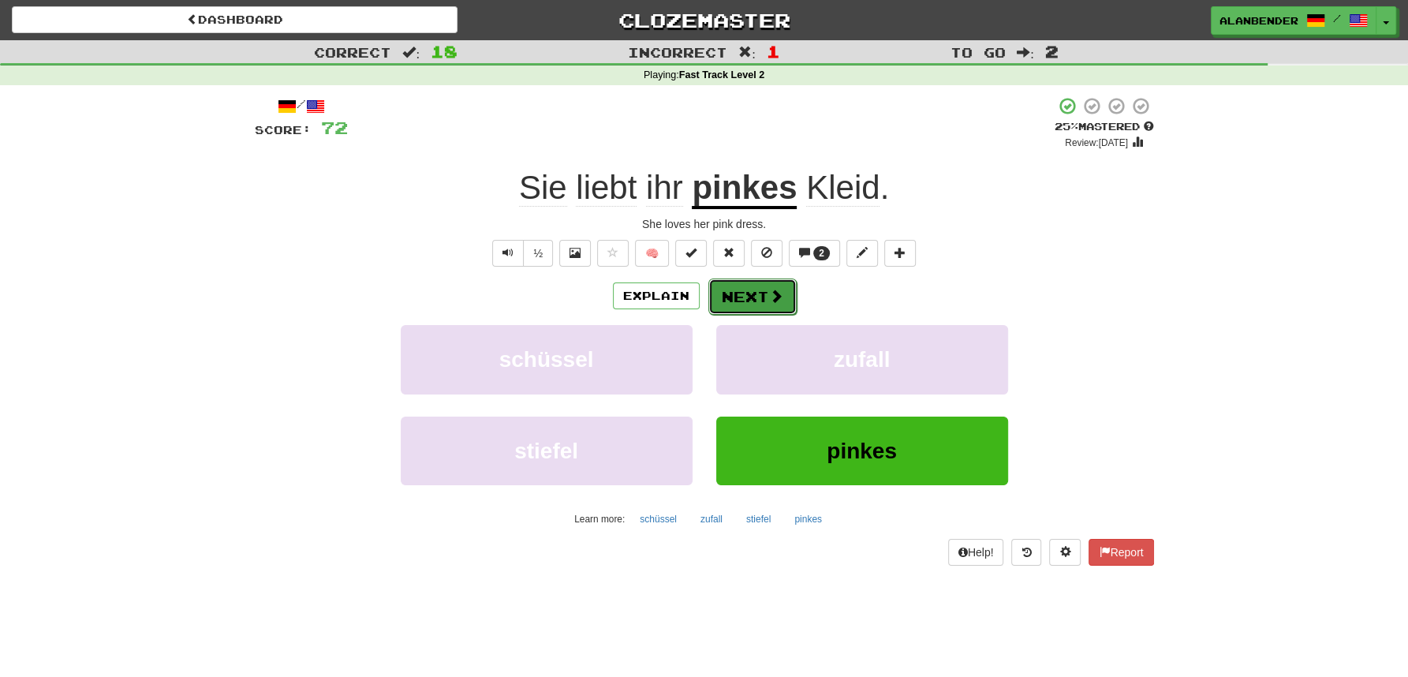
click at [769, 291] on span at bounding box center [776, 296] width 14 height 14
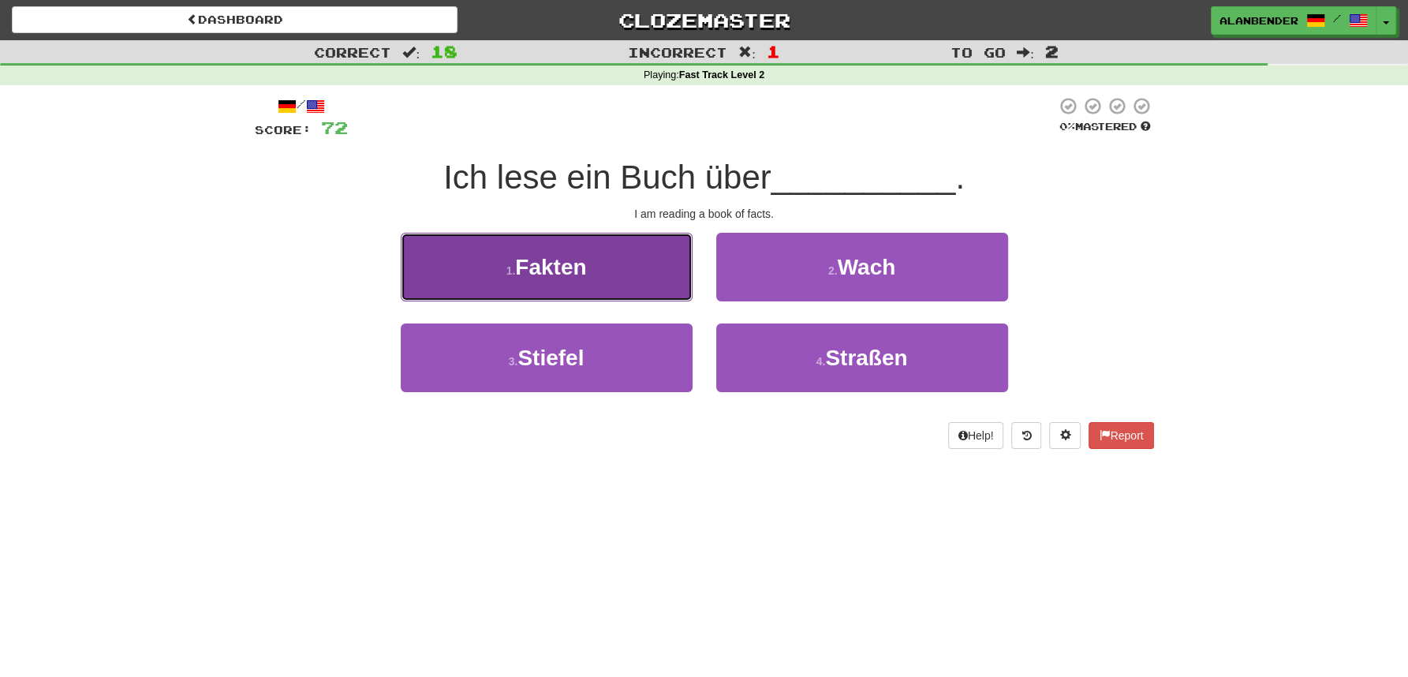
click at [570, 273] on span "Fakten" at bounding box center [550, 267] width 71 height 24
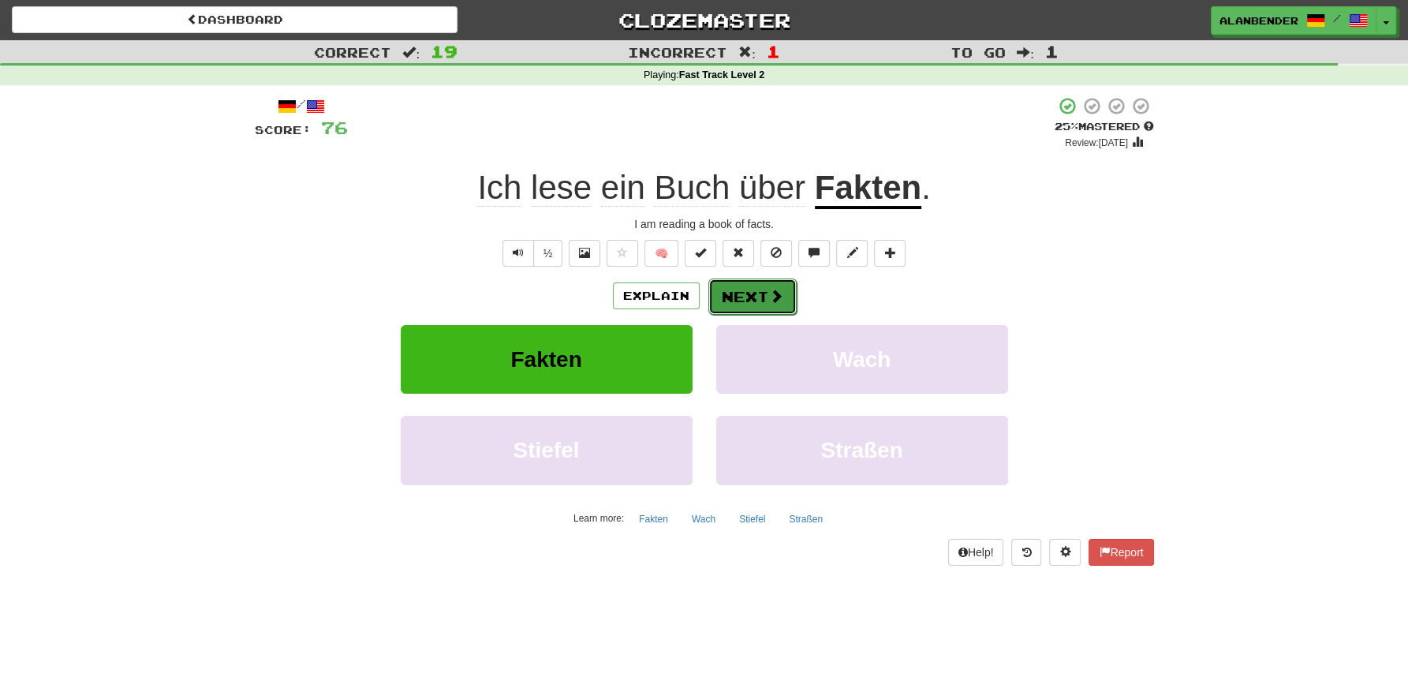
click at [764, 290] on button "Next" at bounding box center [753, 297] width 88 height 36
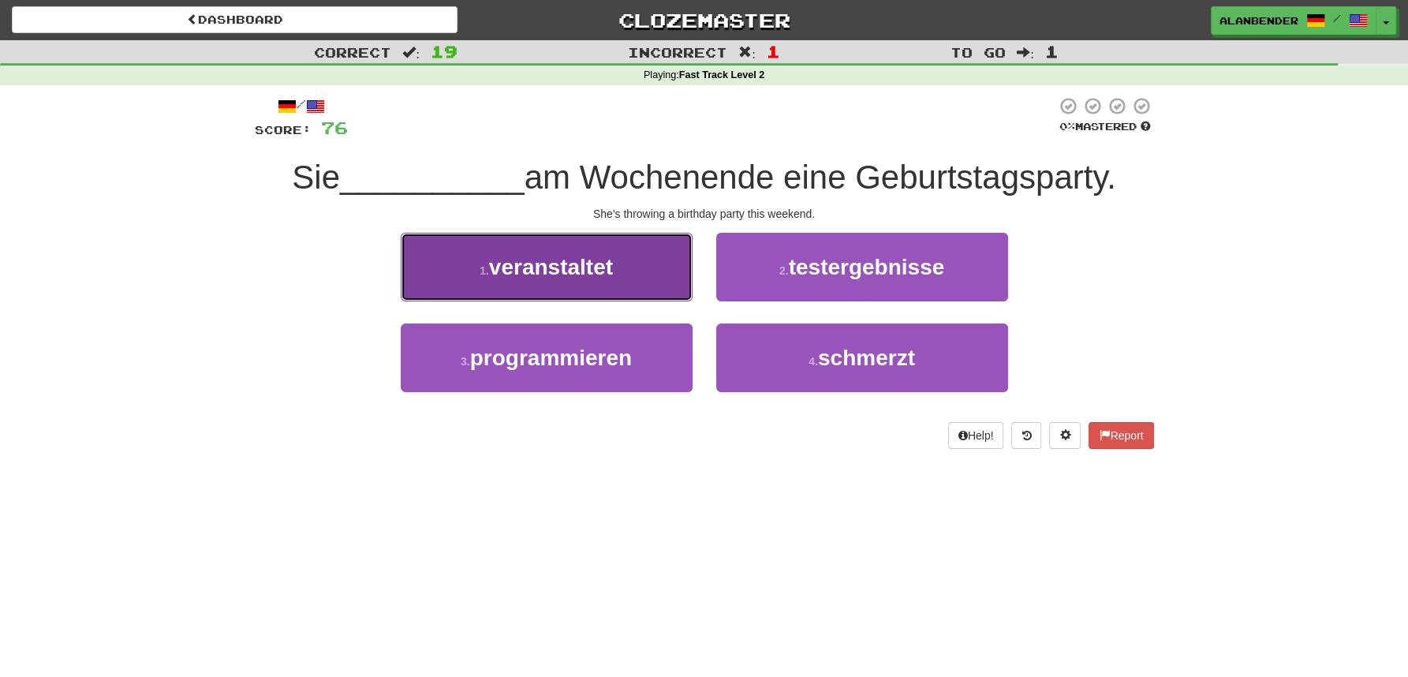
click at [603, 285] on button "1 . veranstaltet" at bounding box center [547, 267] width 292 height 69
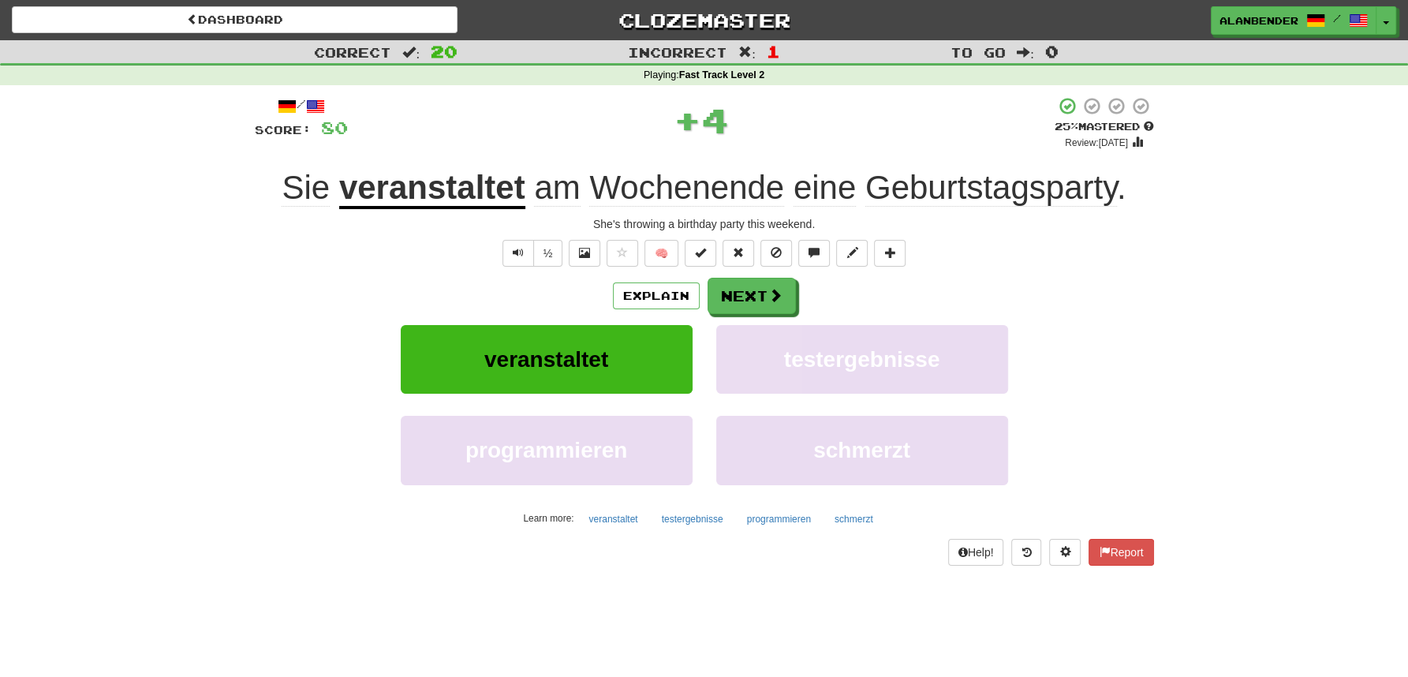
click at [423, 186] on u "veranstaltet" at bounding box center [432, 189] width 186 height 40
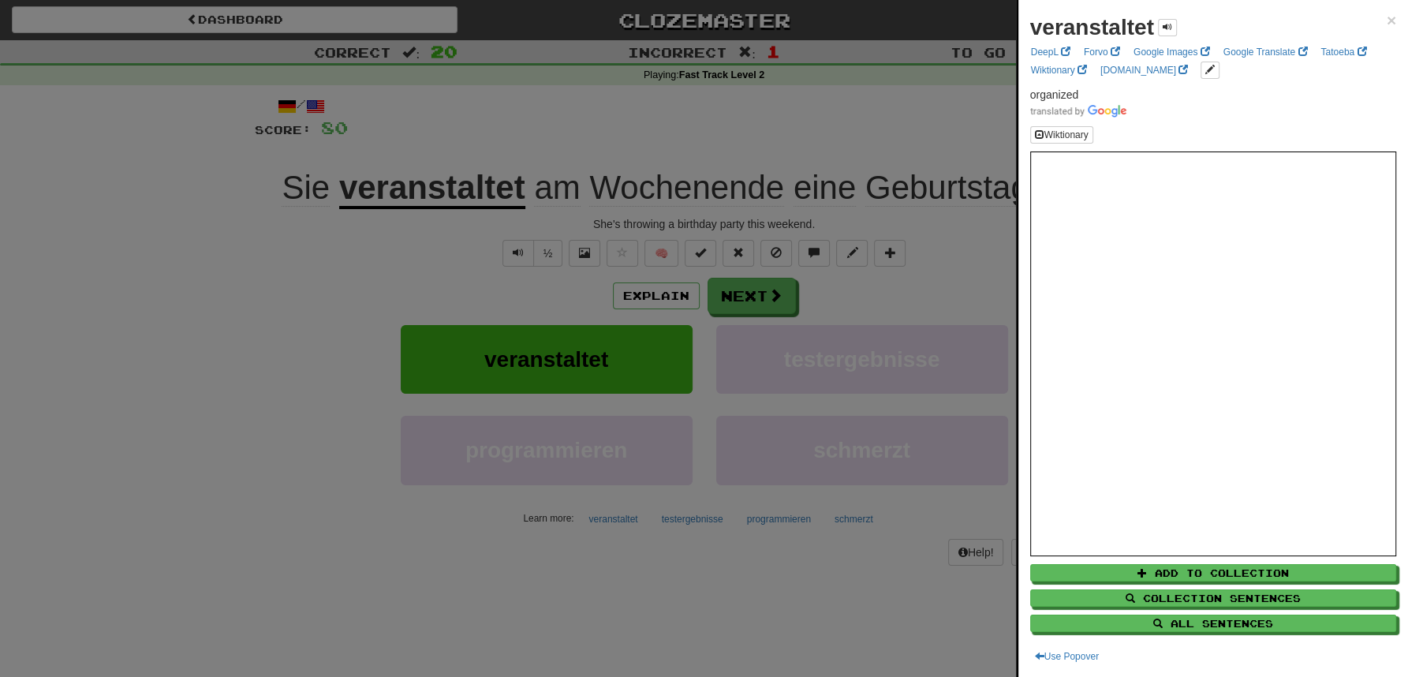
click at [510, 122] on div at bounding box center [704, 338] width 1408 height 677
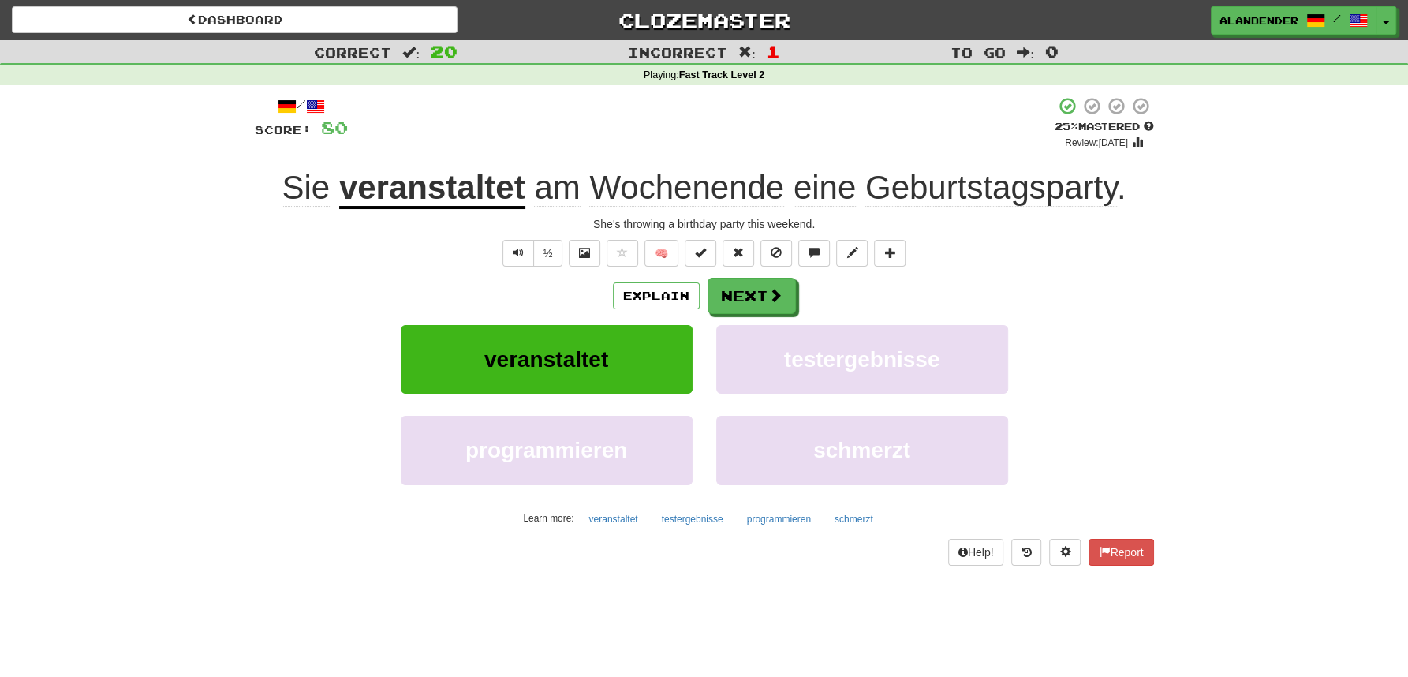
click at [449, 182] on u "veranstaltet" at bounding box center [432, 189] width 186 height 40
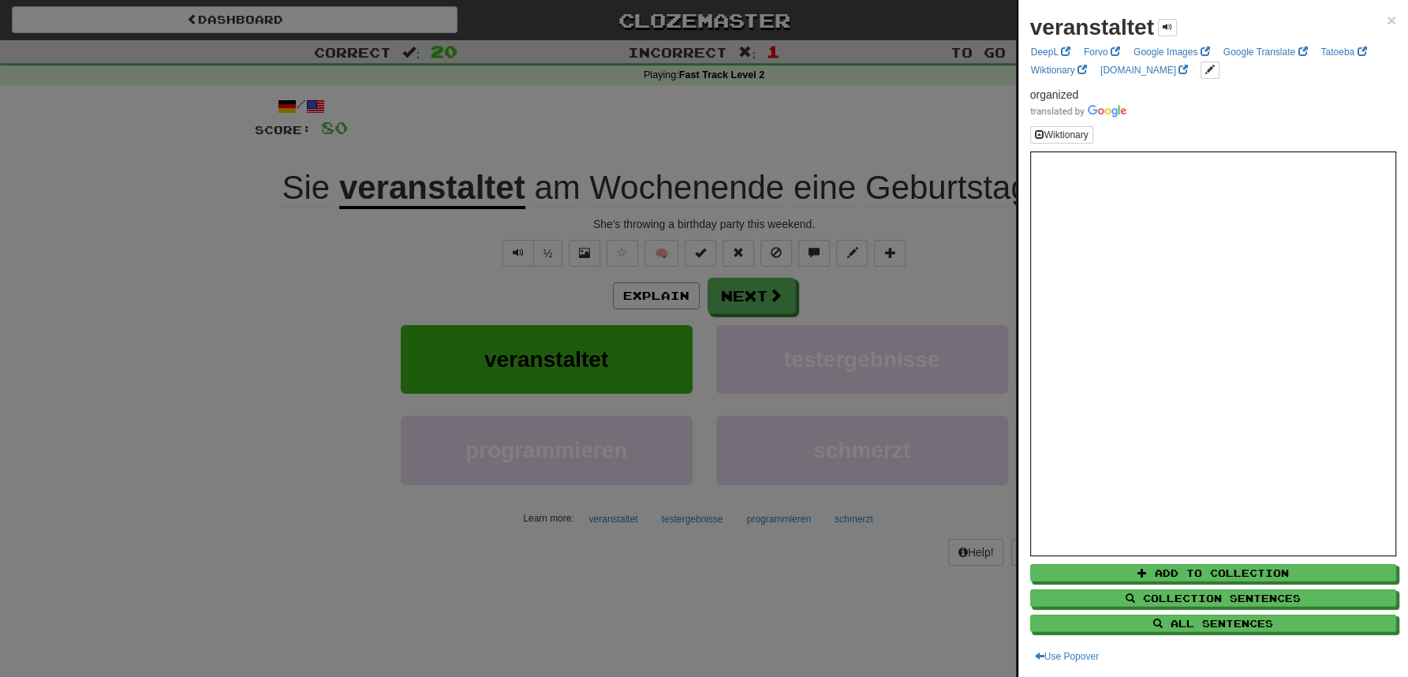
click at [537, 114] on div at bounding box center [704, 338] width 1408 height 677
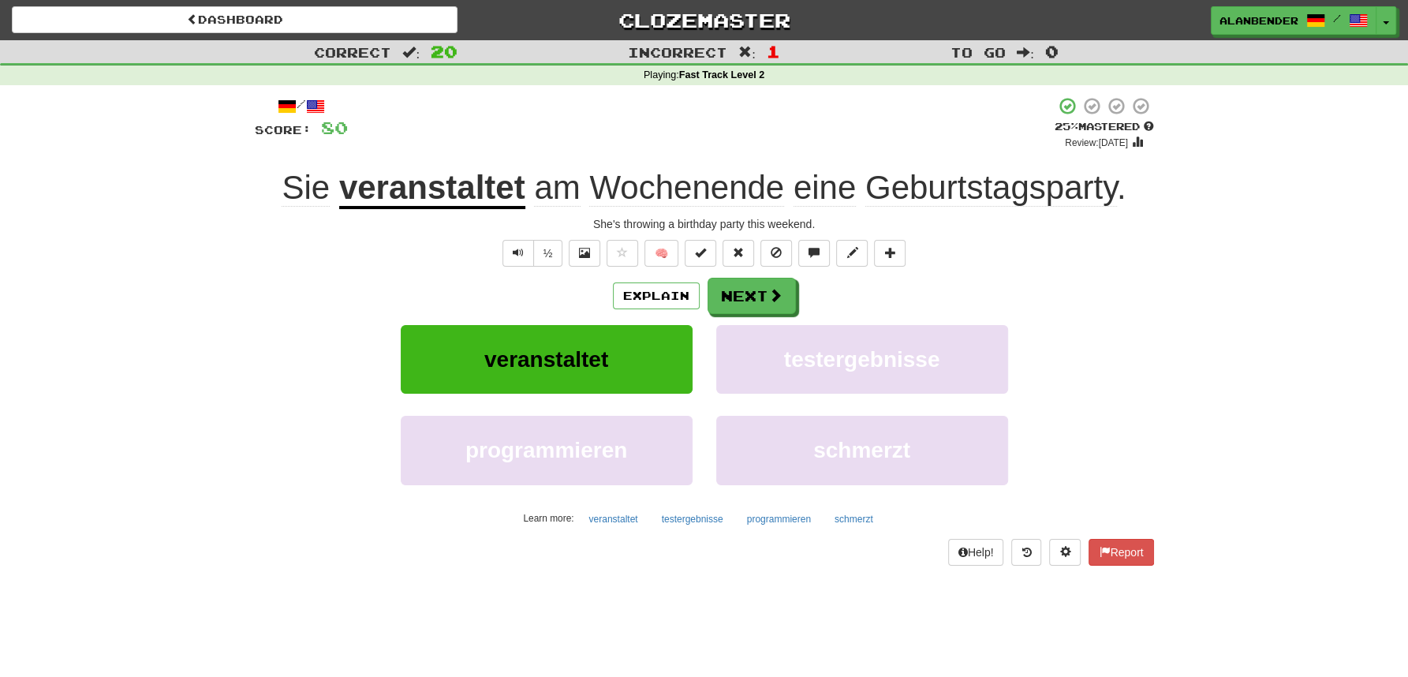
click at [453, 189] on u "veranstaltet" at bounding box center [432, 189] width 186 height 40
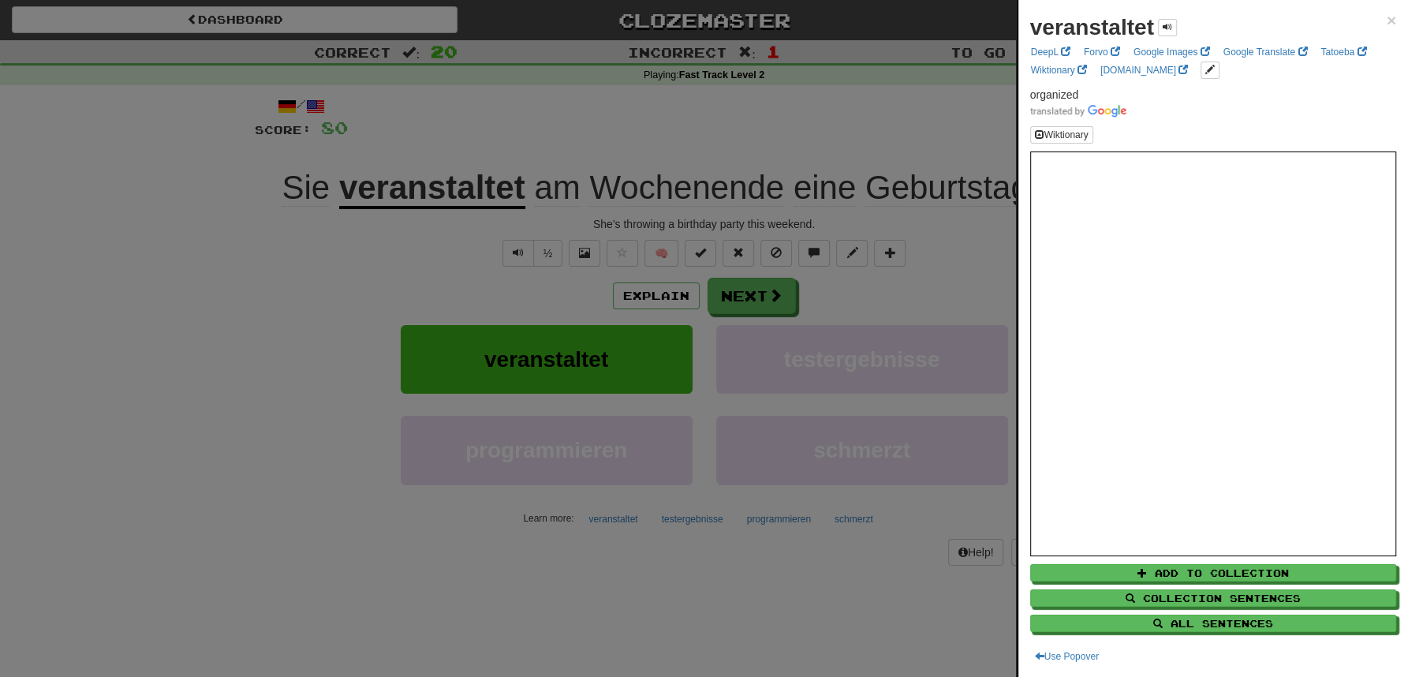
click at [542, 136] on div at bounding box center [704, 338] width 1408 height 677
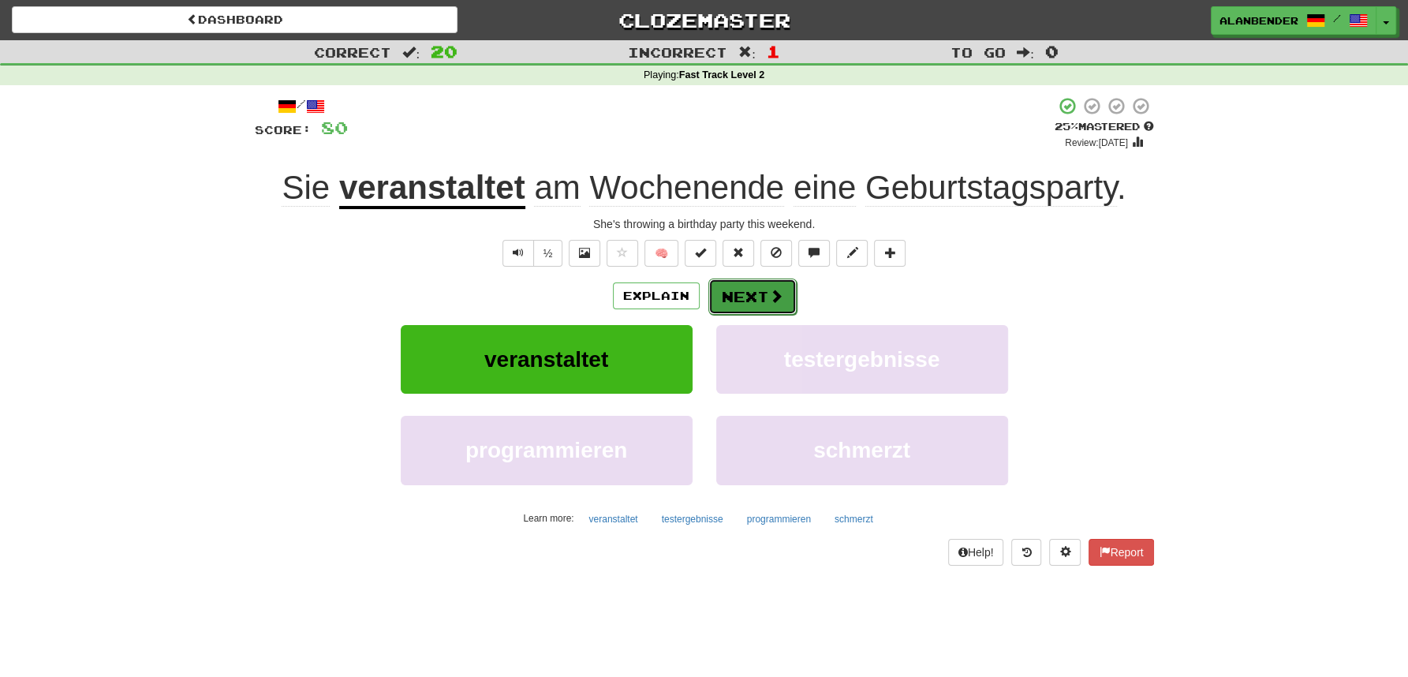
click at [749, 294] on button "Next" at bounding box center [753, 297] width 88 height 36
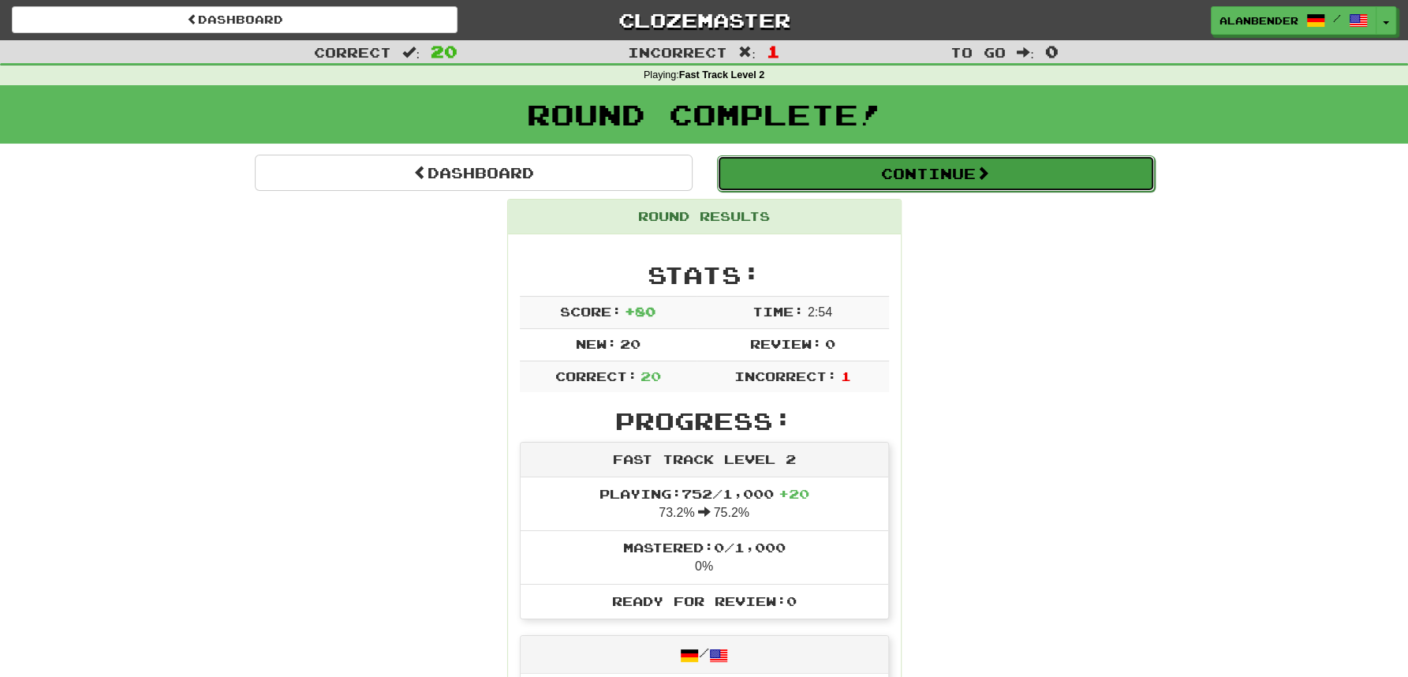
click at [1013, 179] on button "Continue" at bounding box center [936, 173] width 438 height 36
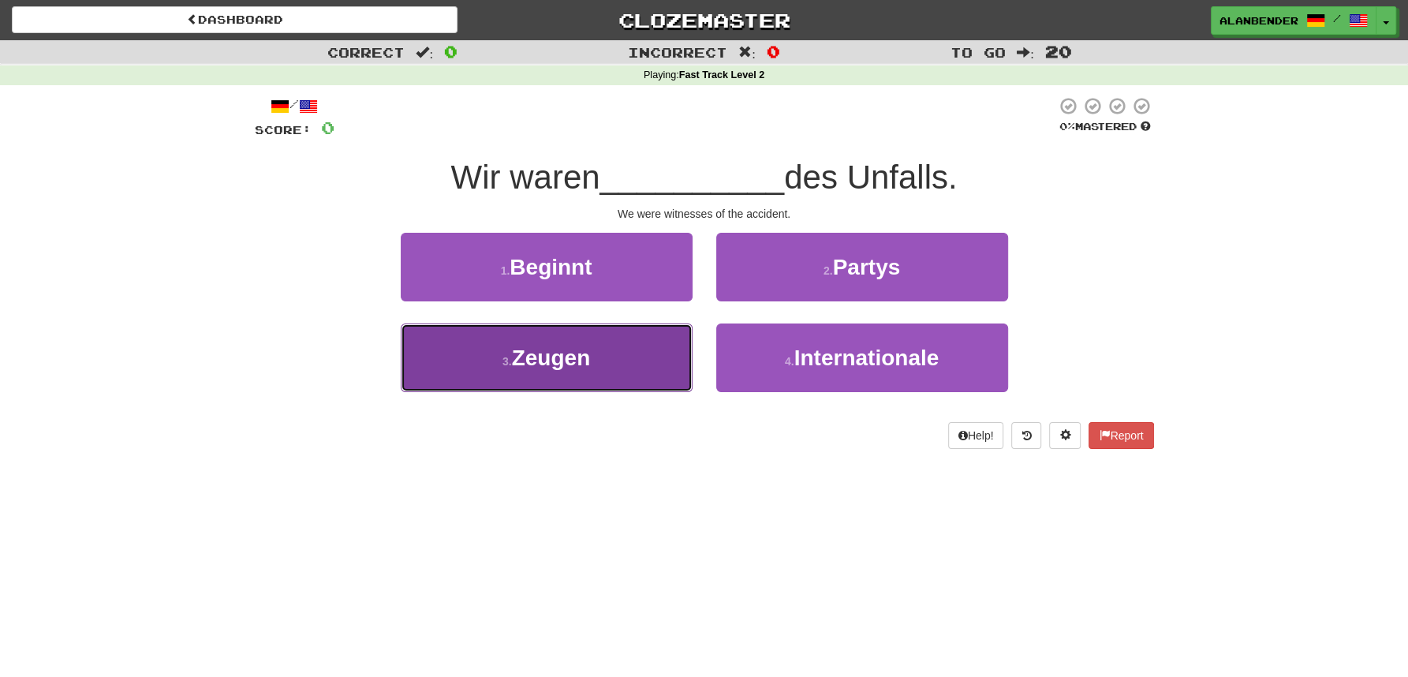
click at [581, 368] on span "Zeugen" at bounding box center [551, 358] width 79 height 24
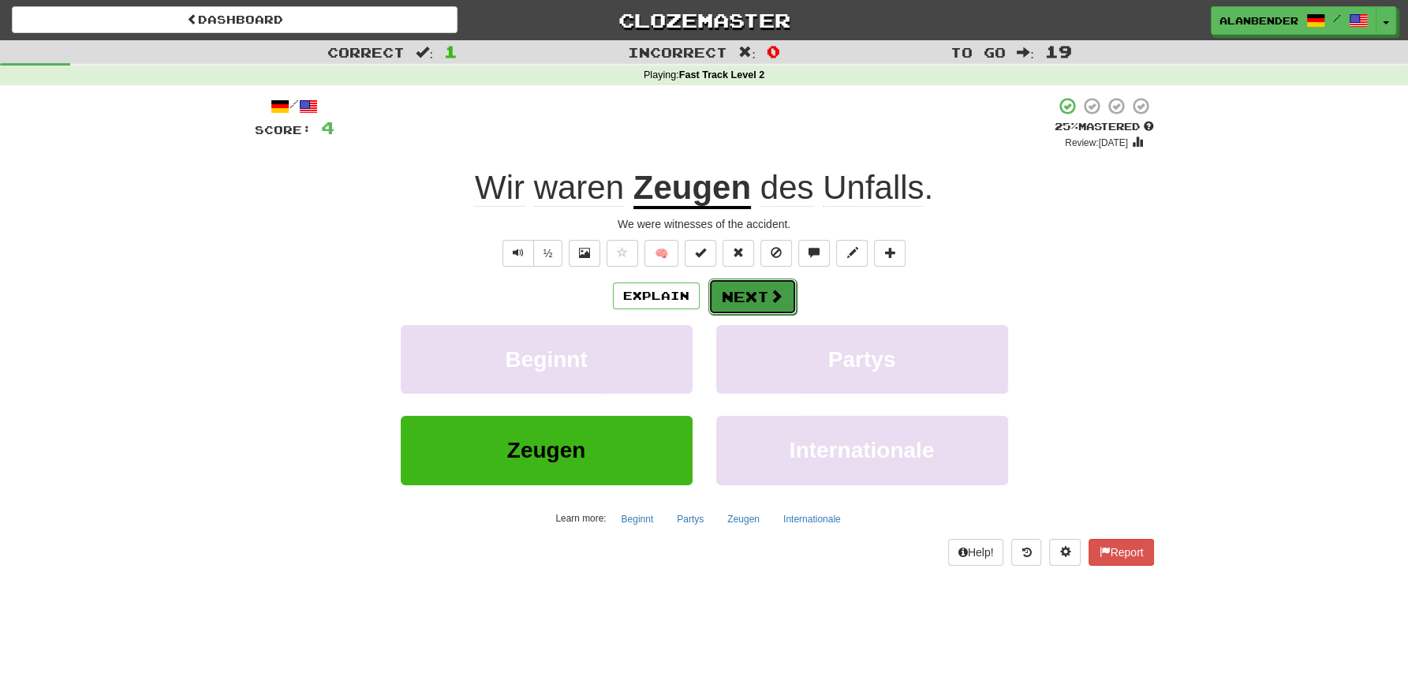
click at [761, 295] on button "Next" at bounding box center [753, 297] width 88 height 36
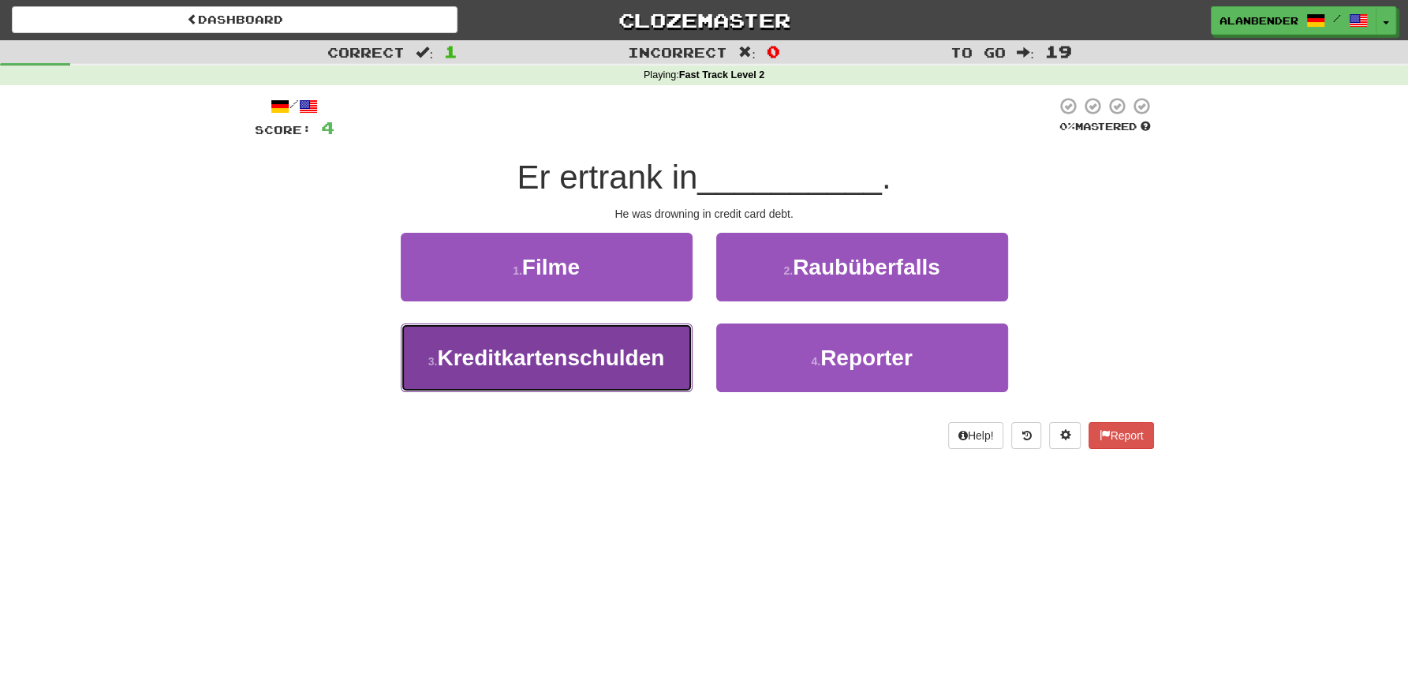
click at [623, 357] on span "Kreditkartenschulden" at bounding box center [550, 358] width 227 height 24
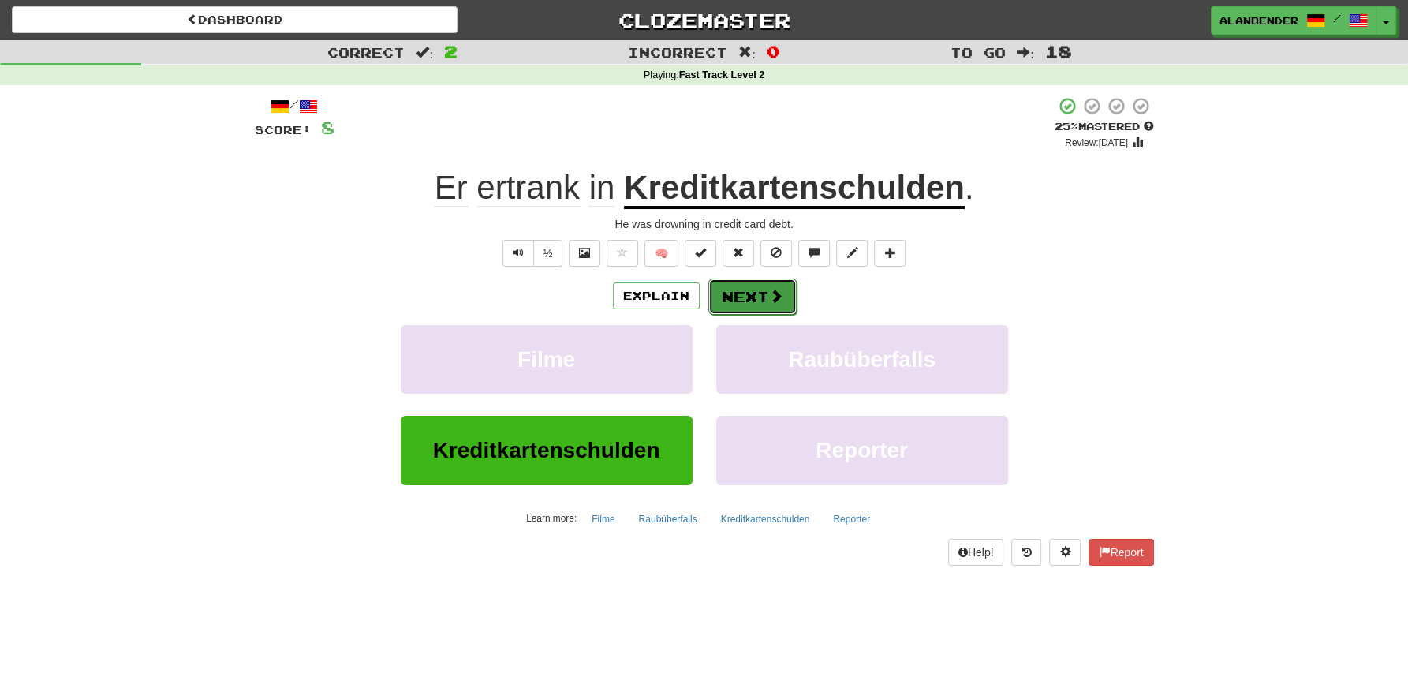
click at [746, 299] on button "Next" at bounding box center [753, 297] width 88 height 36
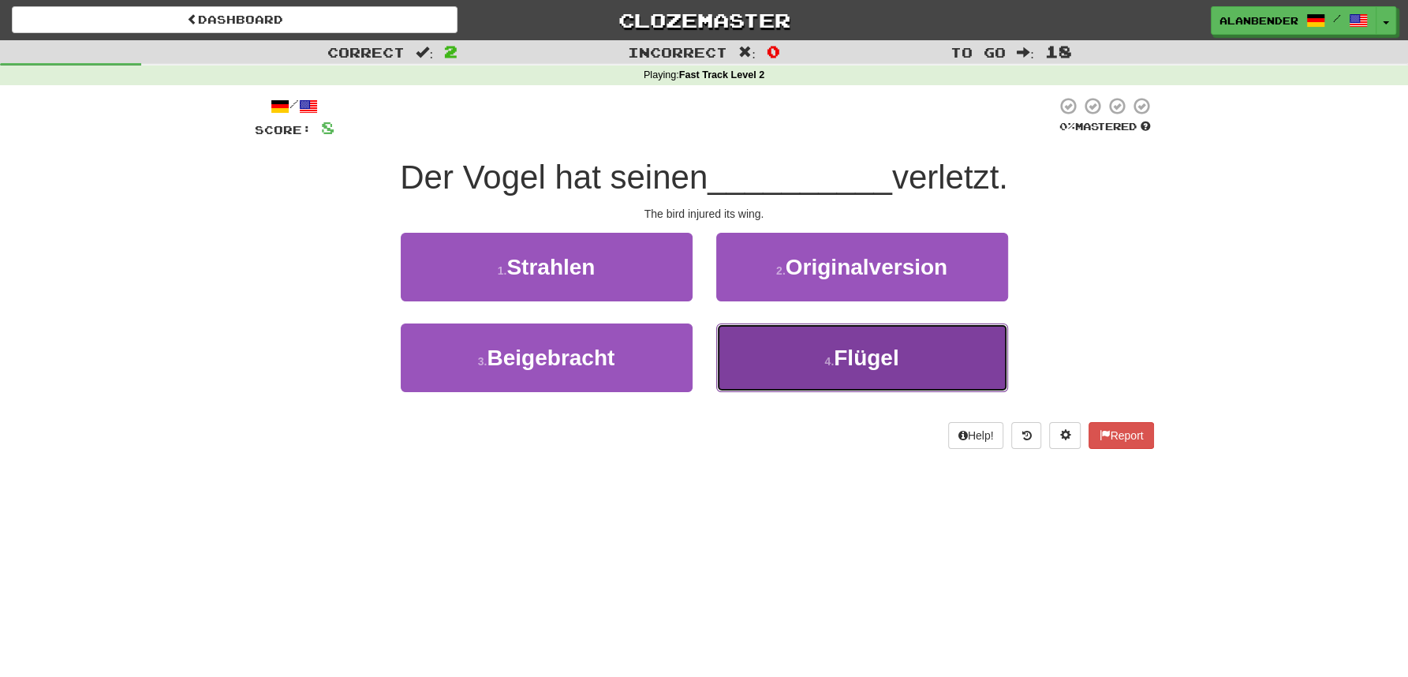
click at [891, 365] on span "Flügel" at bounding box center [866, 358] width 65 height 24
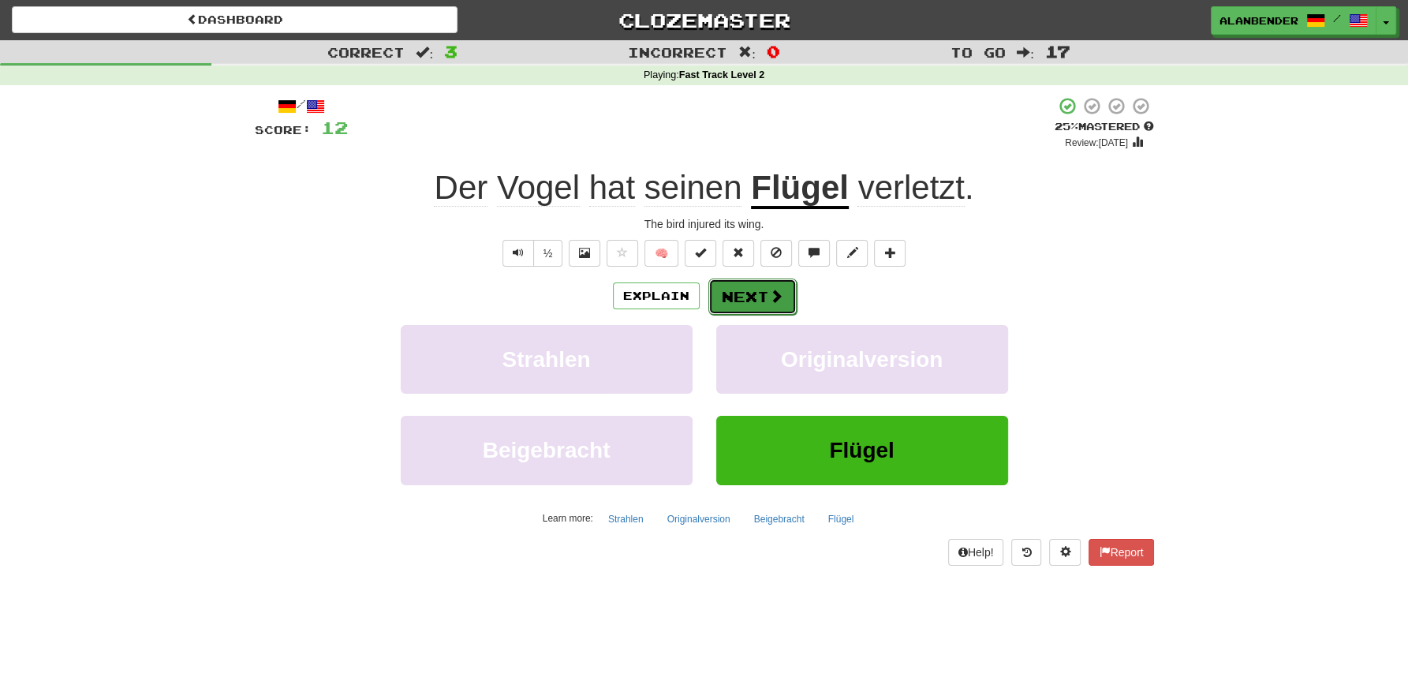
click at [761, 294] on button "Next" at bounding box center [753, 297] width 88 height 36
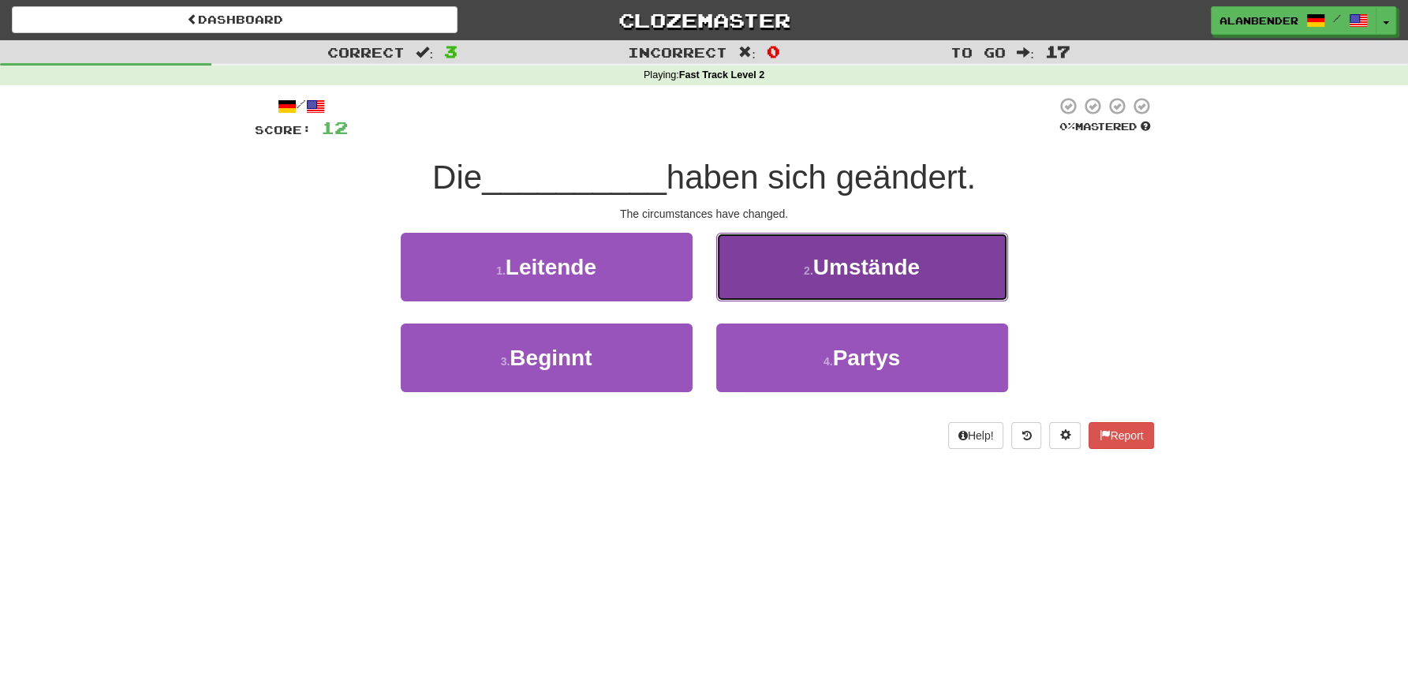
click at [877, 271] on span "Umstände" at bounding box center [866, 267] width 107 height 24
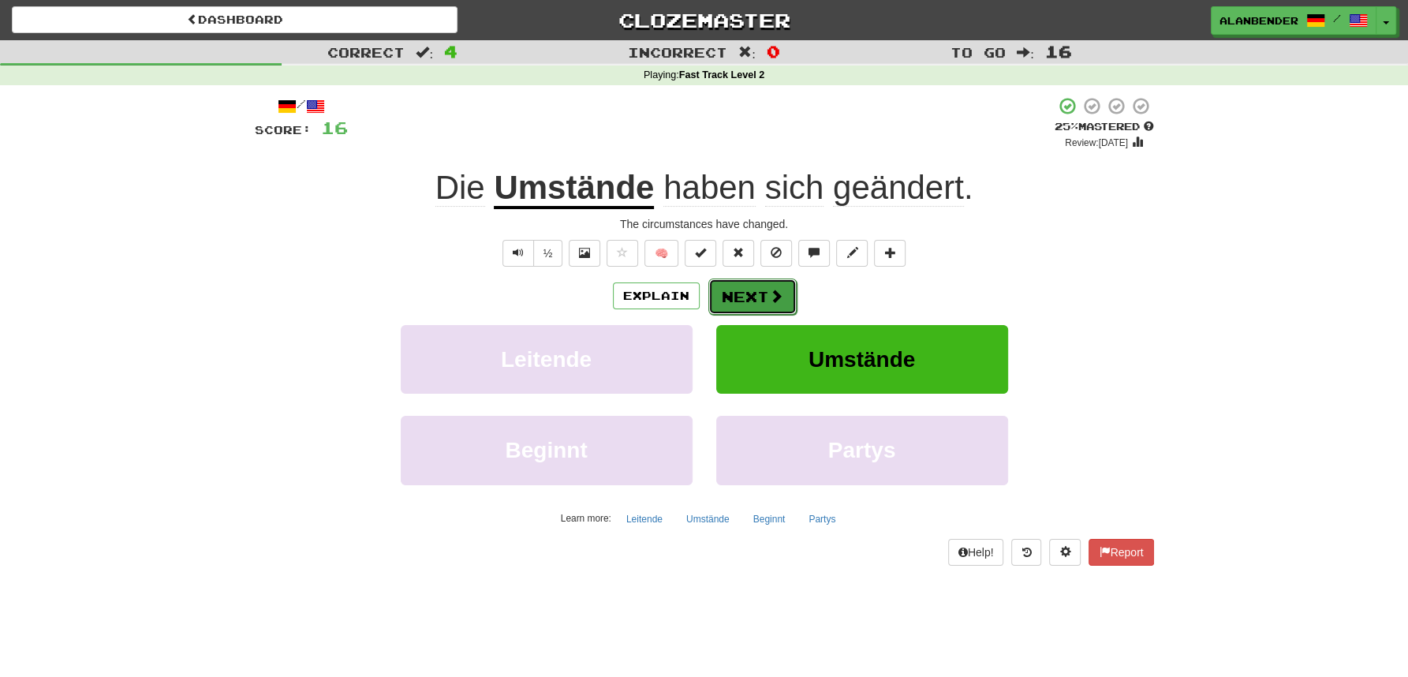
click at [782, 290] on button "Next" at bounding box center [753, 297] width 88 height 36
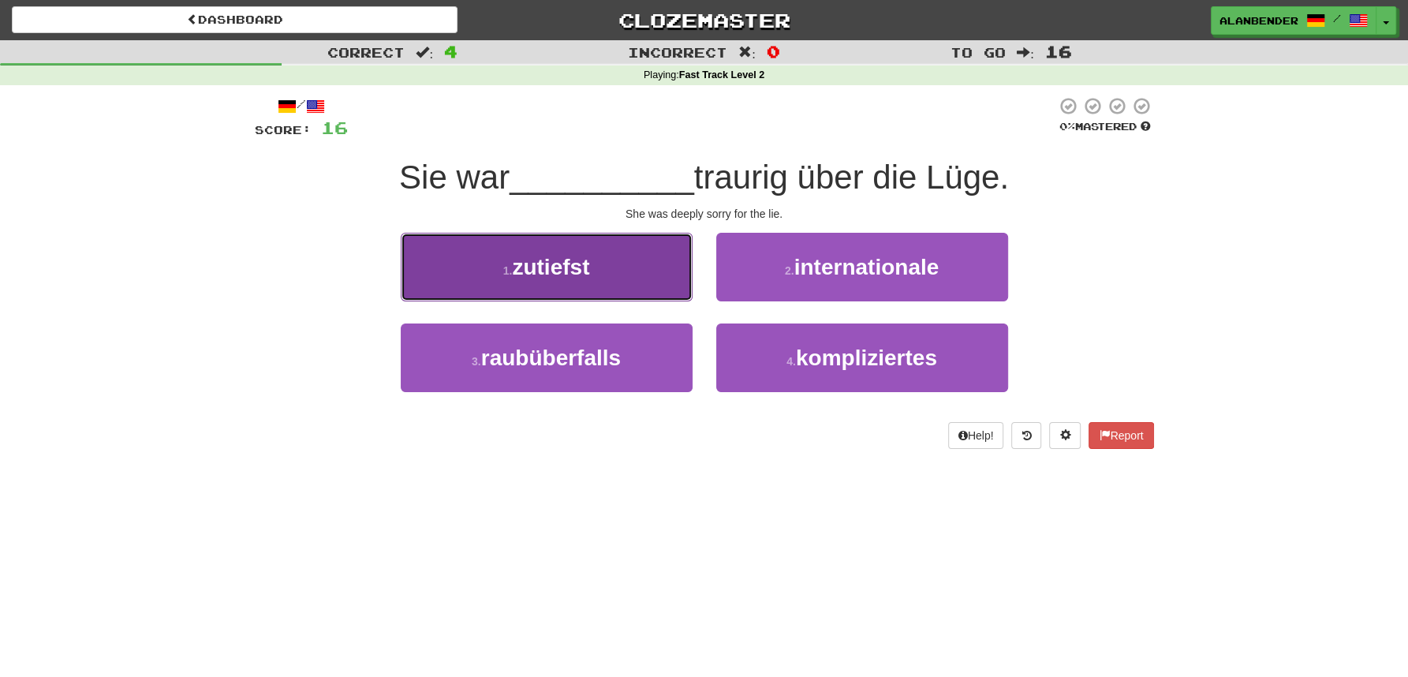
click at [589, 264] on span "zutiefst" at bounding box center [550, 267] width 77 height 24
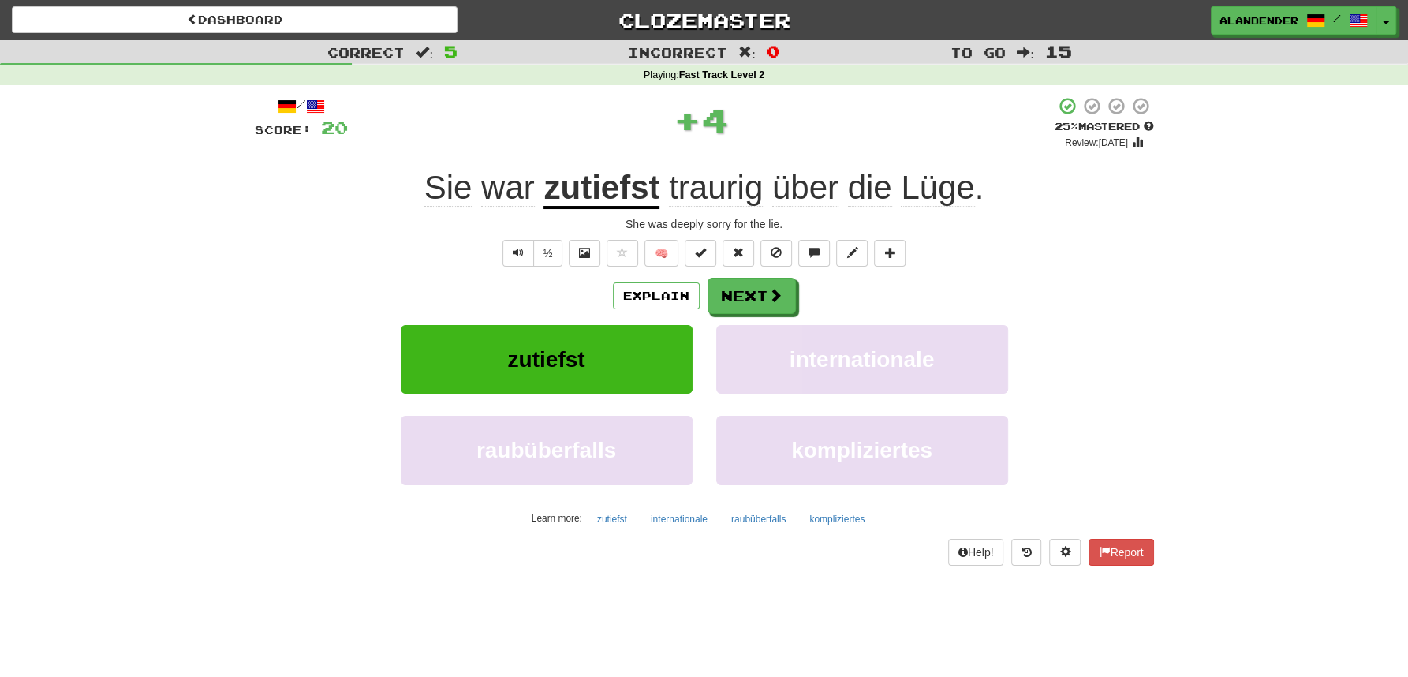
click at [604, 189] on u "zutiefst" at bounding box center [602, 189] width 116 height 40
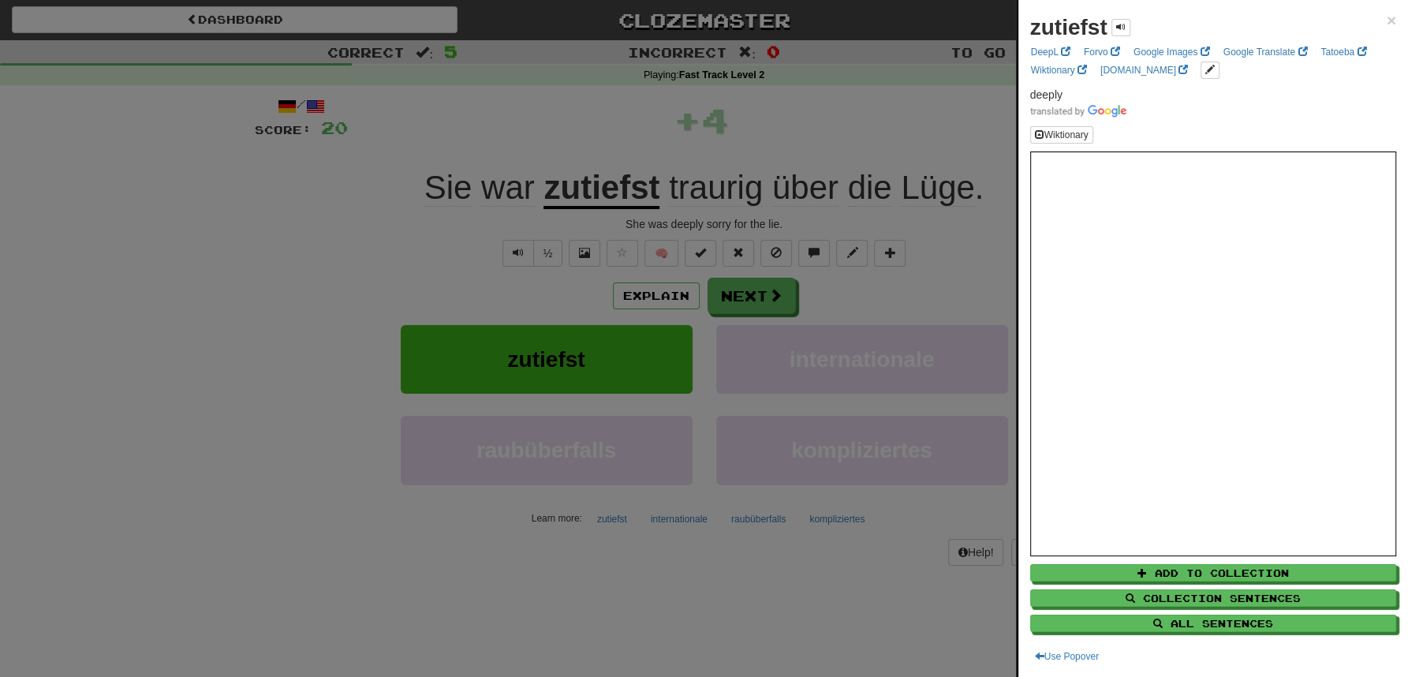
click at [593, 136] on div at bounding box center [704, 338] width 1408 height 677
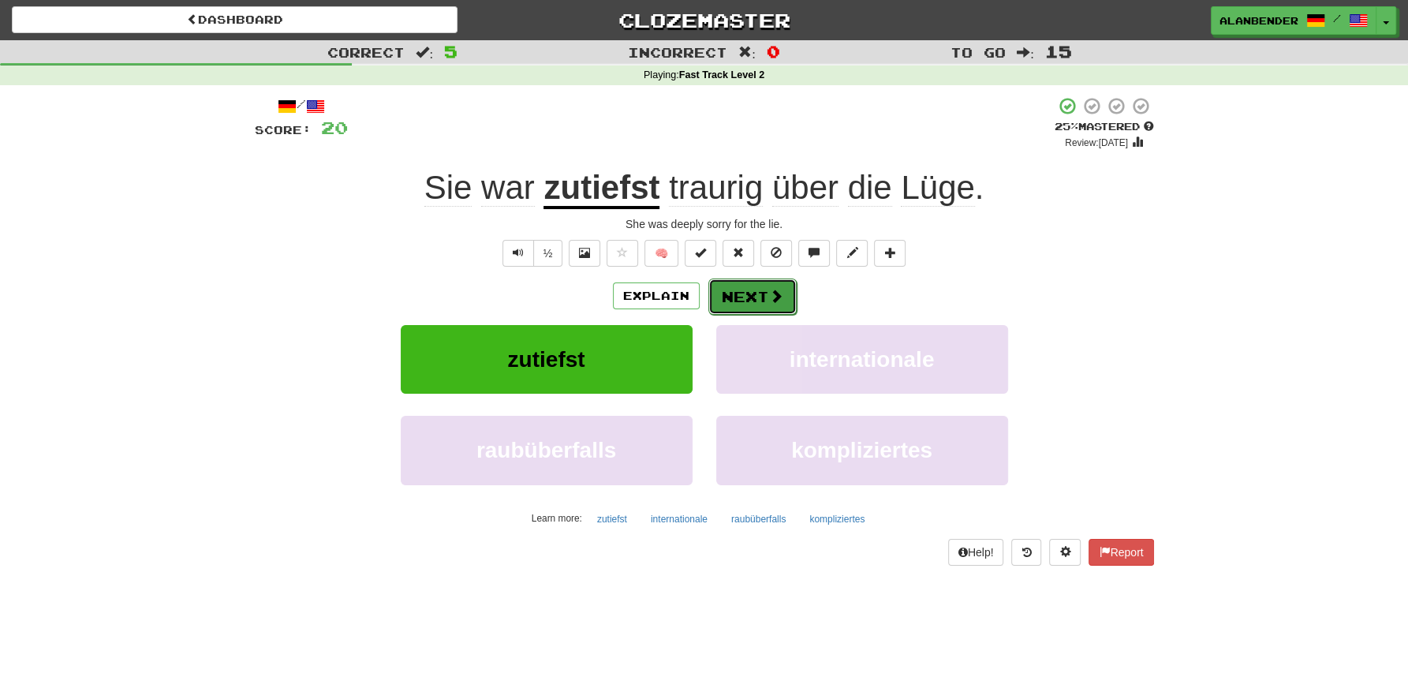
click at [762, 298] on button "Next" at bounding box center [753, 297] width 88 height 36
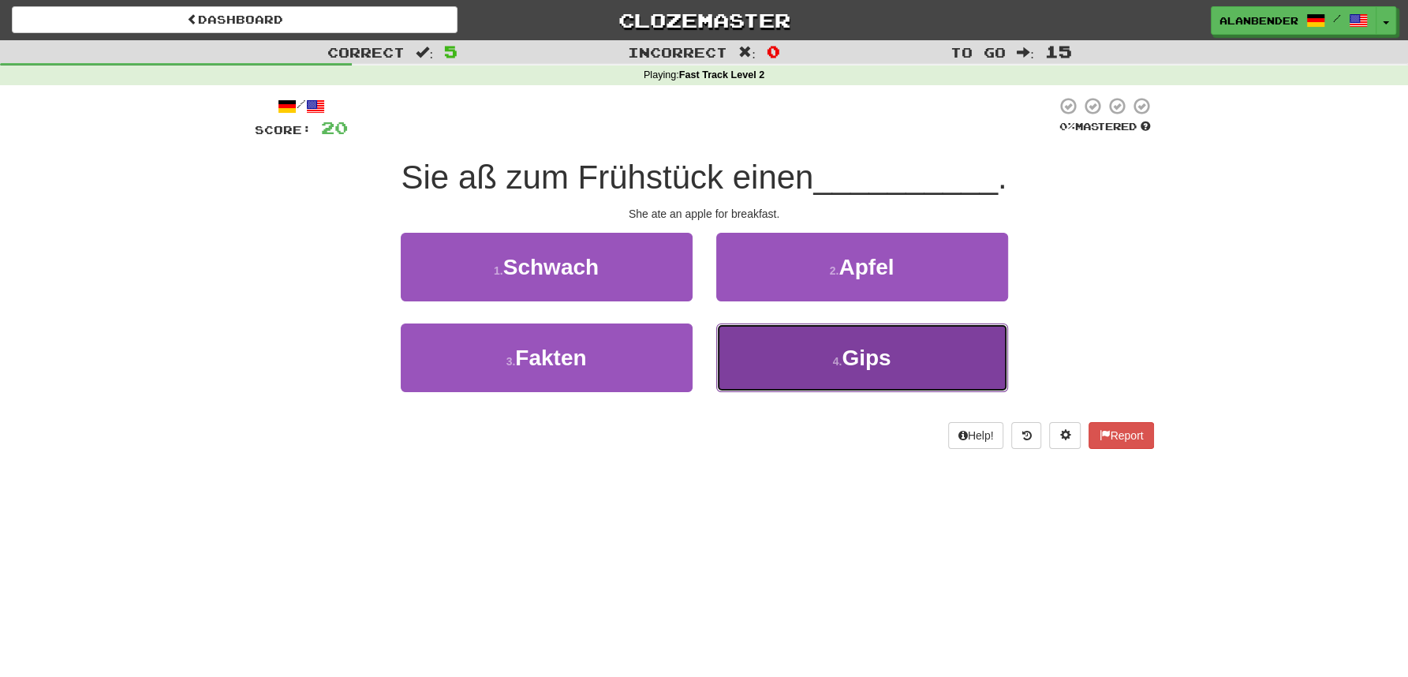
click at [881, 368] on span "Gips" at bounding box center [866, 358] width 49 height 24
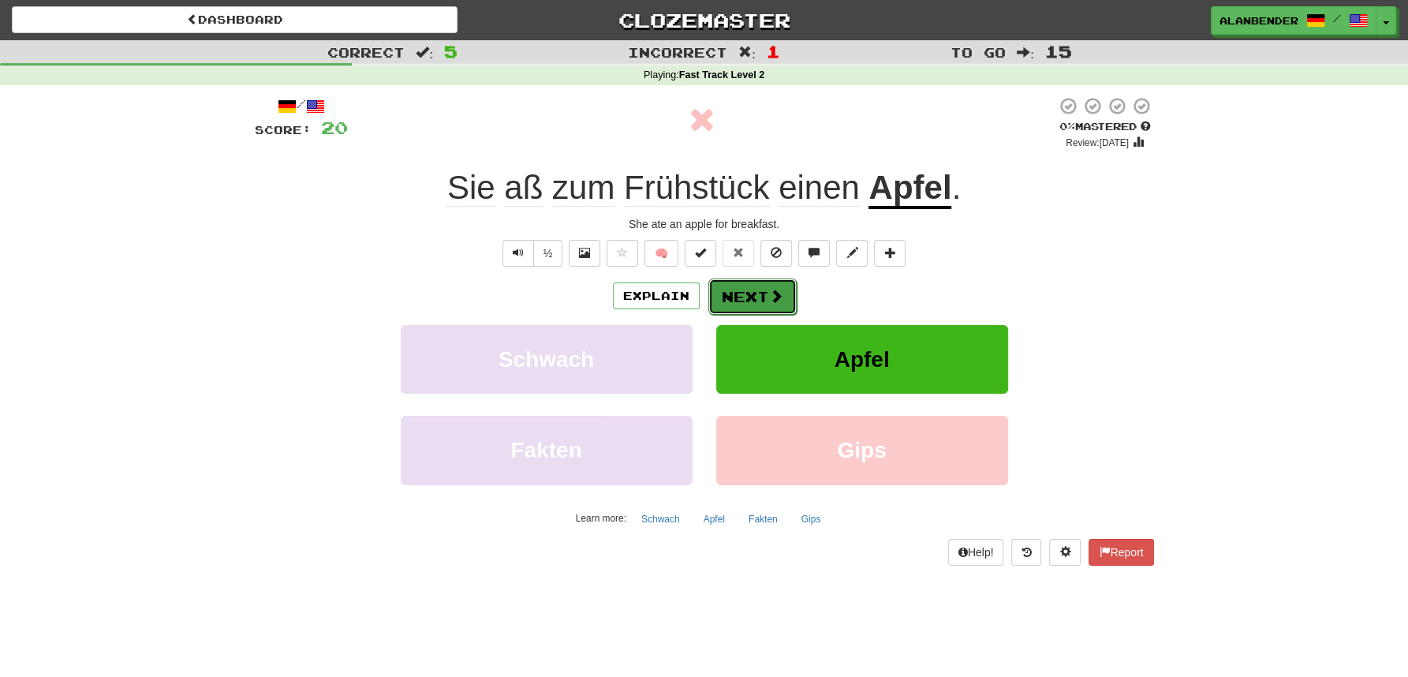
click at [746, 305] on button "Next" at bounding box center [753, 297] width 88 height 36
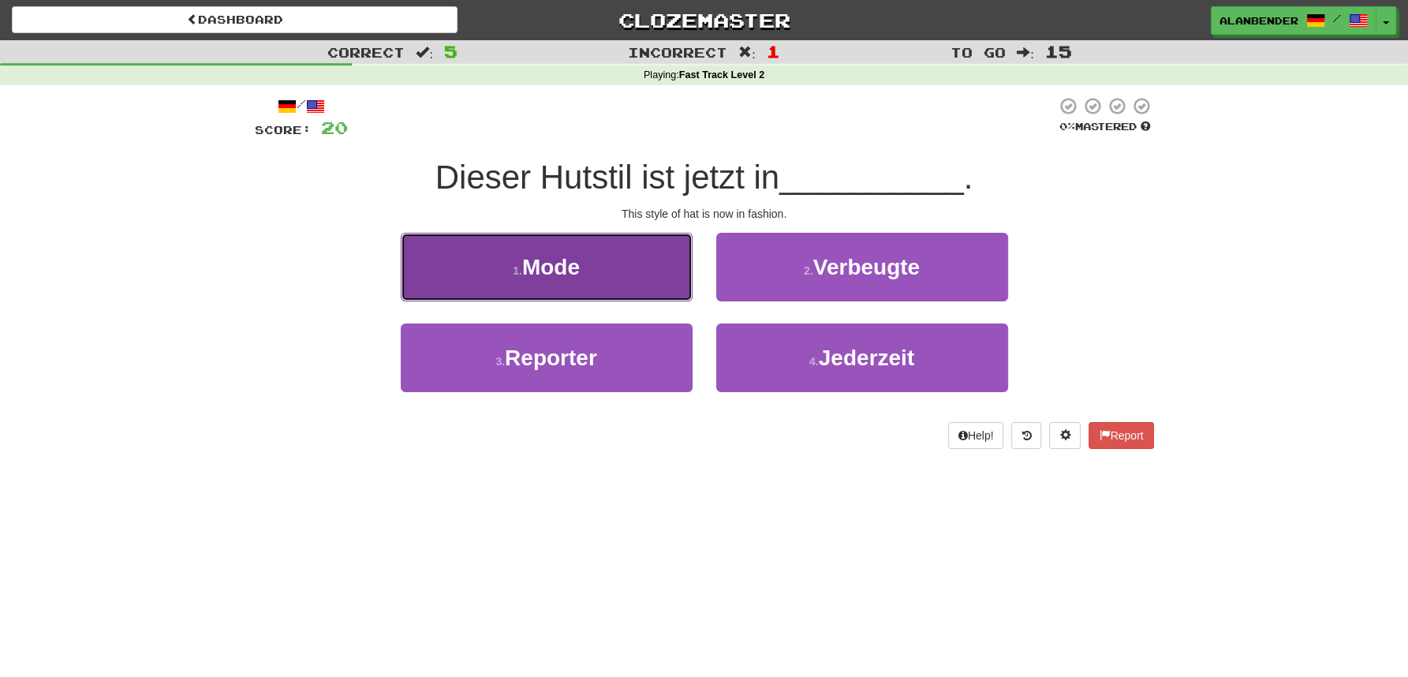
click at [555, 261] on span "Mode" at bounding box center [551, 267] width 58 height 24
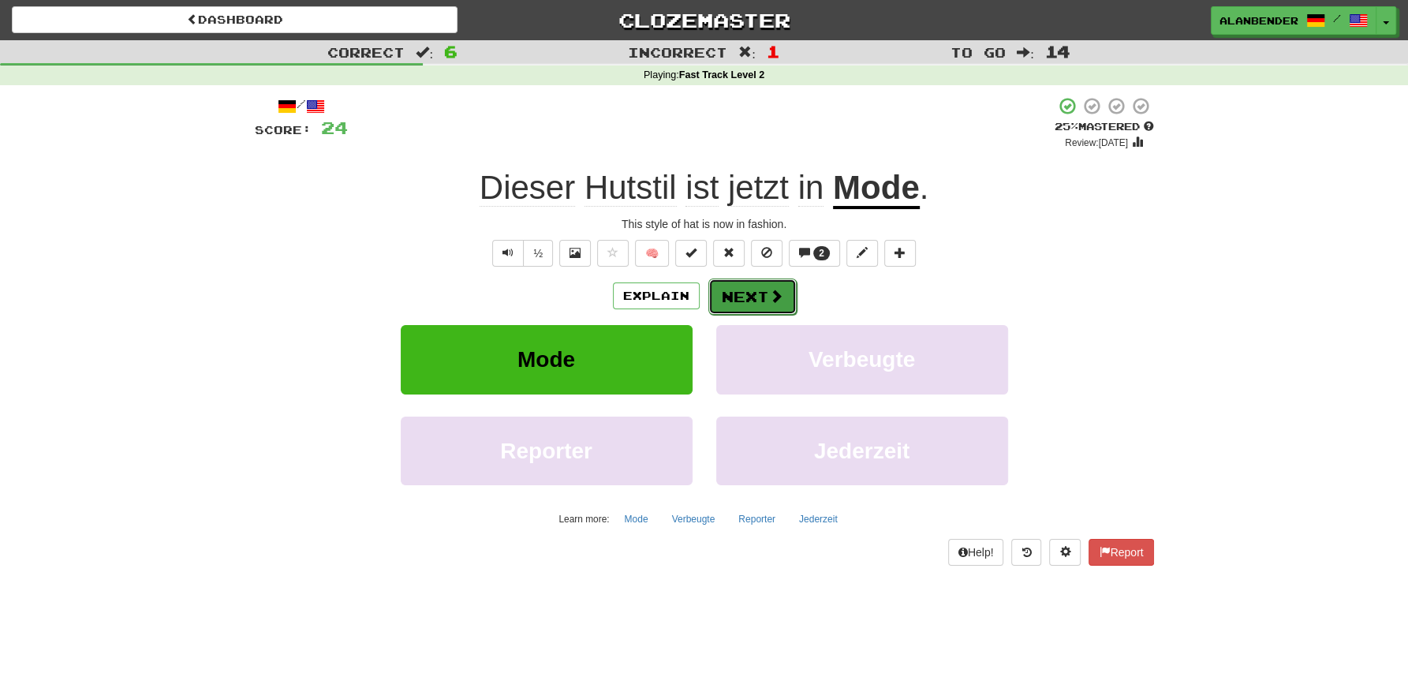
click at [769, 299] on span at bounding box center [776, 296] width 14 height 14
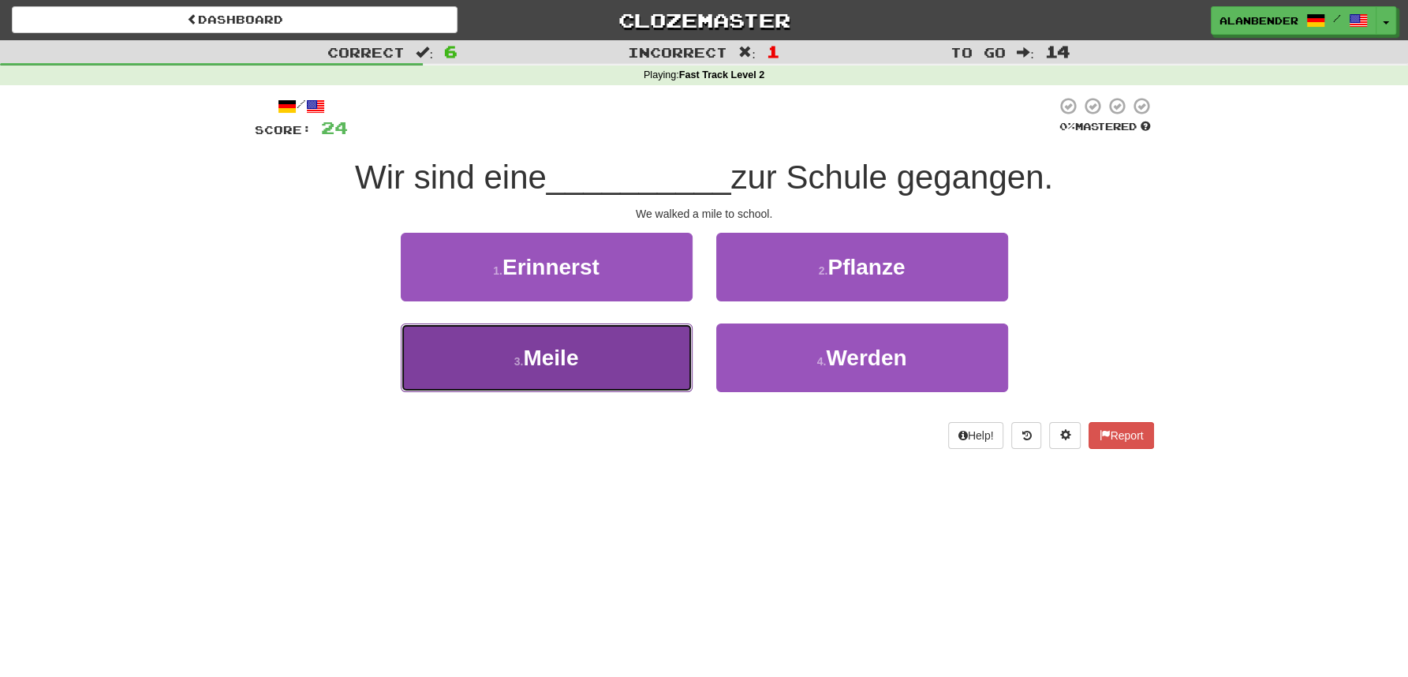
click at [550, 358] on span "Meile" at bounding box center [550, 358] width 55 height 24
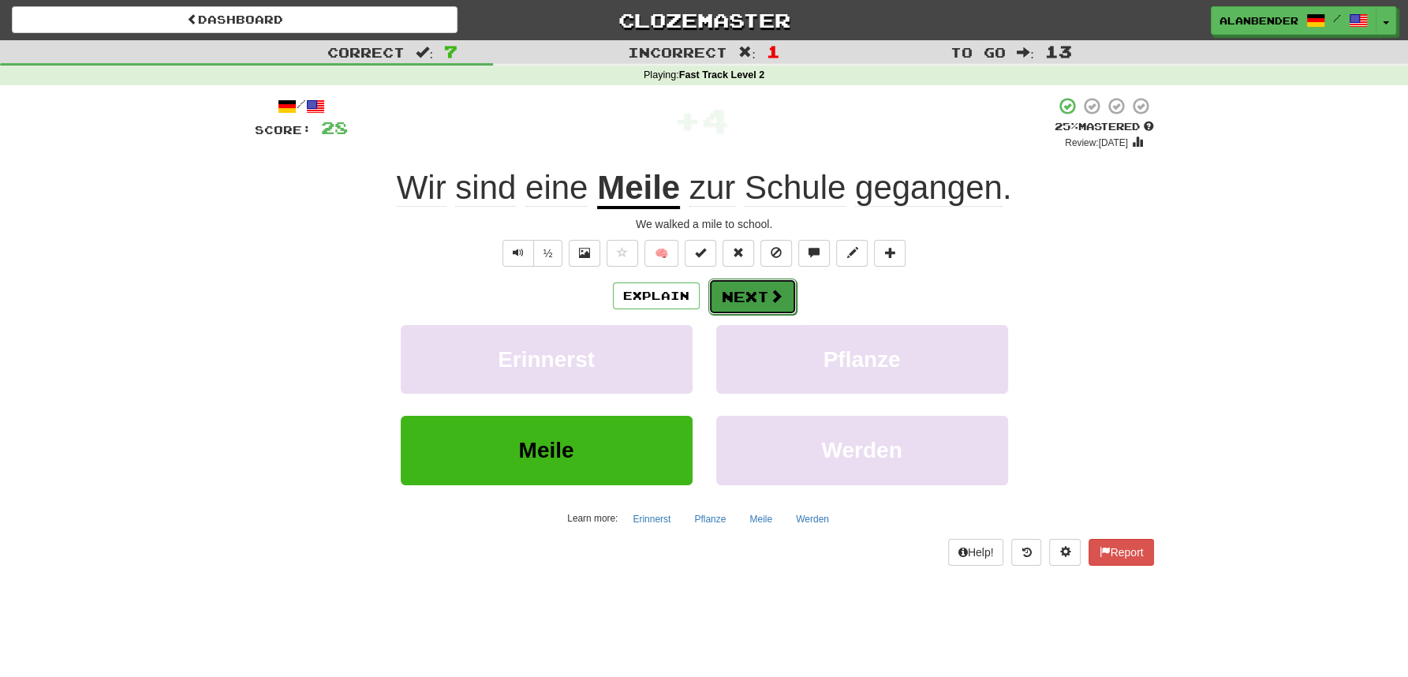
click at [750, 301] on button "Next" at bounding box center [753, 297] width 88 height 36
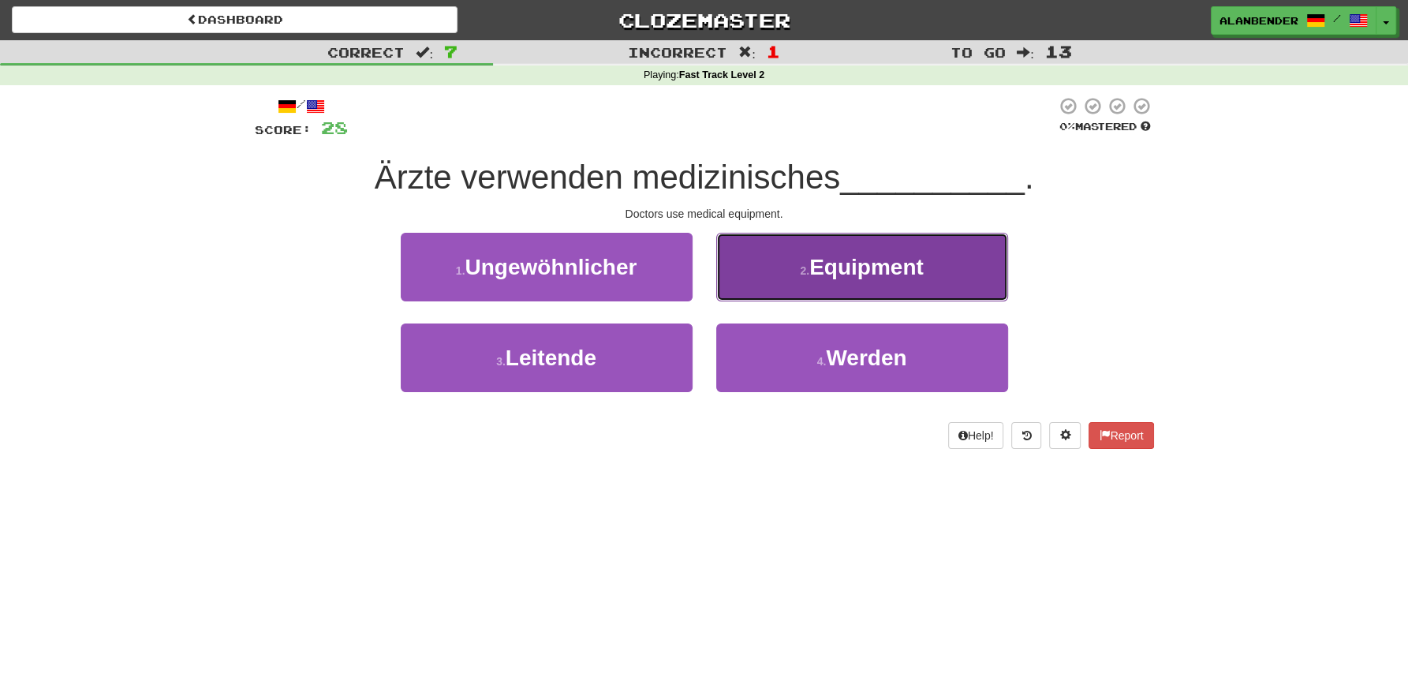
click at [839, 276] on span "Equipment" at bounding box center [867, 267] width 114 height 24
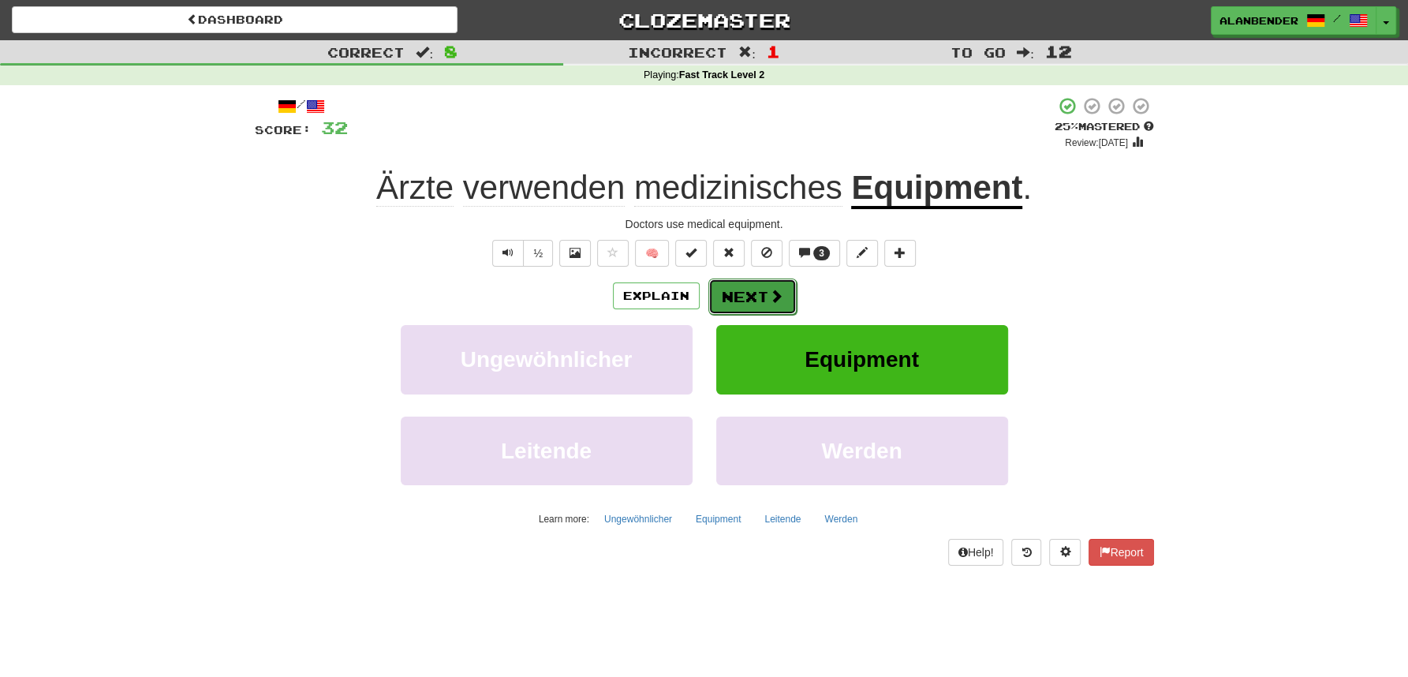
click at [765, 299] on button "Next" at bounding box center [753, 297] width 88 height 36
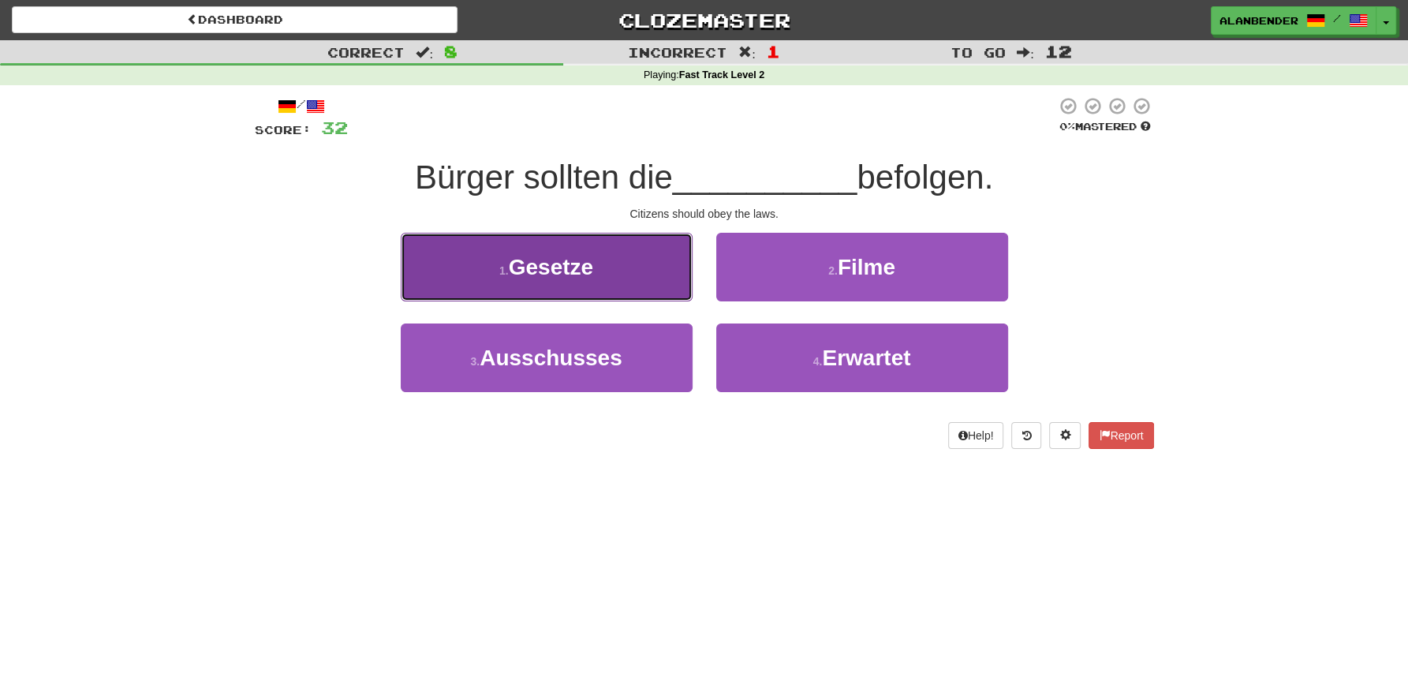
drag, startPoint x: 583, startPoint y: 272, endPoint x: 593, endPoint y: 268, distance: 11.0
click at [593, 268] on span "Gesetze" at bounding box center [551, 267] width 84 height 24
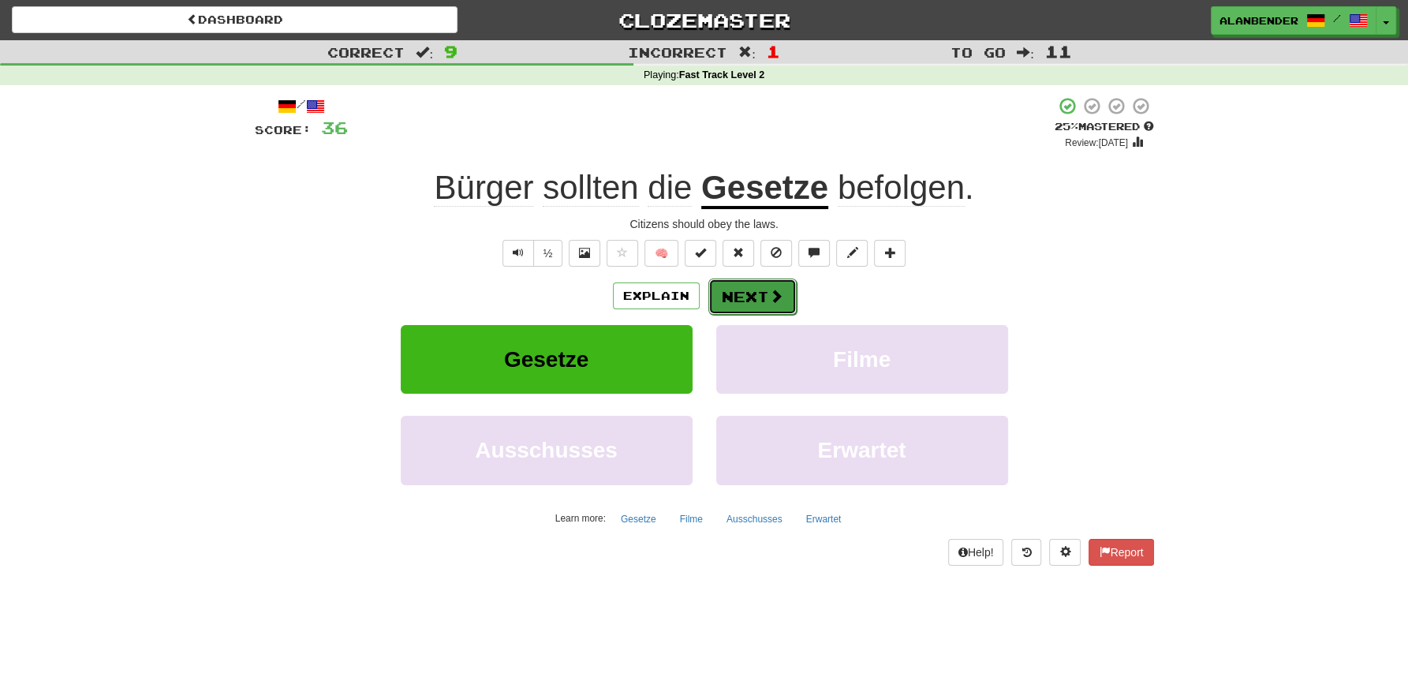
click at [747, 291] on button "Next" at bounding box center [753, 297] width 88 height 36
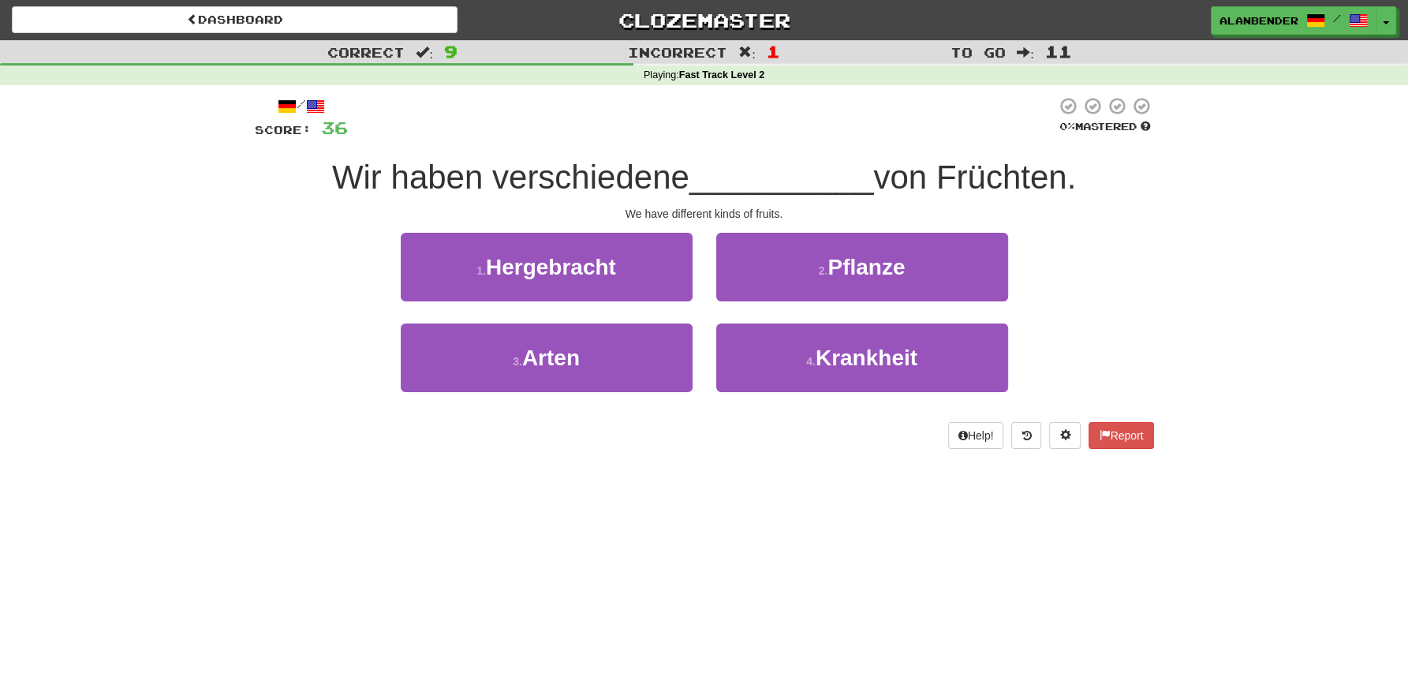
click at [621, 566] on div "Dashboard Clozemaster AlanBender / Toggle Dropdown Dashboard Leaderboard Activi…" at bounding box center [704, 338] width 1408 height 677
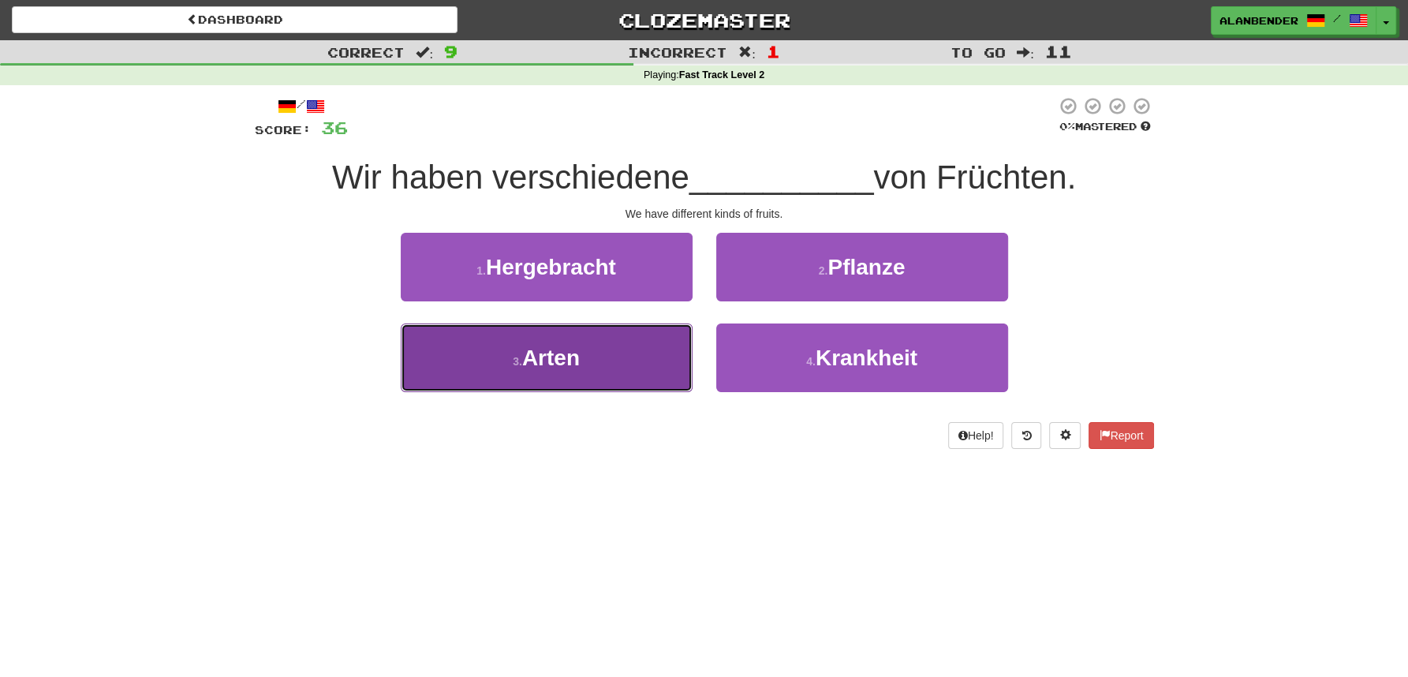
click at [550, 368] on span "Arten" at bounding box center [551, 358] width 58 height 24
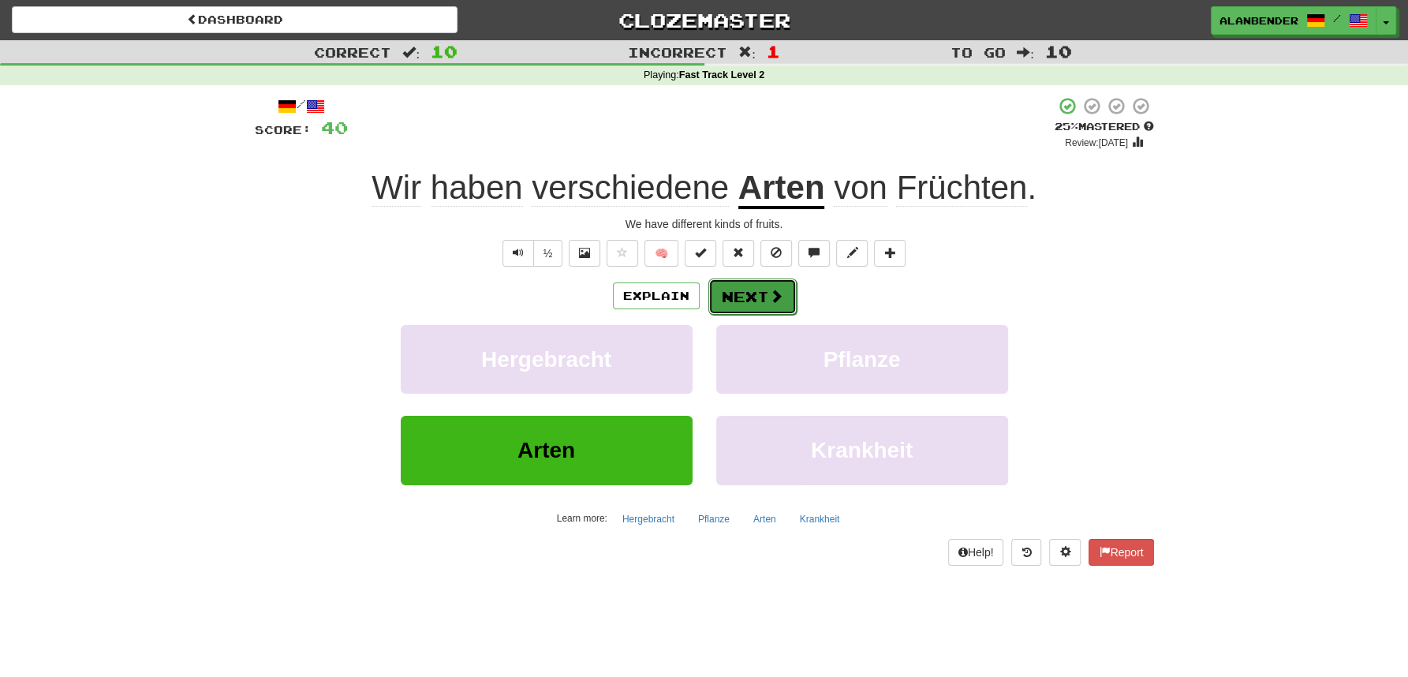
click at [767, 285] on button "Next" at bounding box center [753, 297] width 88 height 36
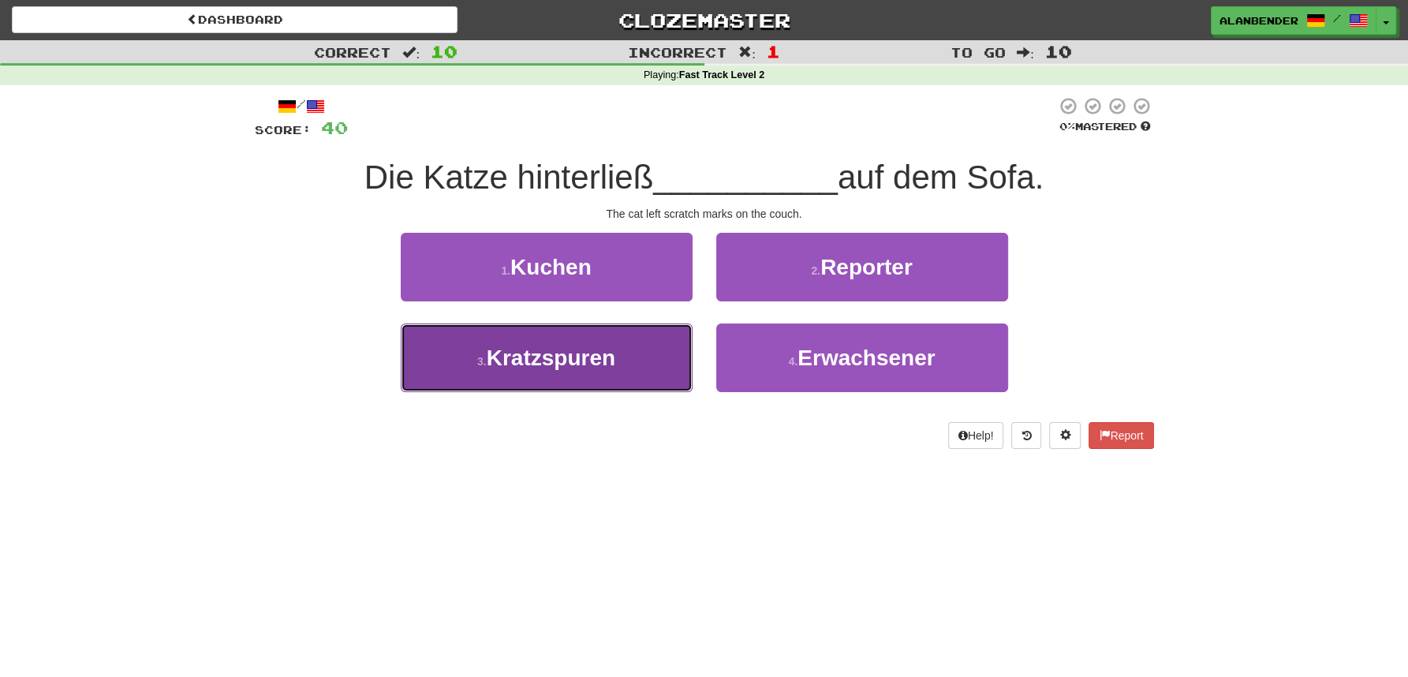
click at [593, 350] on span "Kratzspuren" at bounding box center [551, 358] width 129 height 24
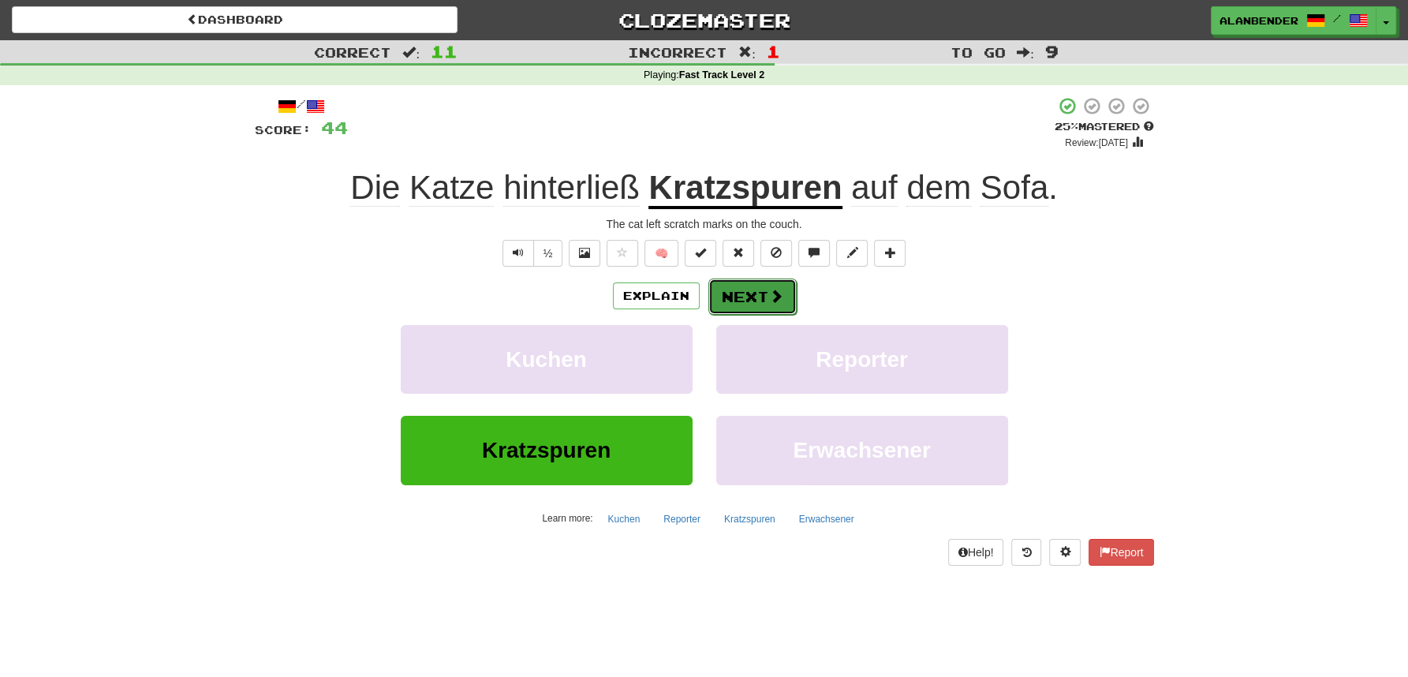
click at [769, 293] on span at bounding box center [776, 296] width 14 height 14
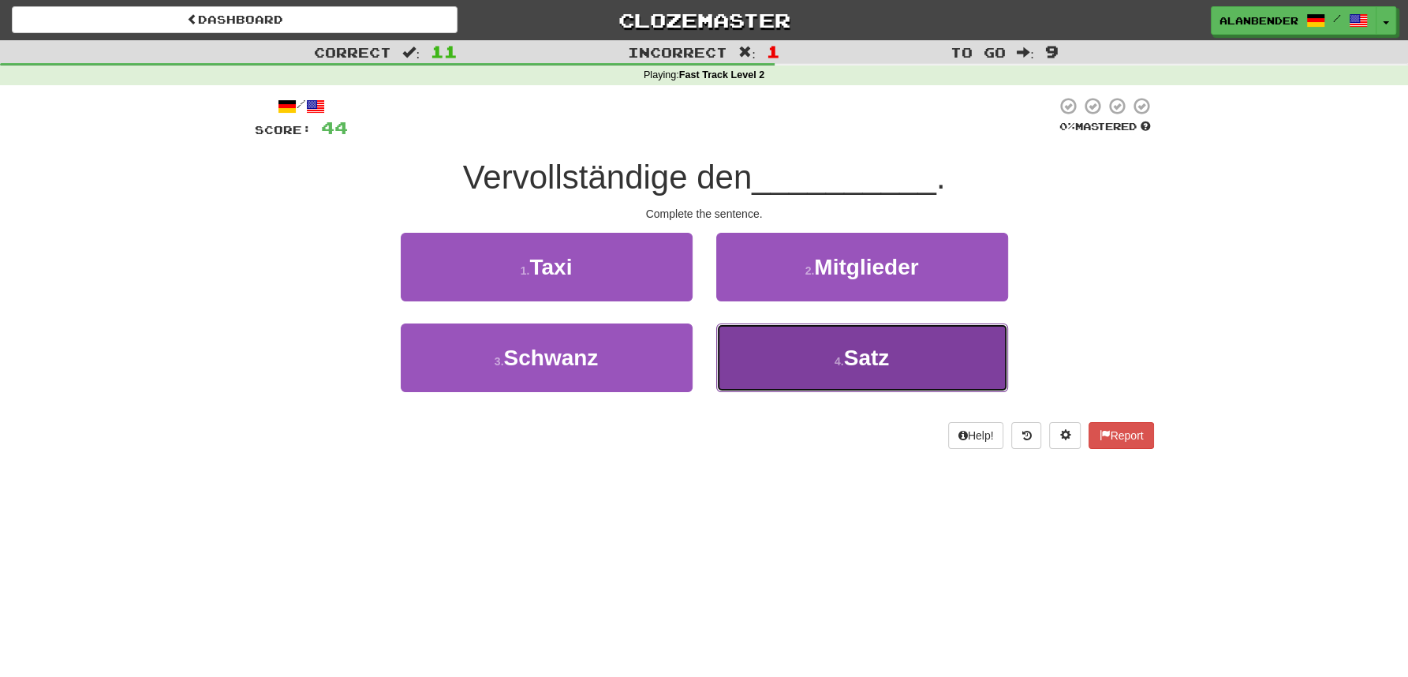
click at [859, 350] on span "Satz" at bounding box center [867, 358] width 46 height 24
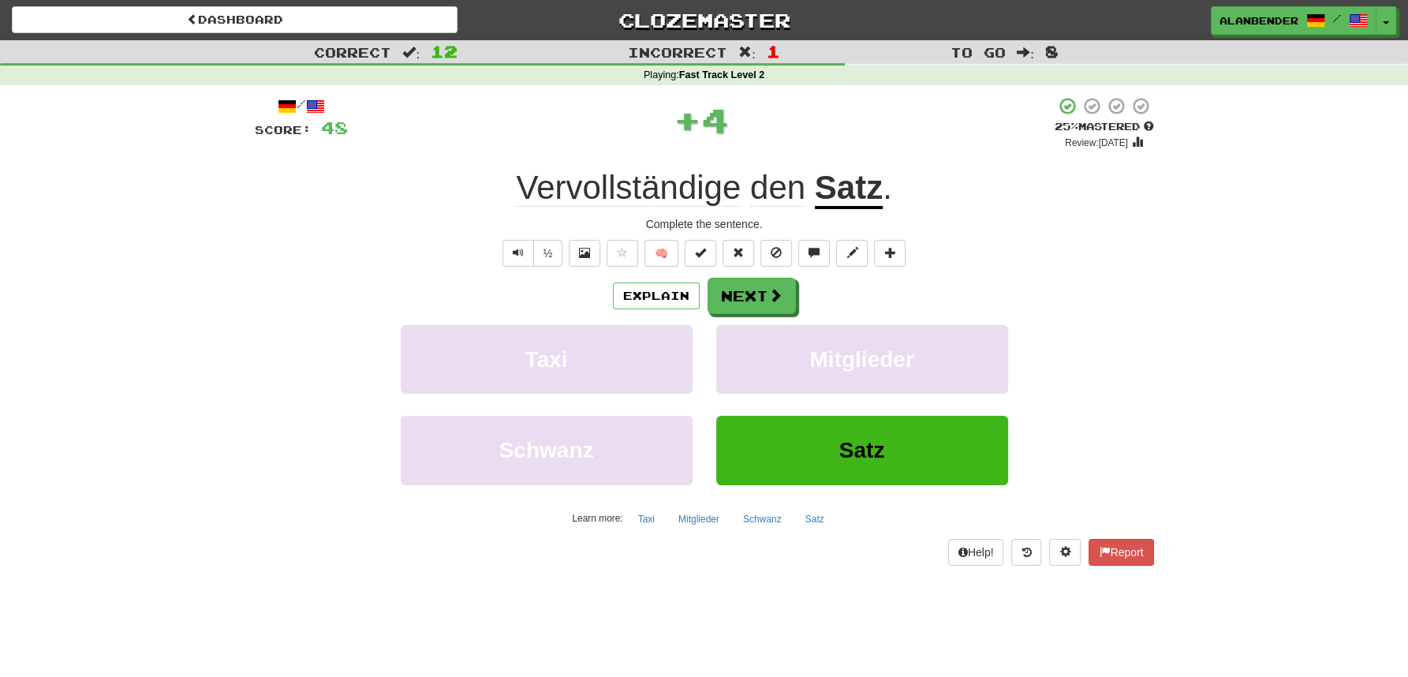
click at [610, 193] on span "Vervollständige" at bounding box center [628, 188] width 225 height 38
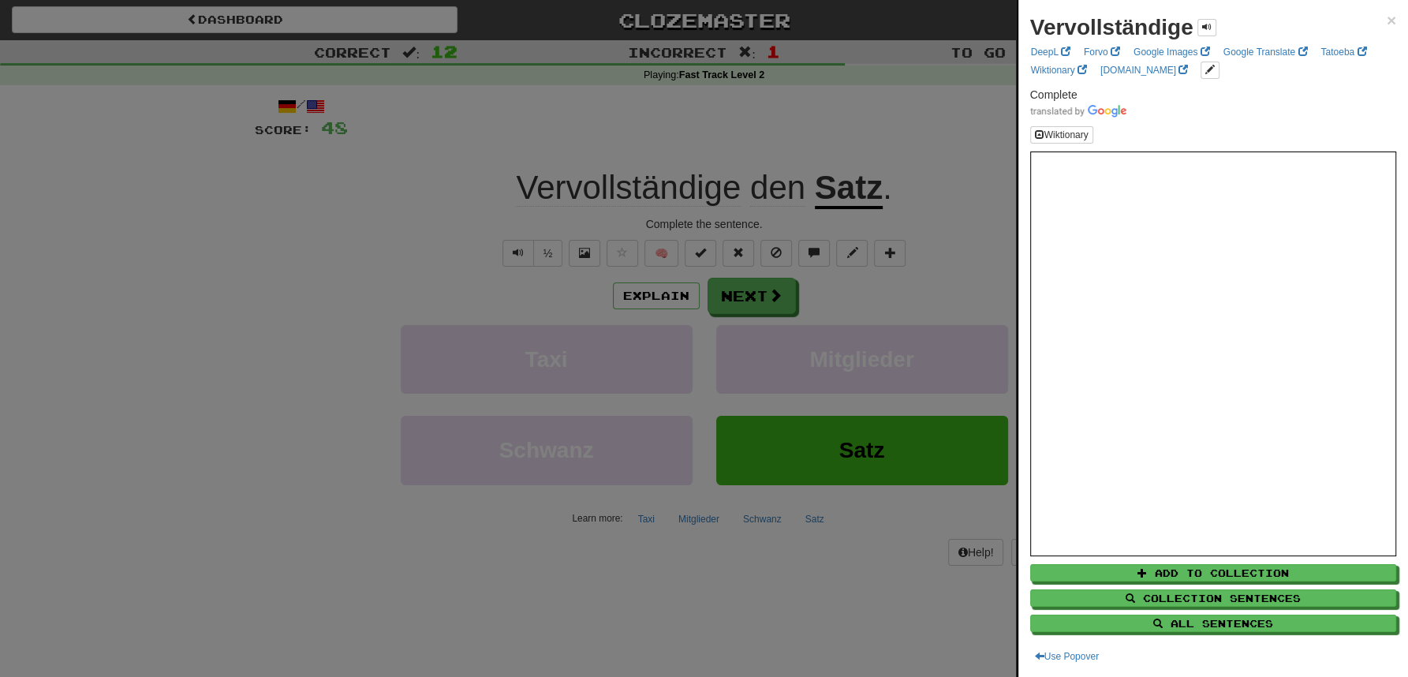
click at [611, 97] on div at bounding box center [704, 338] width 1408 height 677
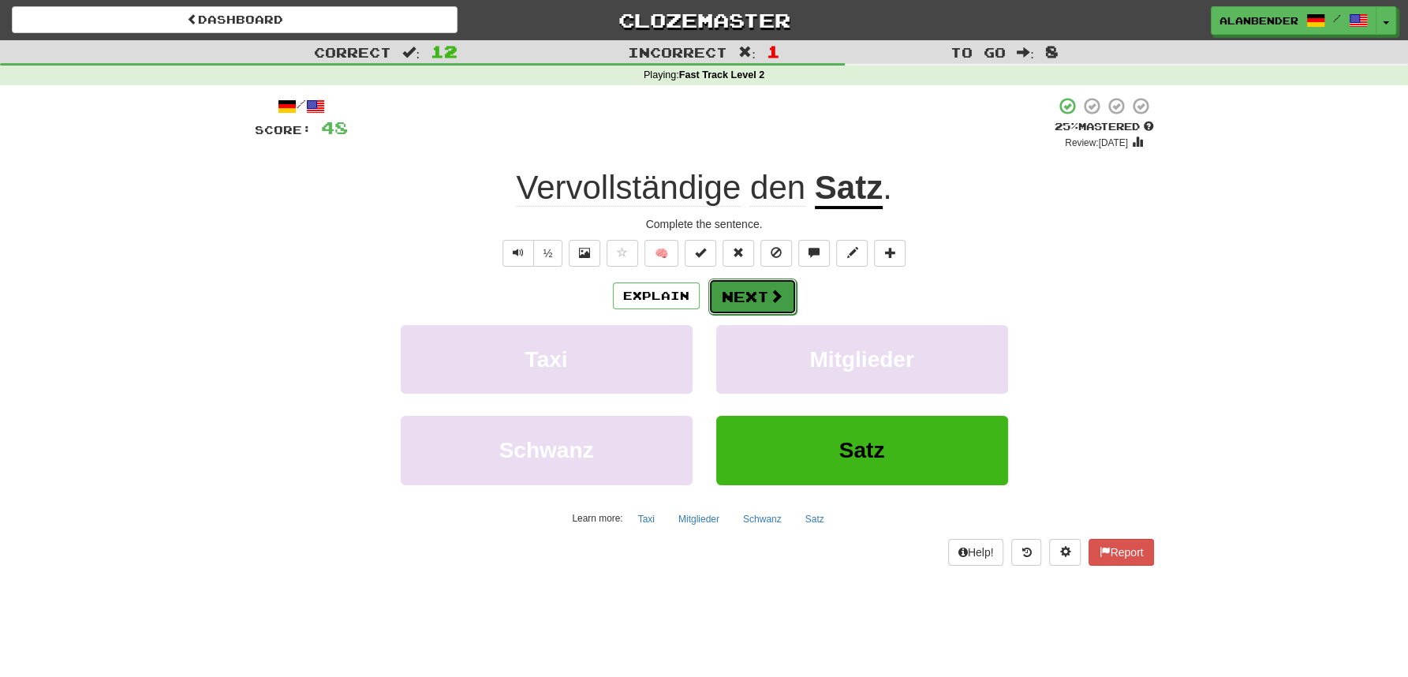
click at [770, 297] on span at bounding box center [776, 296] width 14 height 14
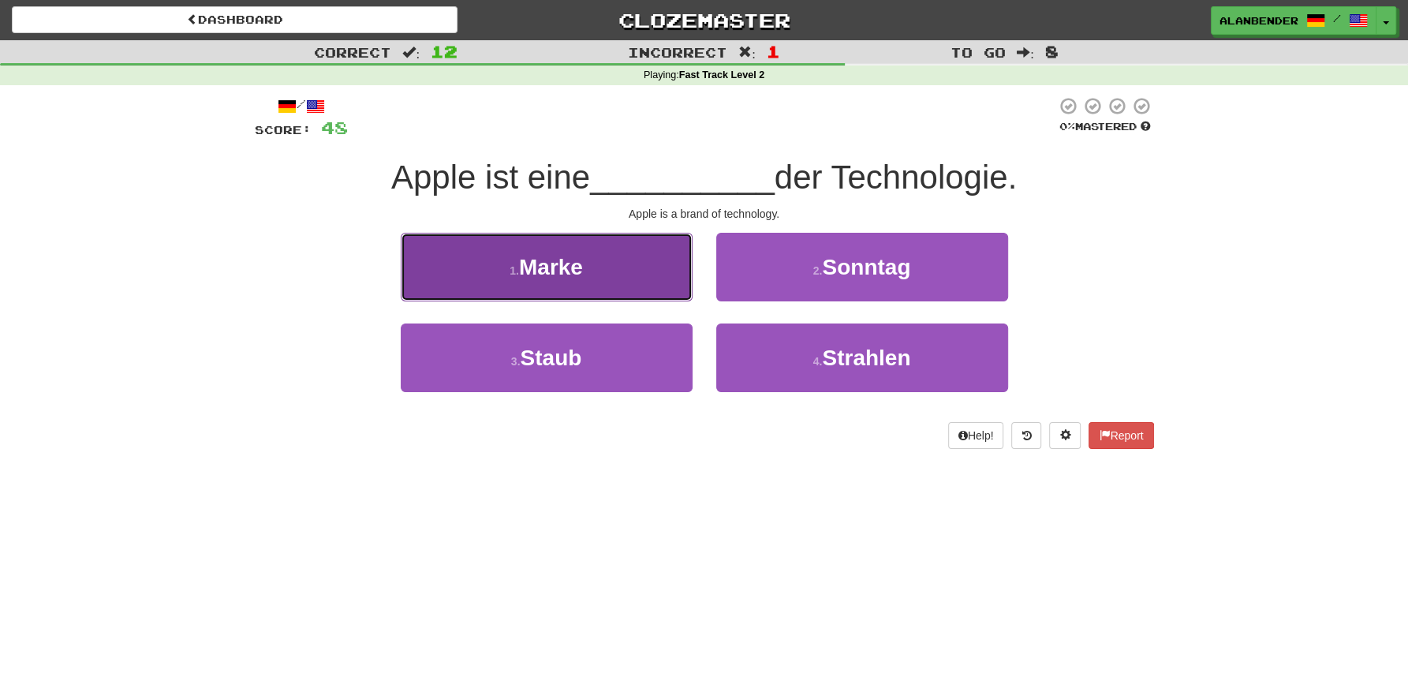
click at [558, 263] on span "Marke" at bounding box center [551, 267] width 64 height 24
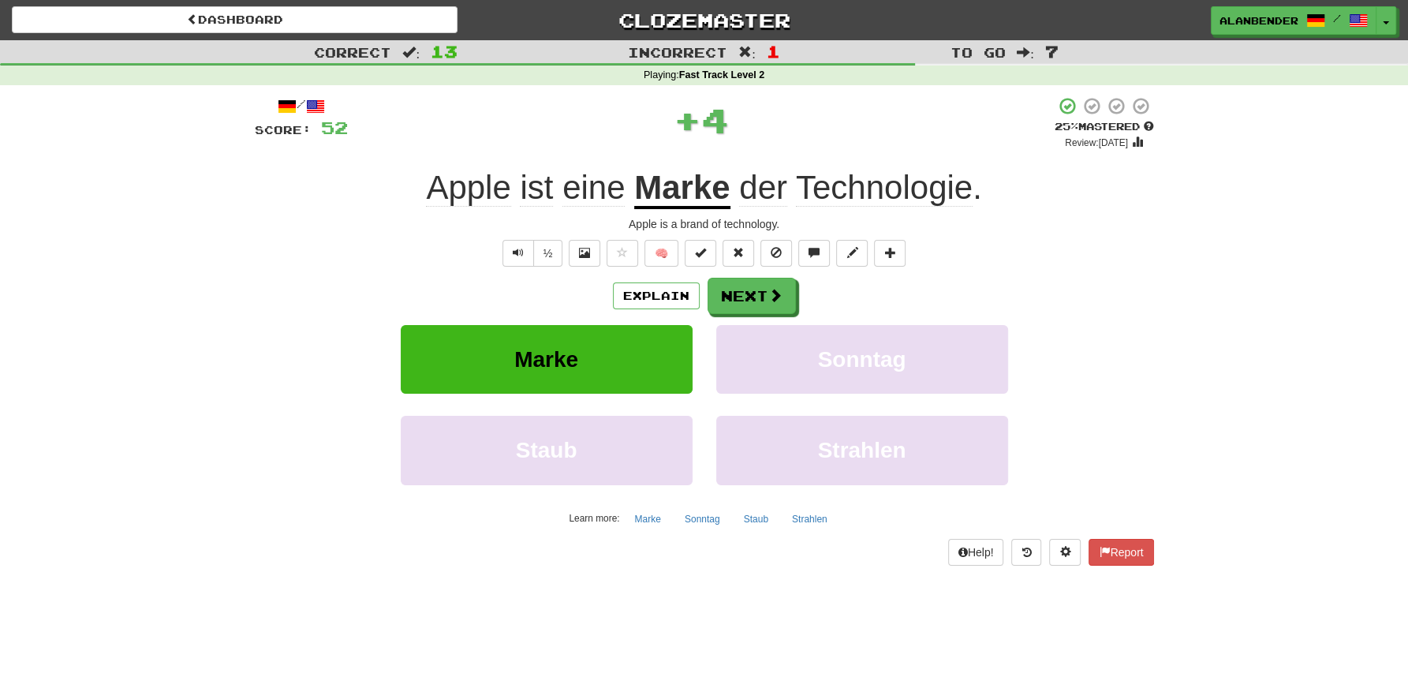
click at [694, 193] on u "Marke" at bounding box center [681, 189] width 95 height 40
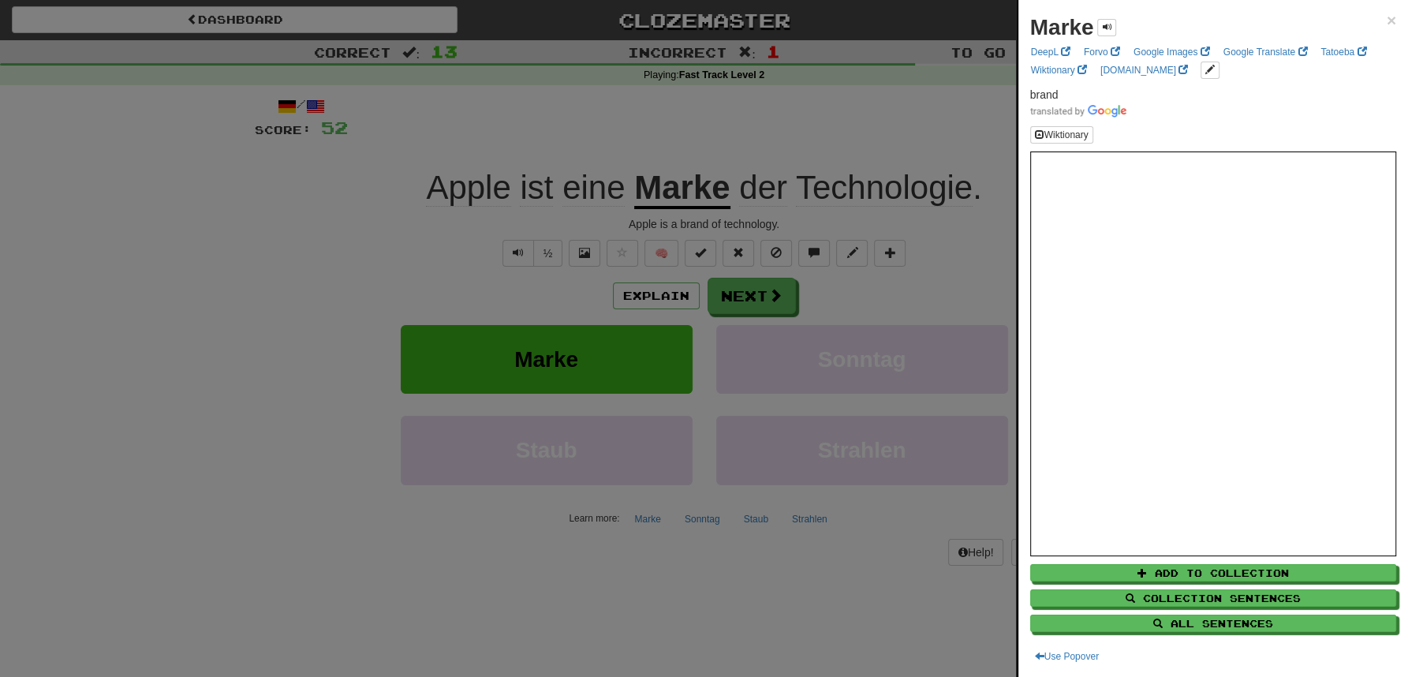
click at [844, 95] on div at bounding box center [704, 338] width 1408 height 677
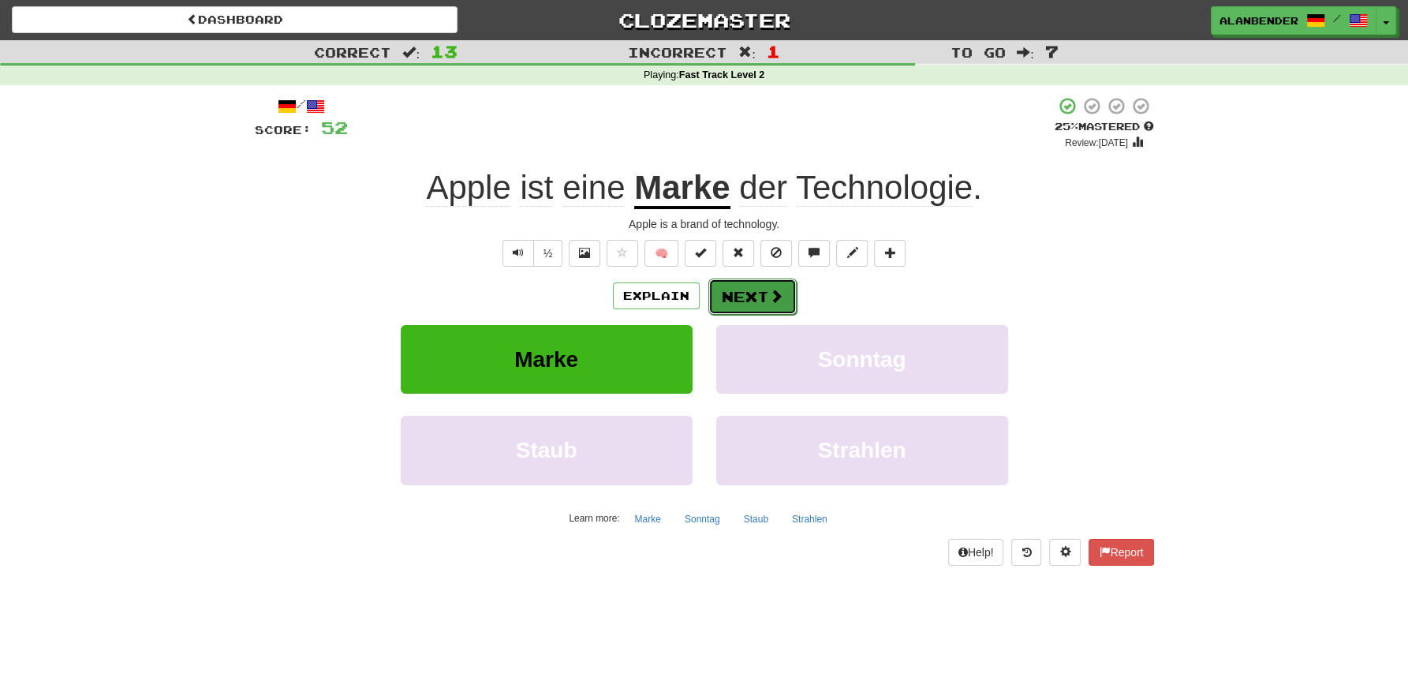
click at [757, 294] on button "Next" at bounding box center [753, 297] width 88 height 36
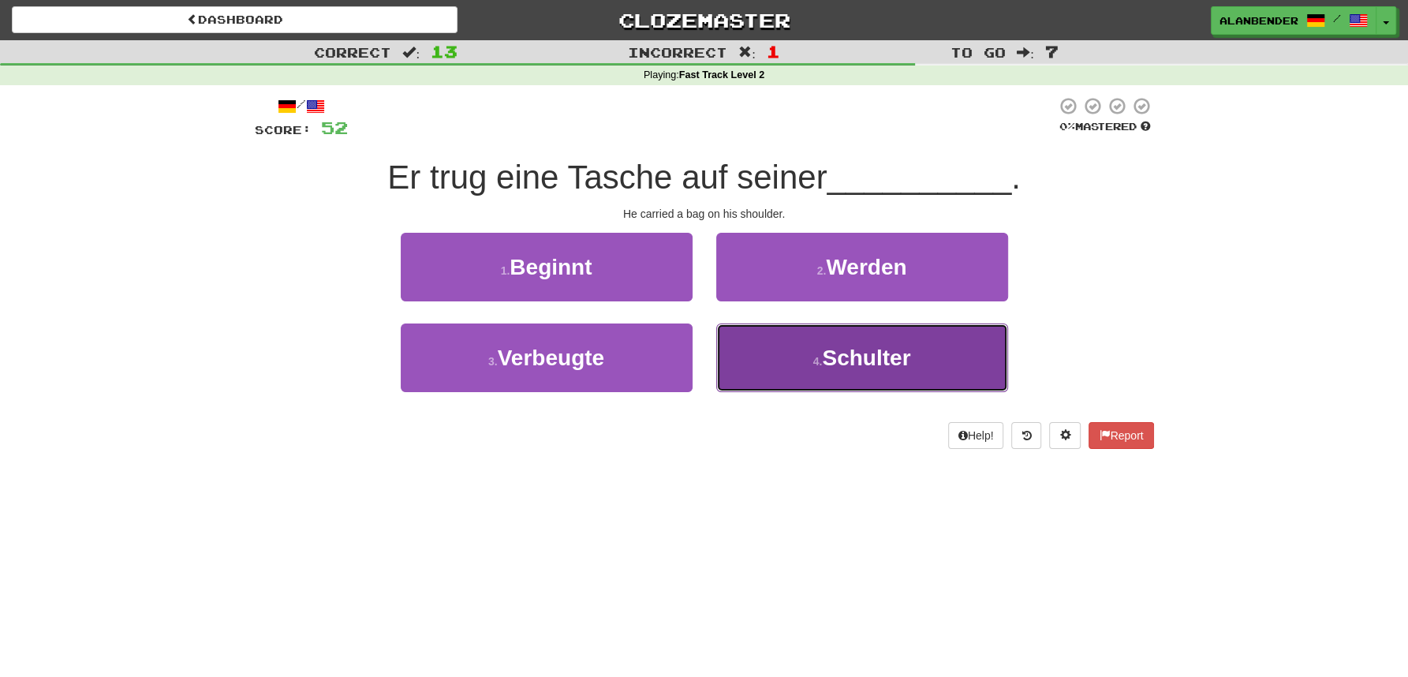
click at [842, 368] on span "Schulter" at bounding box center [866, 358] width 88 height 24
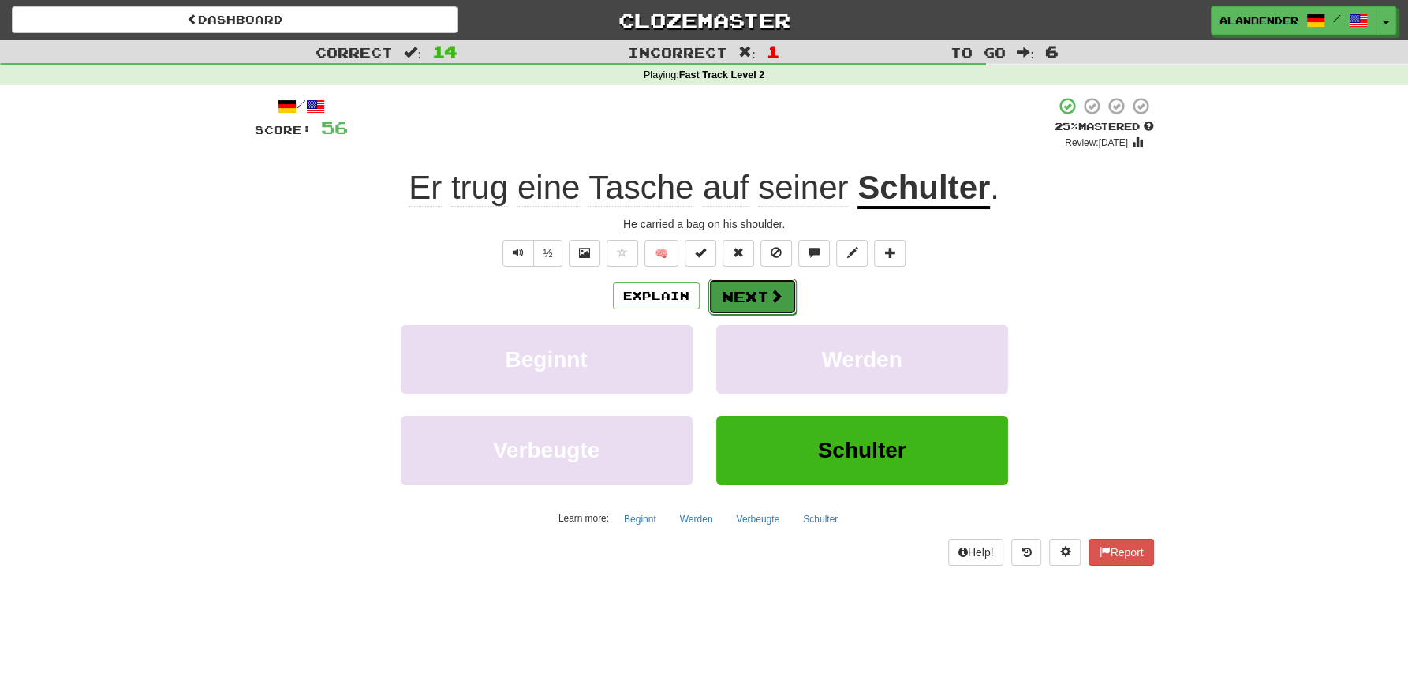
click at [739, 293] on button "Next" at bounding box center [753, 297] width 88 height 36
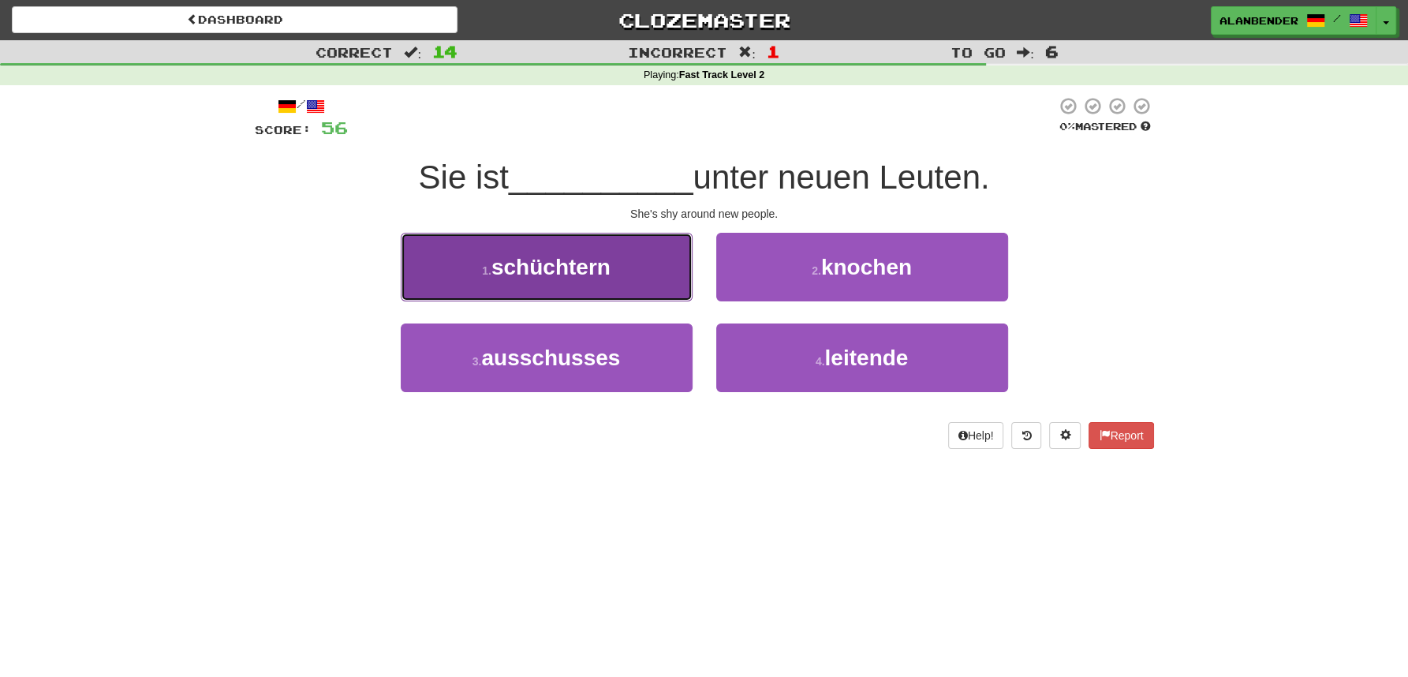
click at [581, 281] on button "1 . schüchtern" at bounding box center [547, 267] width 292 height 69
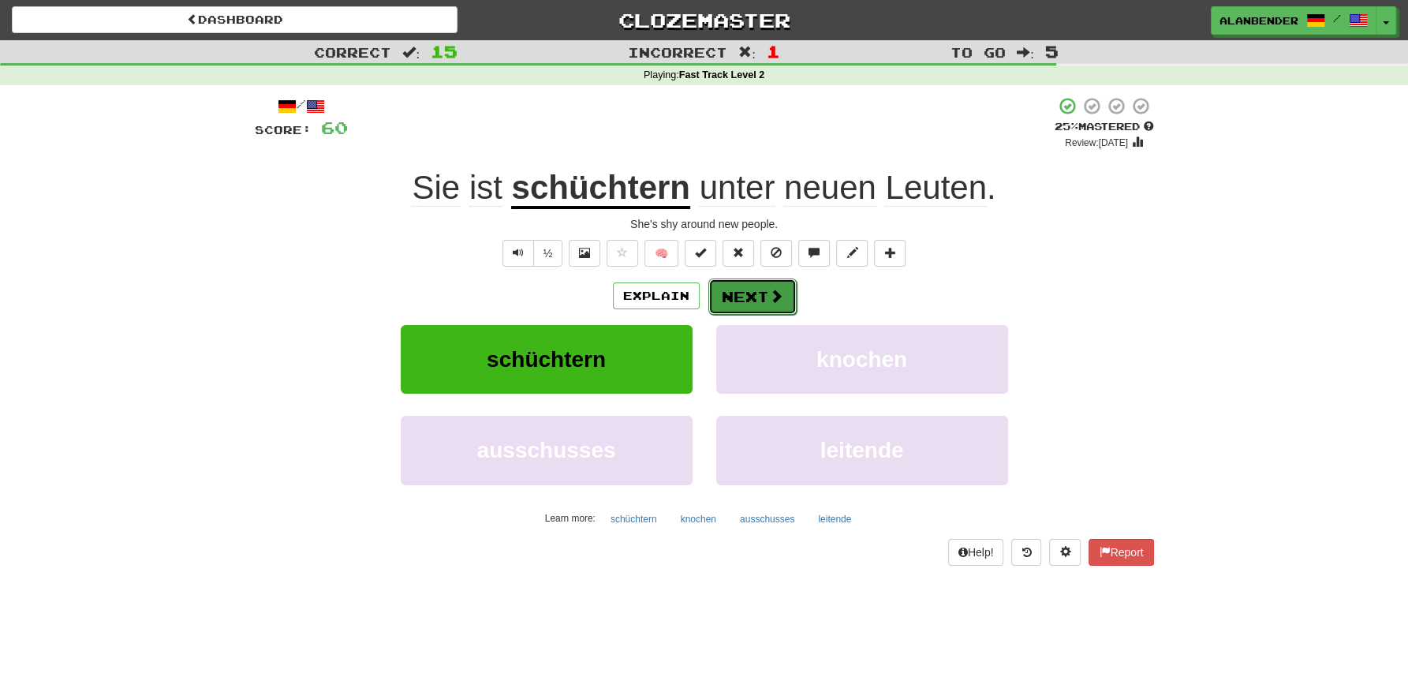
click at [760, 296] on button "Next" at bounding box center [753, 297] width 88 height 36
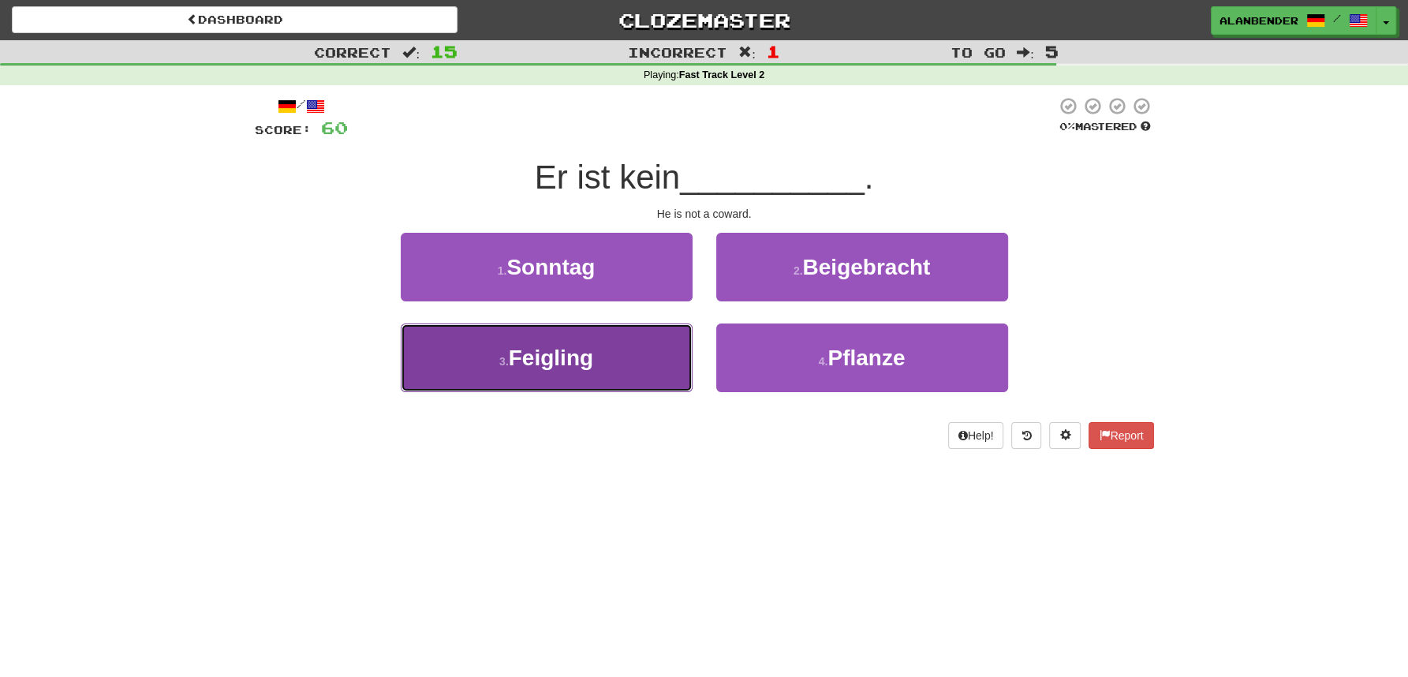
click at [563, 363] on span "Feigling" at bounding box center [551, 358] width 84 height 24
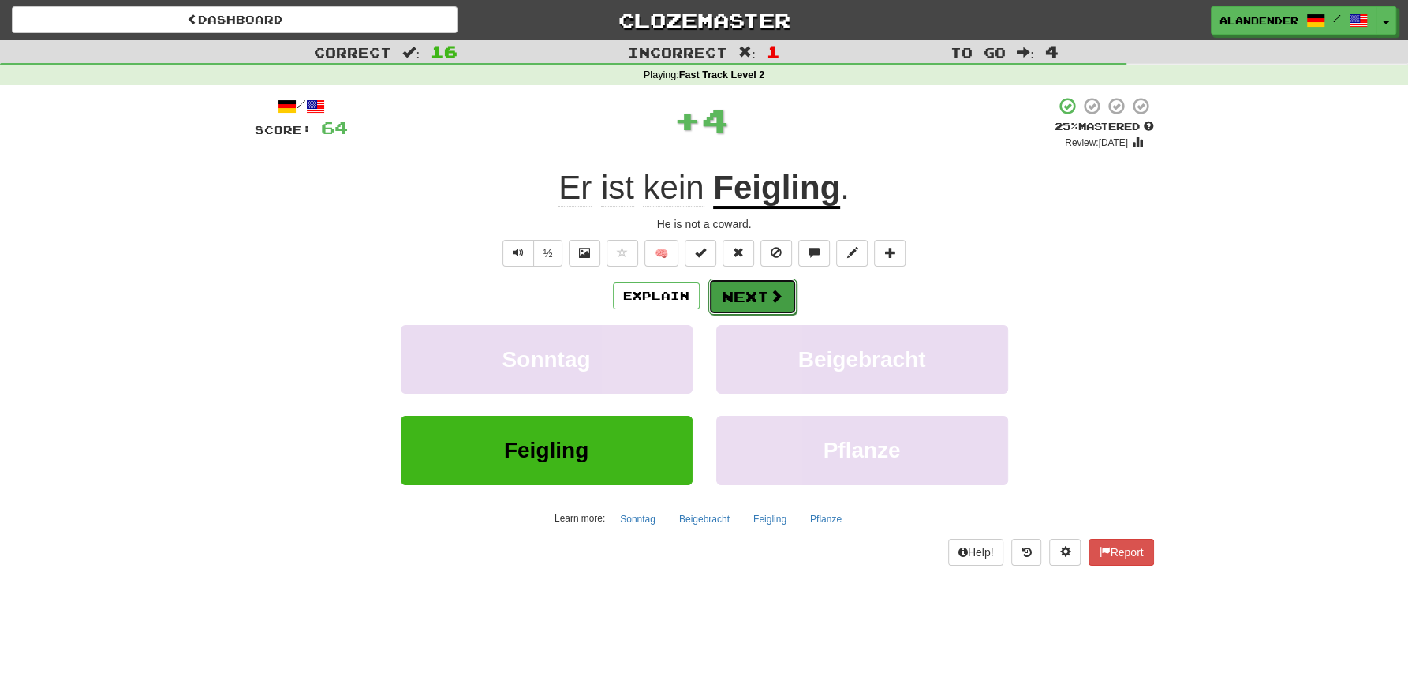
click at [759, 301] on button "Next" at bounding box center [753, 297] width 88 height 36
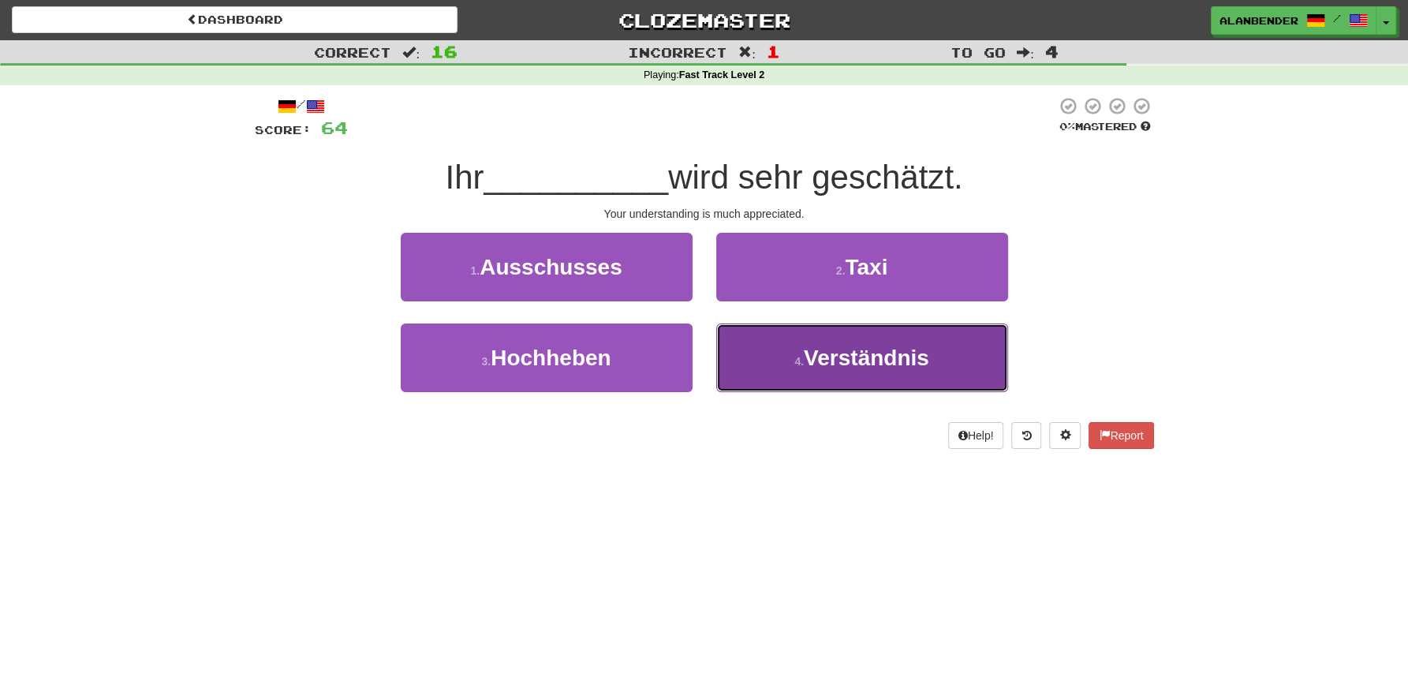
click at [846, 373] on button "4 . Verständnis" at bounding box center [862, 357] width 292 height 69
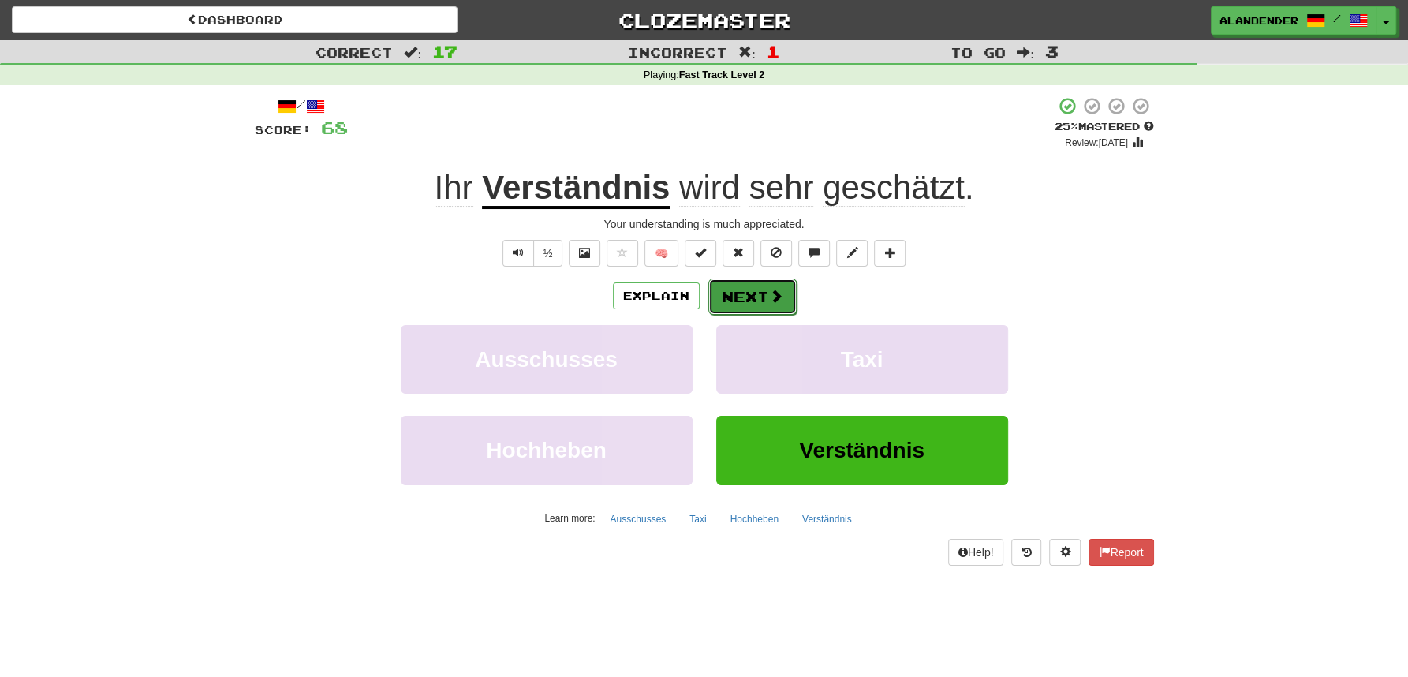
click at [742, 294] on button "Next" at bounding box center [753, 297] width 88 height 36
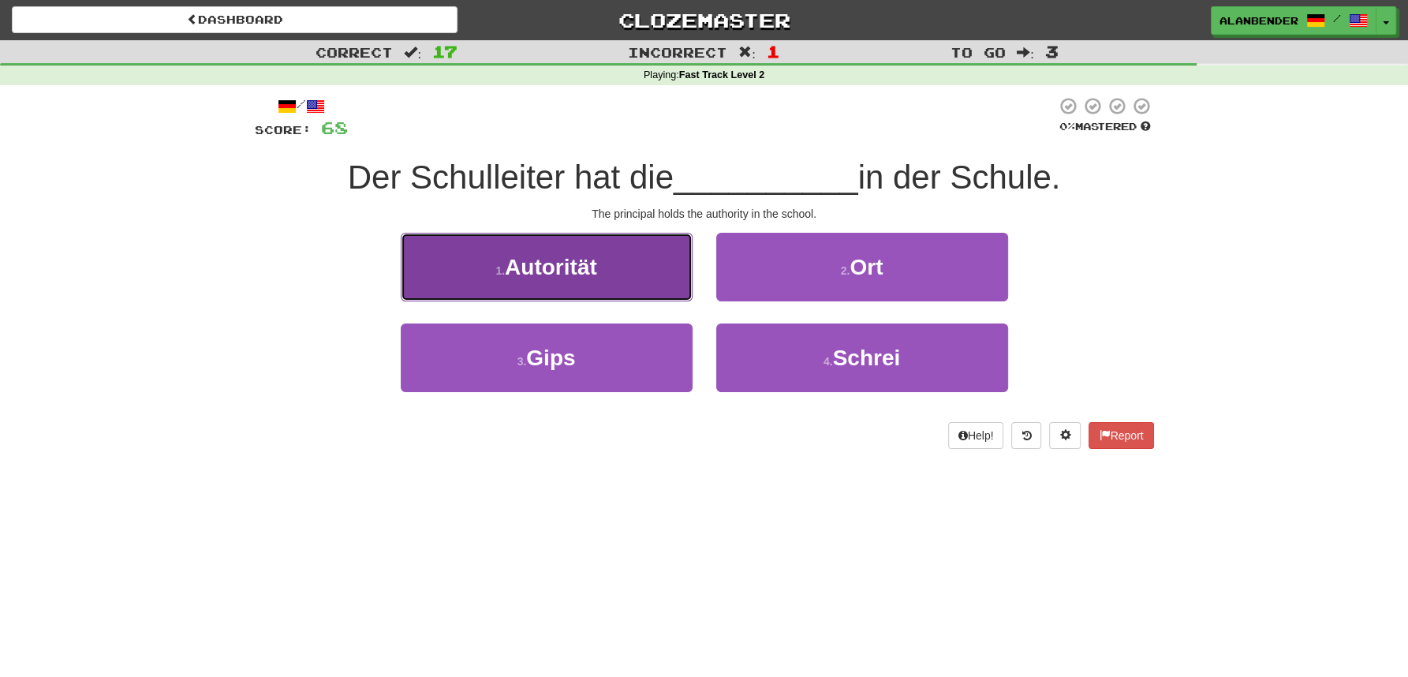
click at [593, 262] on span "Autorität" at bounding box center [551, 267] width 92 height 24
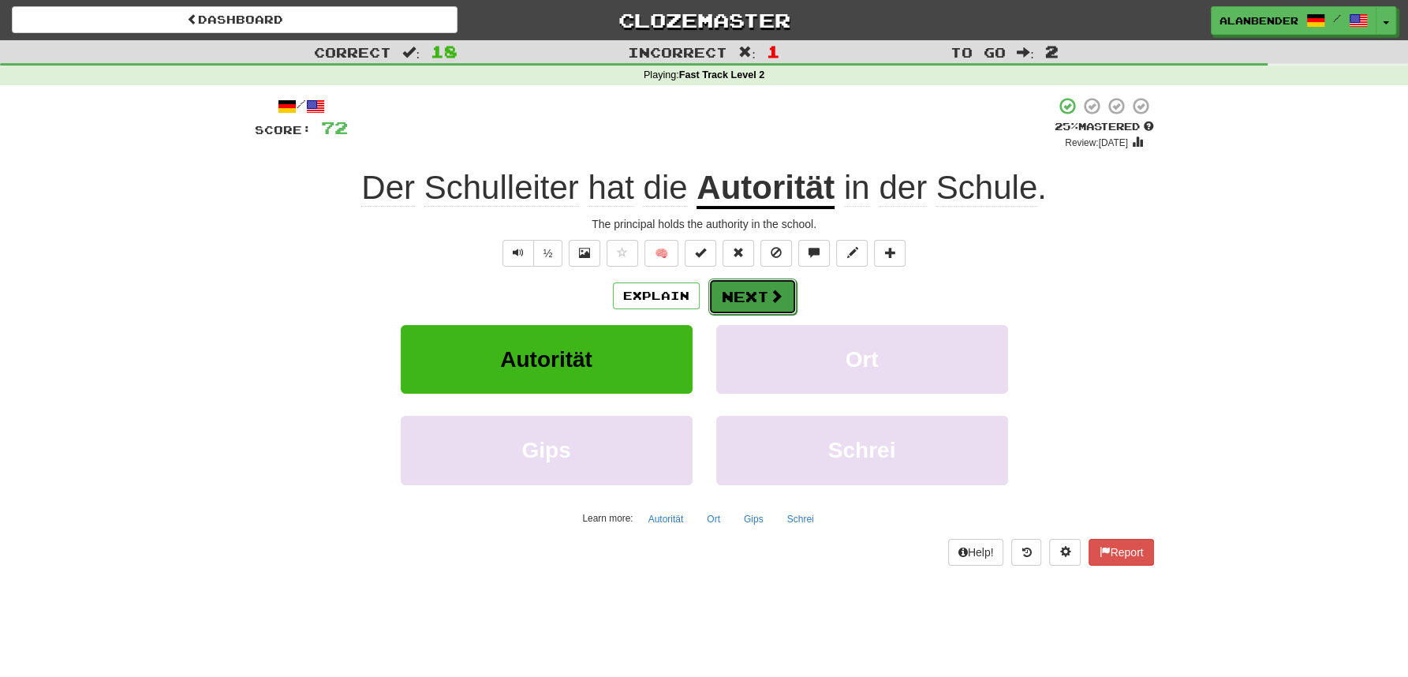
click at [750, 290] on button "Next" at bounding box center [753, 297] width 88 height 36
